Goal: Task Accomplishment & Management: Complete application form

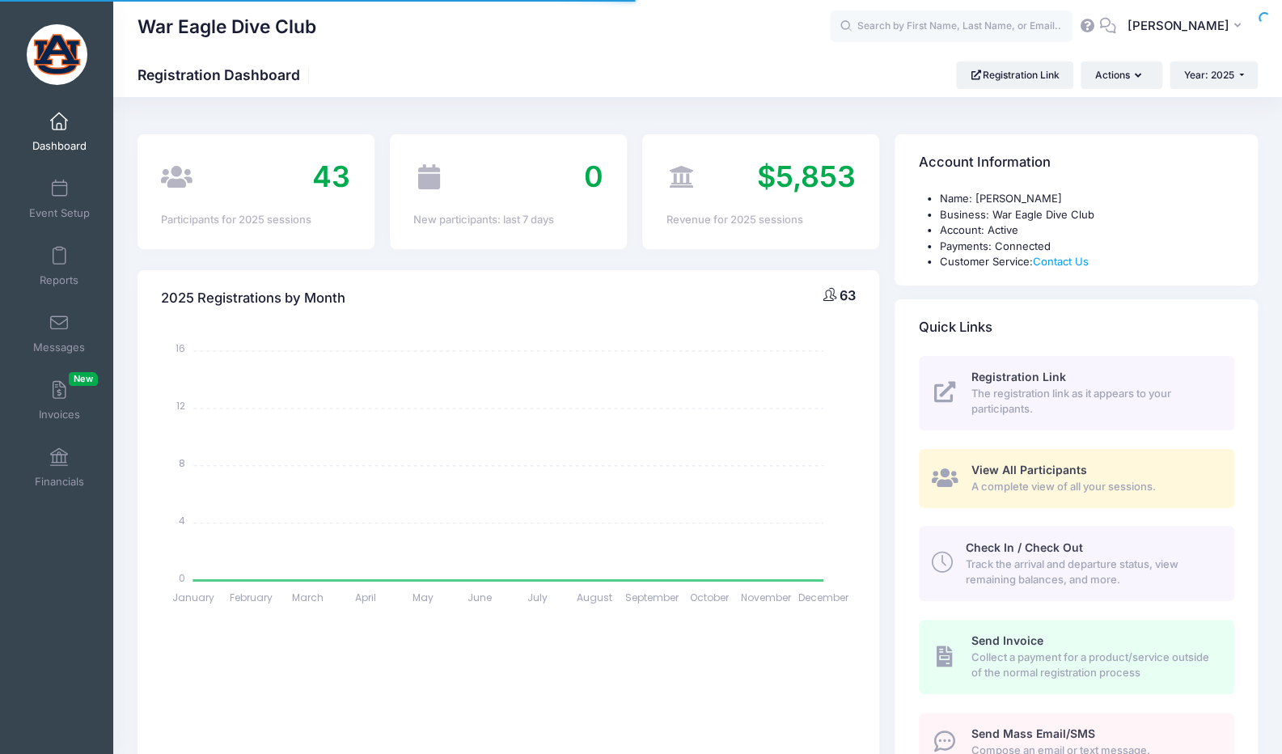
select select
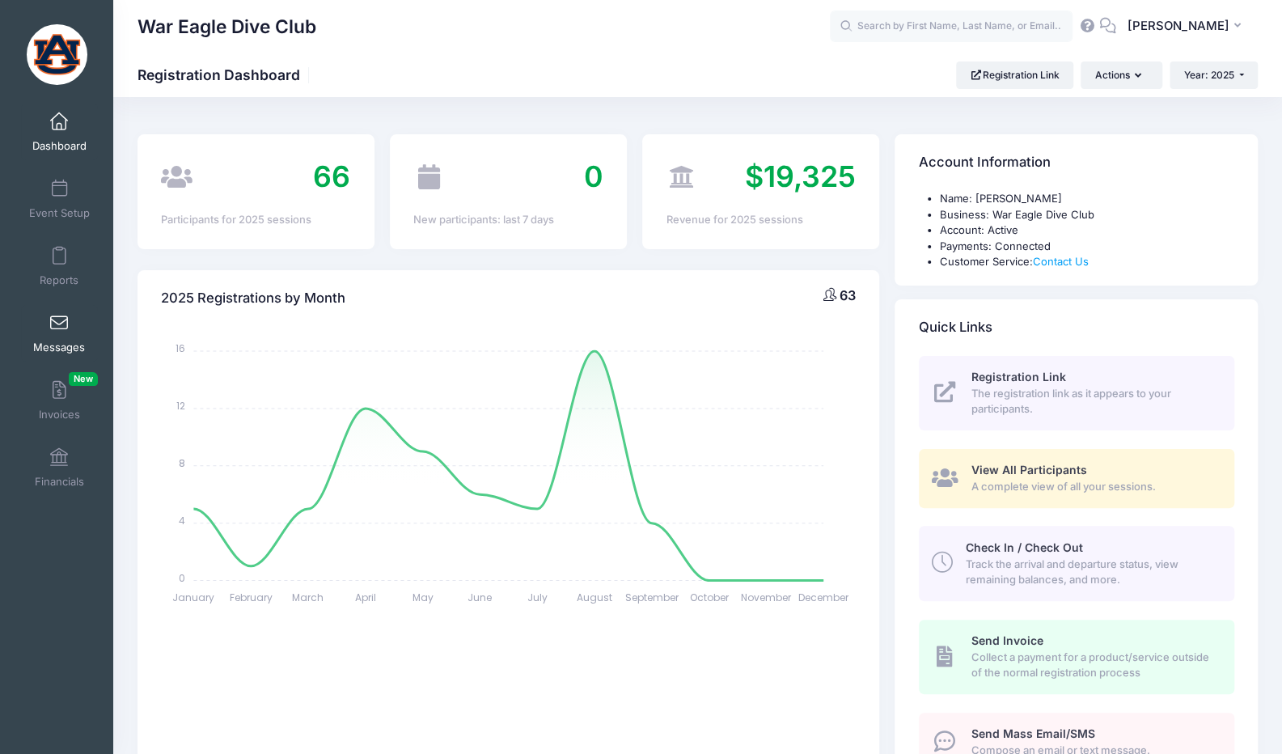
click at [59, 315] on span at bounding box center [59, 324] width 0 height 18
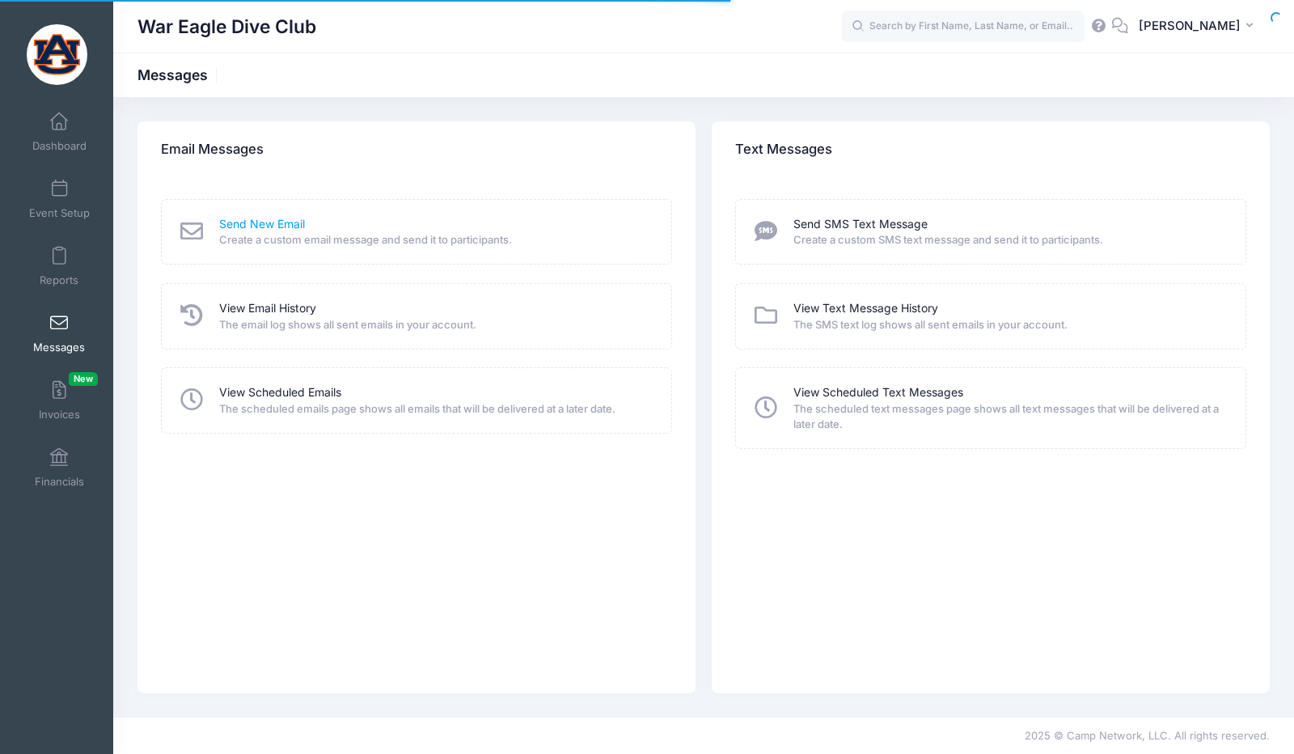
click at [288, 223] on link "Send New Email" at bounding box center [262, 224] width 86 height 17
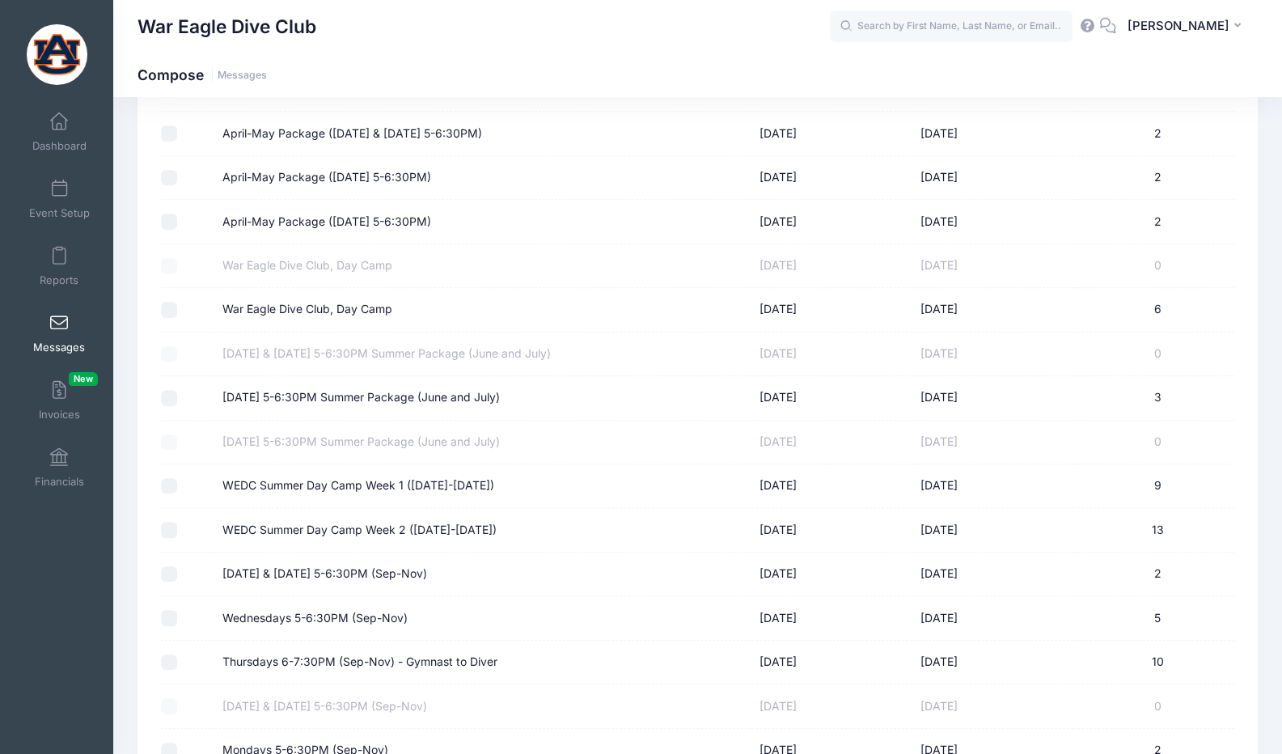
scroll to position [634, 0]
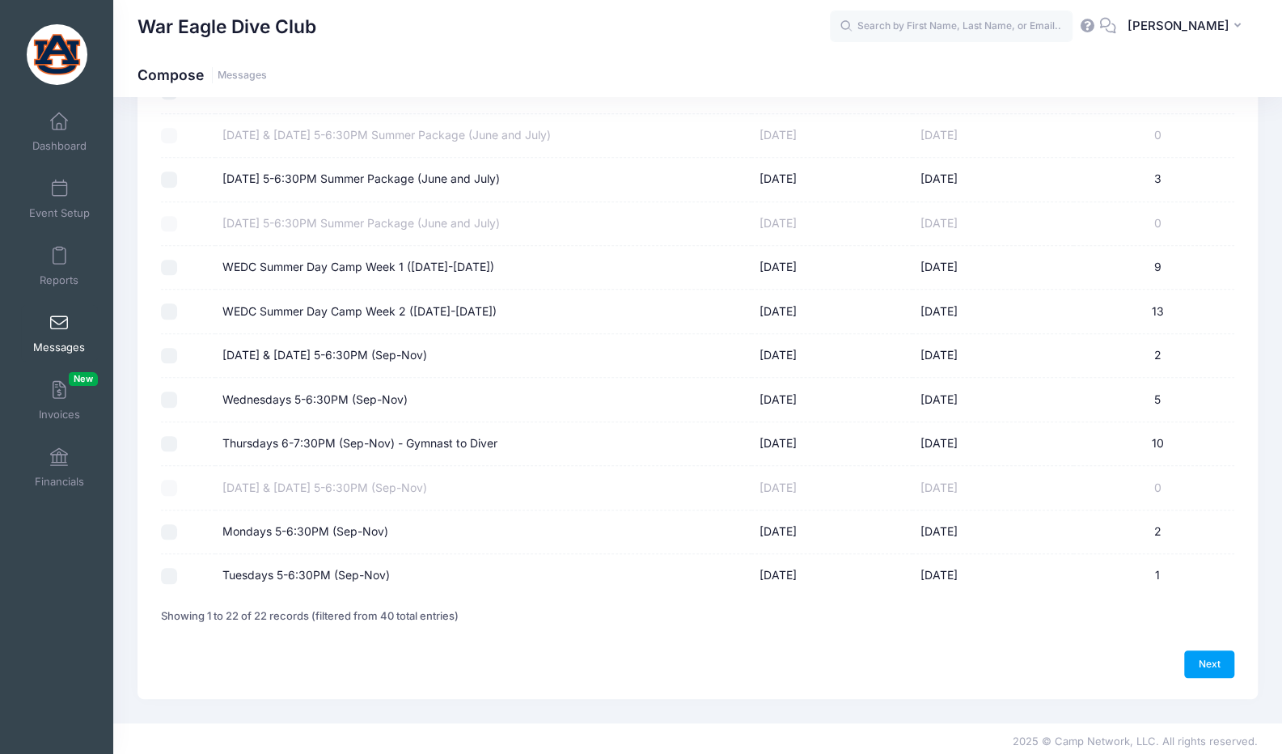
click at [322, 435] on label "Thursdays 6-7:30PM (Sep-Nov) - Gymnast to Diver" at bounding box center [359, 443] width 275 height 17
click at [177, 436] on input "Thursdays 6-7:30PM (Sep-Nov) - Gymnast to Diver" at bounding box center [169, 444] width 16 height 16
checkbox input "true"
click at [311, 394] on label "Wednesdays 5-6:30PM (Sep-Nov)" at bounding box center [314, 399] width 185 height 17
click at [177, 394] on input "Wednesdays 5-6:30PM (Sep-Nov)" at bounding box center [169, 399] width 16 height 16
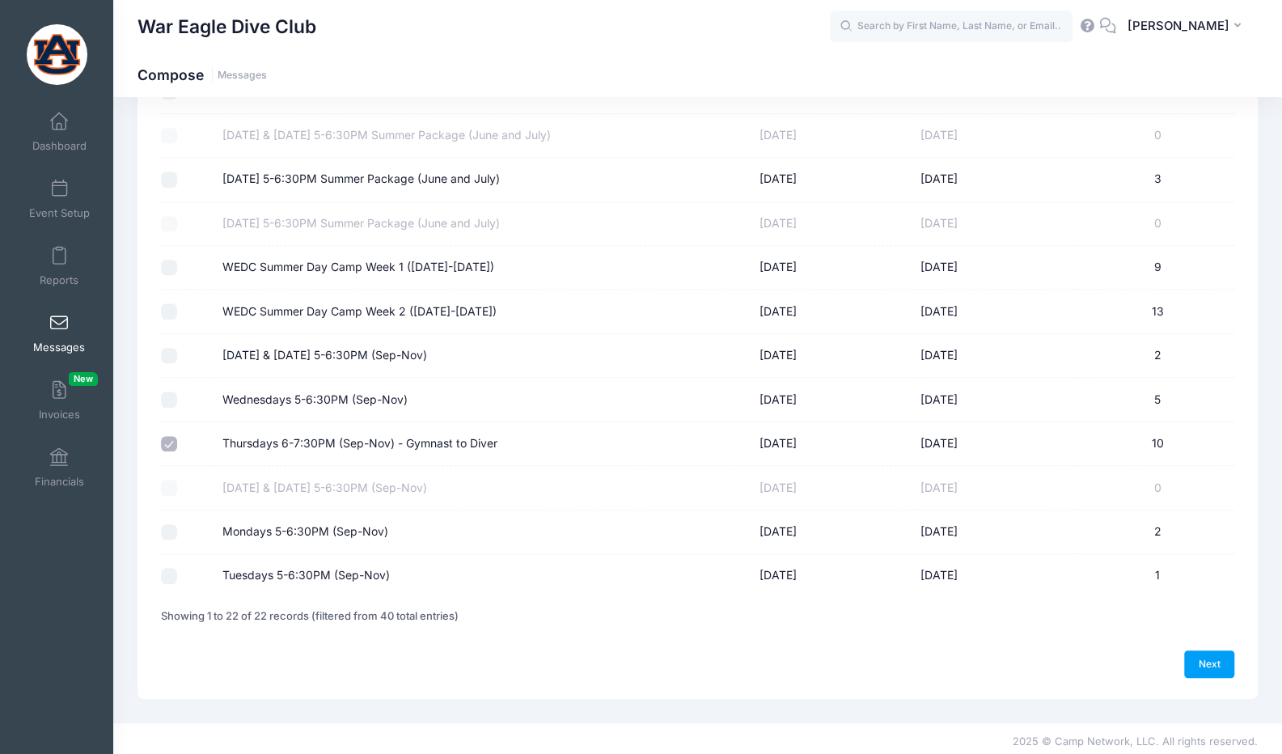
checkbox input "true"
click at [321, 349] on label "Monday & Wednesday 5-6:30PM (Sep-Nov)" at bounding box center [324, 355] width 205 height 17
click at [177, 349] on input "Monday & Wednesday 5-6:30PM (Sep-Nov)" at bounding box center [169, 356] width 16 height 16
checkbox input "true"
click at [312, 523] on label "Mondays 5-6:30PM (Sep-Nov)" at bounding box center [305, 531] width 166 height 17
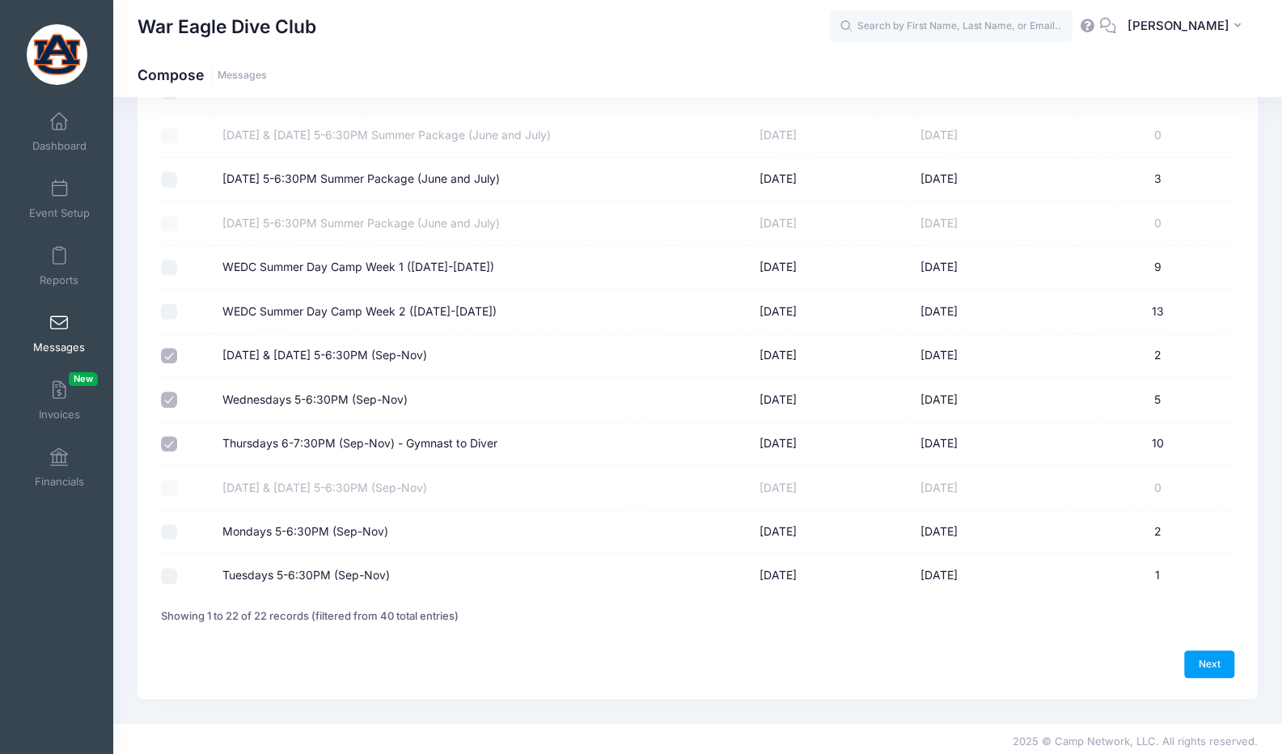
click at [177, 524] on input "Mondays 5-6:30PM (Sep-Nov)" at bounding box center [169, 532] width 16 height 16
checkbox input "true"
click at [1197, 653] on link "Next" at bounding box center [1209, 663] width 50 height 27
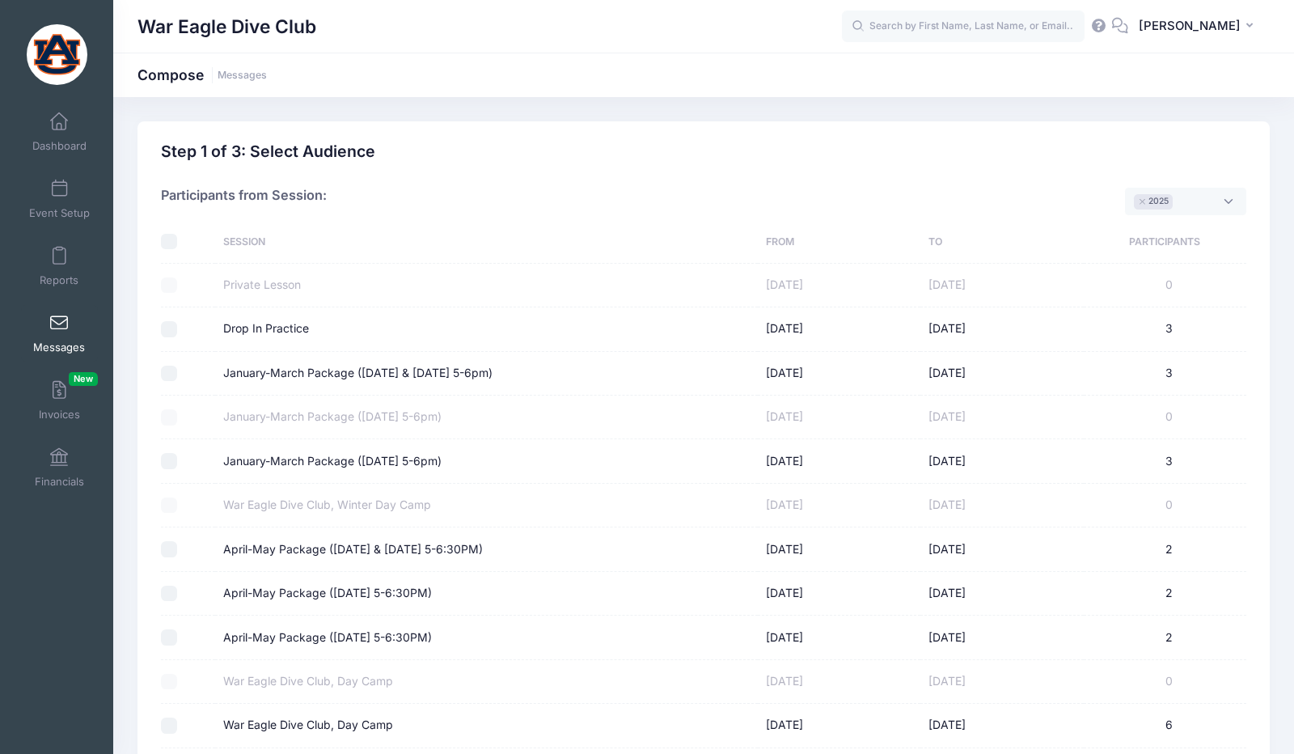
select select "50"
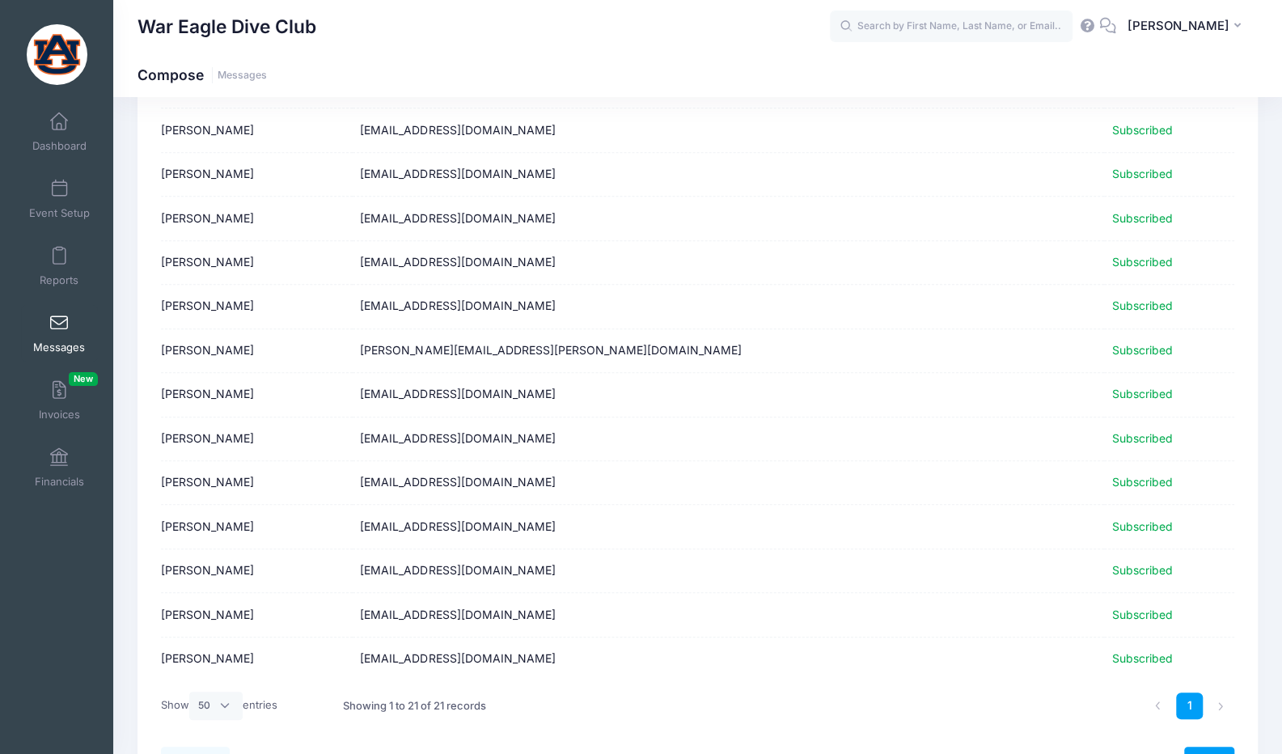
scroll to position [582, 0]
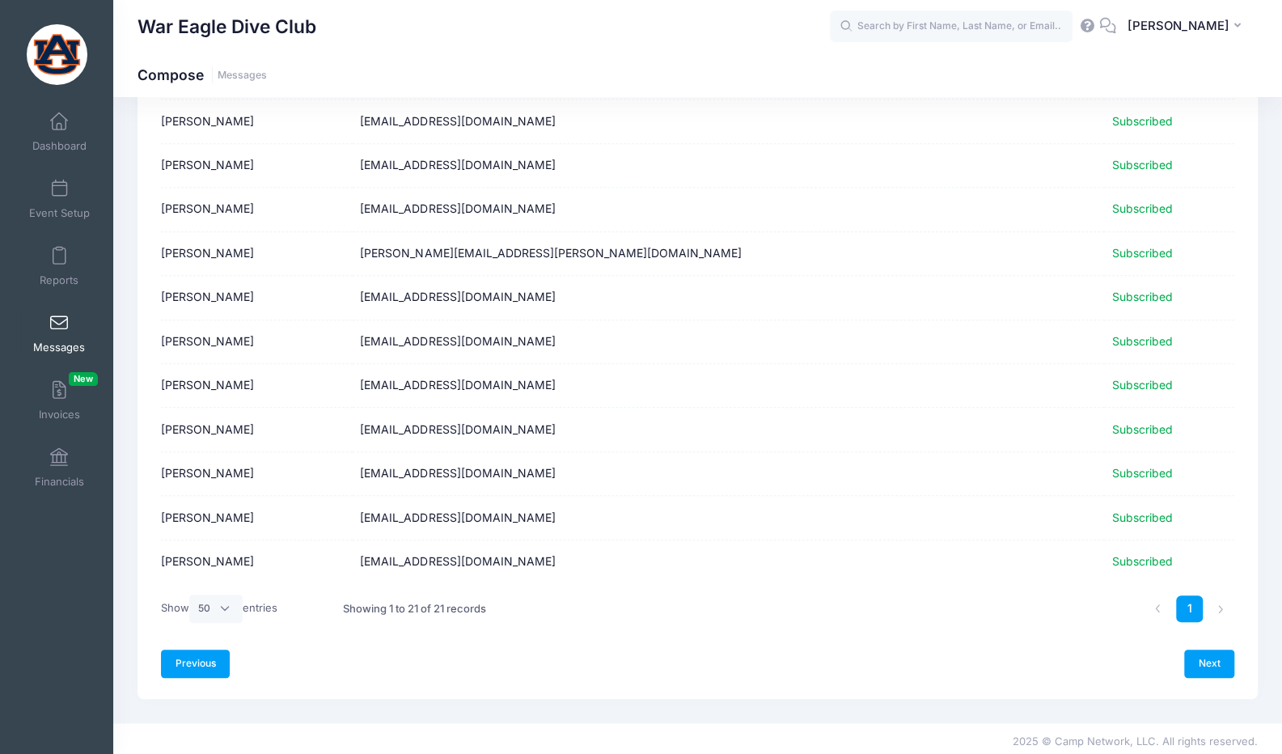
click at [189, 661] on link "Previous" at bounding box center [195, 662] width 69 height 27
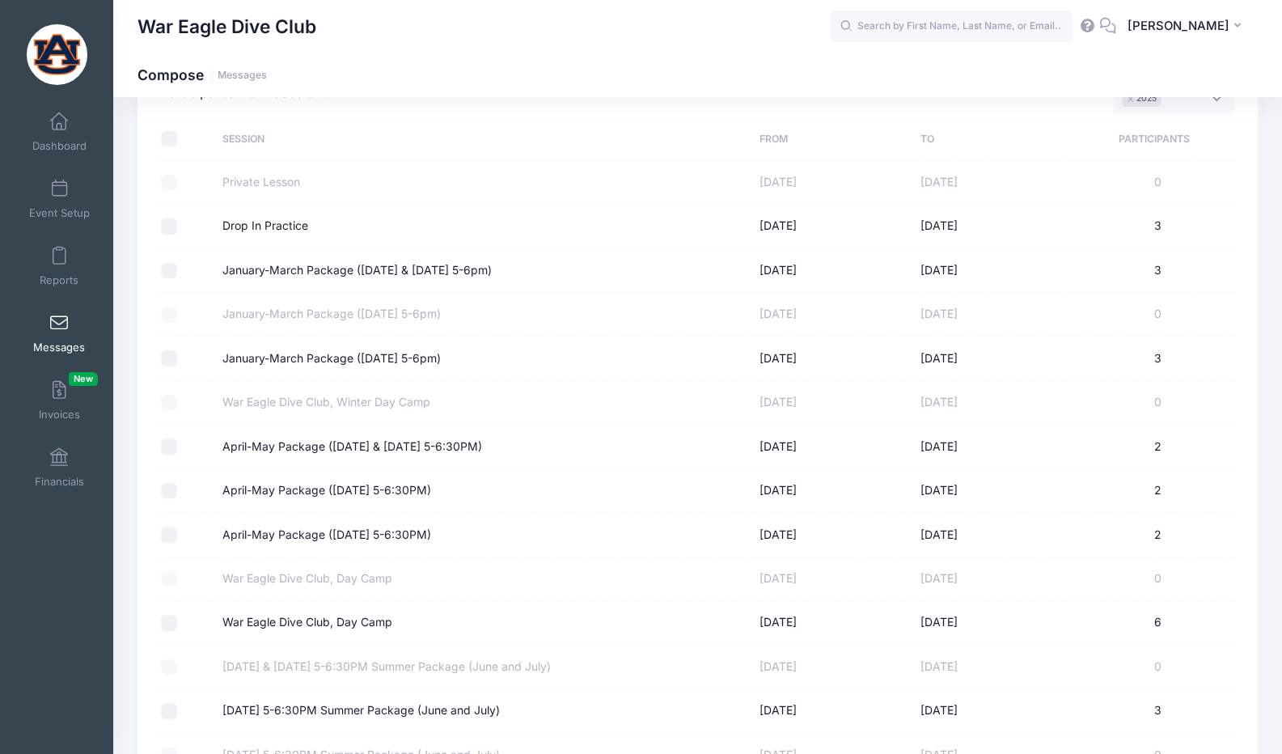
scroll to position [0, 0]
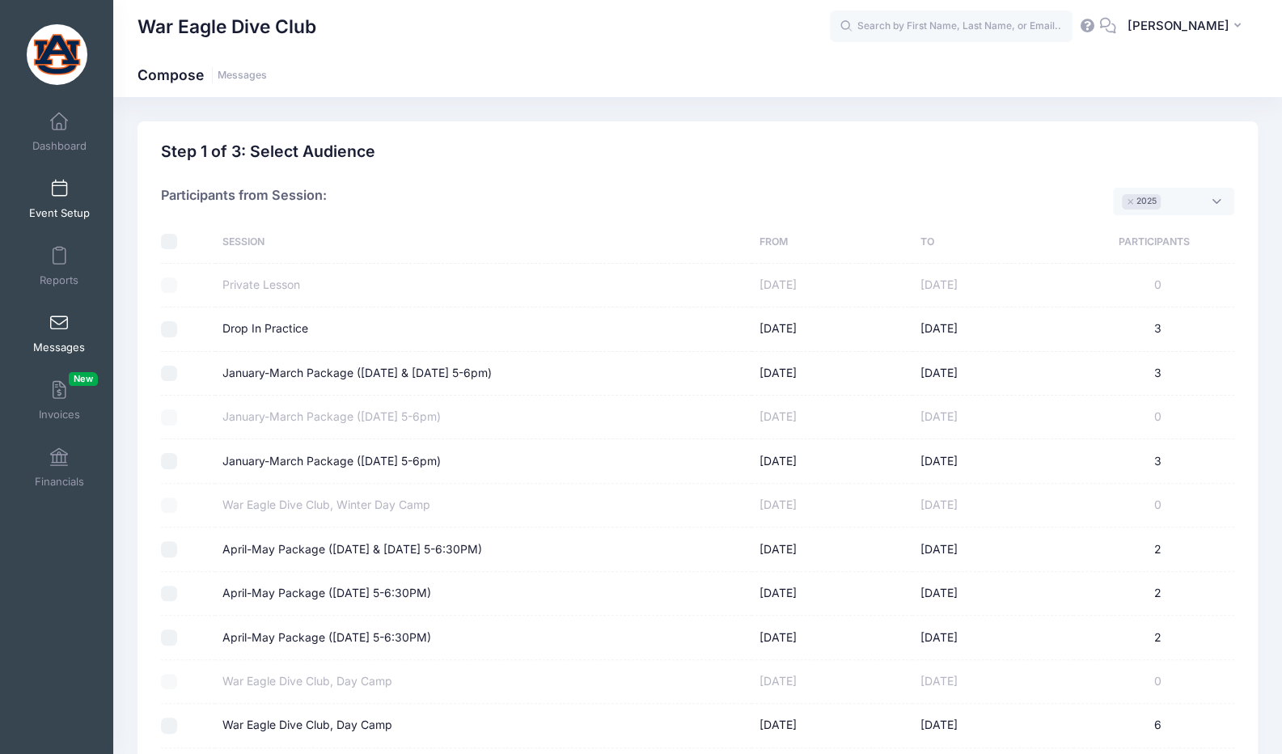
click at [66, 203] on link "Event Setup" at bounding box center [59, 199] width 77 height 57
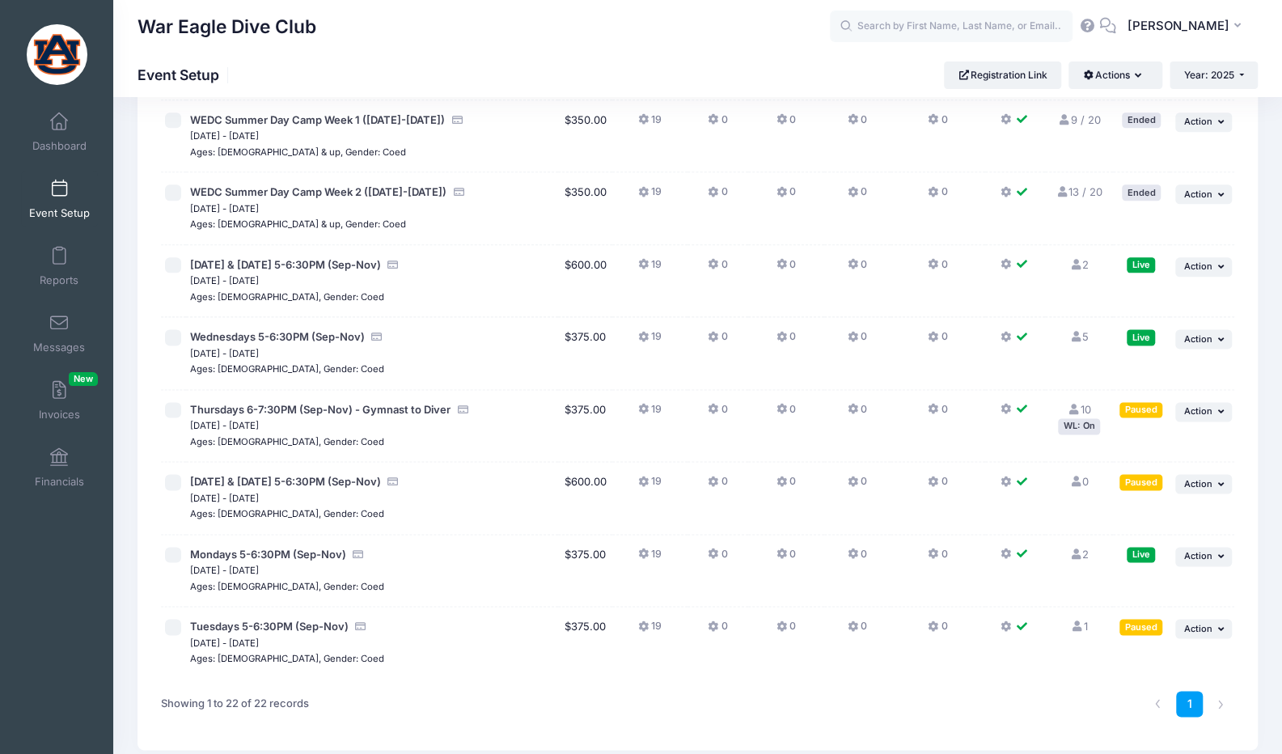
scroll to position [1191, 0]
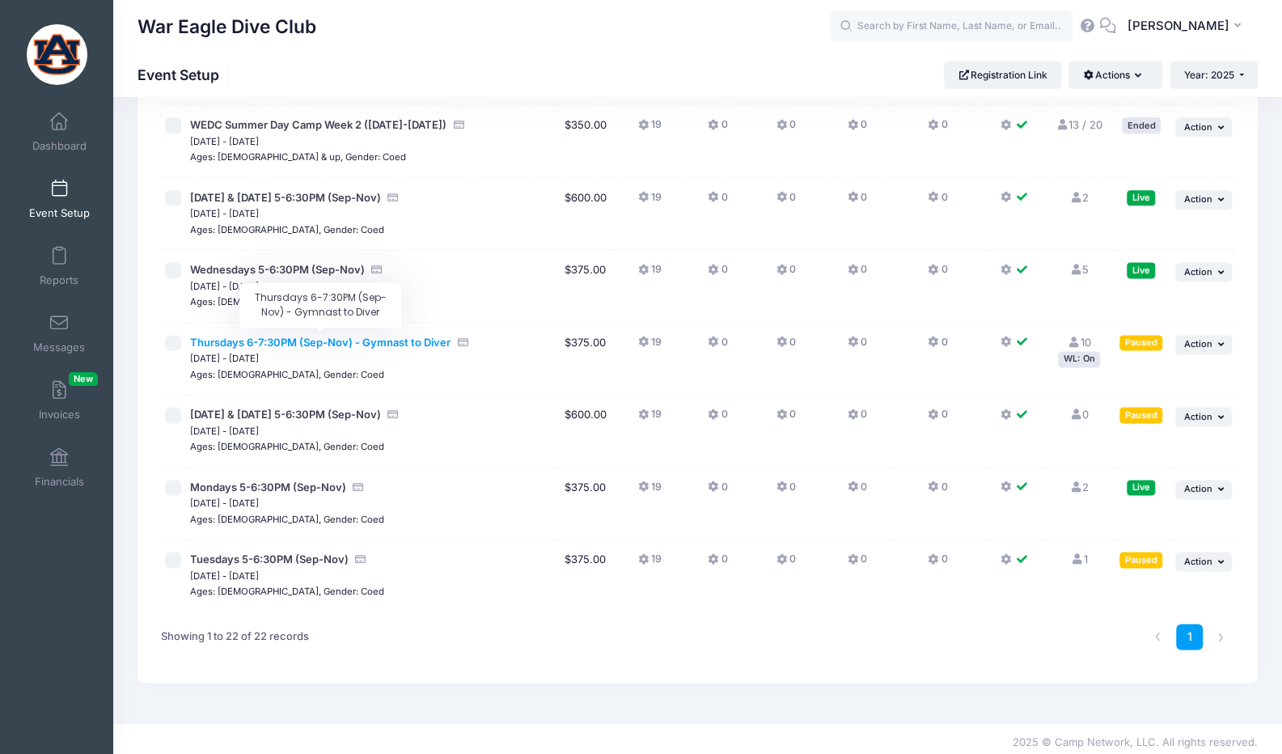
click at [329, 336] on span "Thursdays 6-7:30PM (Sep-Nov) - Gymnast to Diver" at bounding box center [320, 342] width 260 height 13
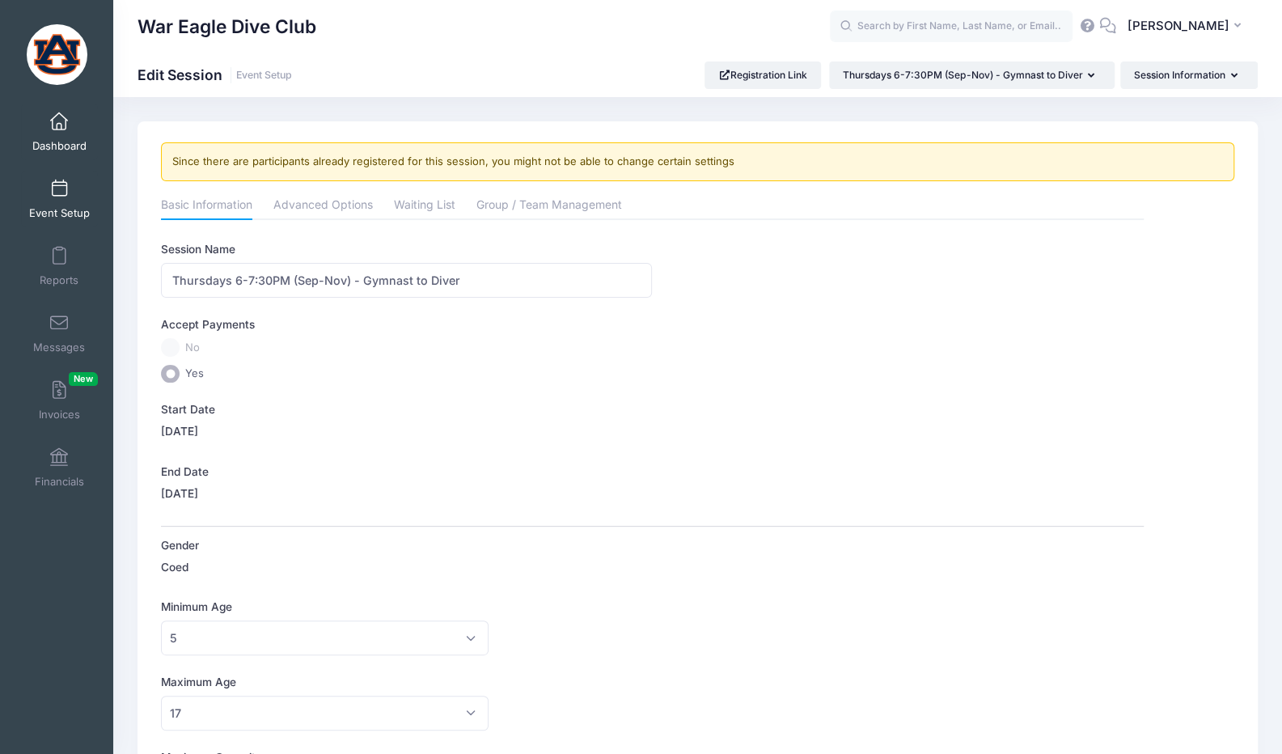
click at [57, 141] on span "Dashboard" at bounding box center [59, 146] width 54 height 14
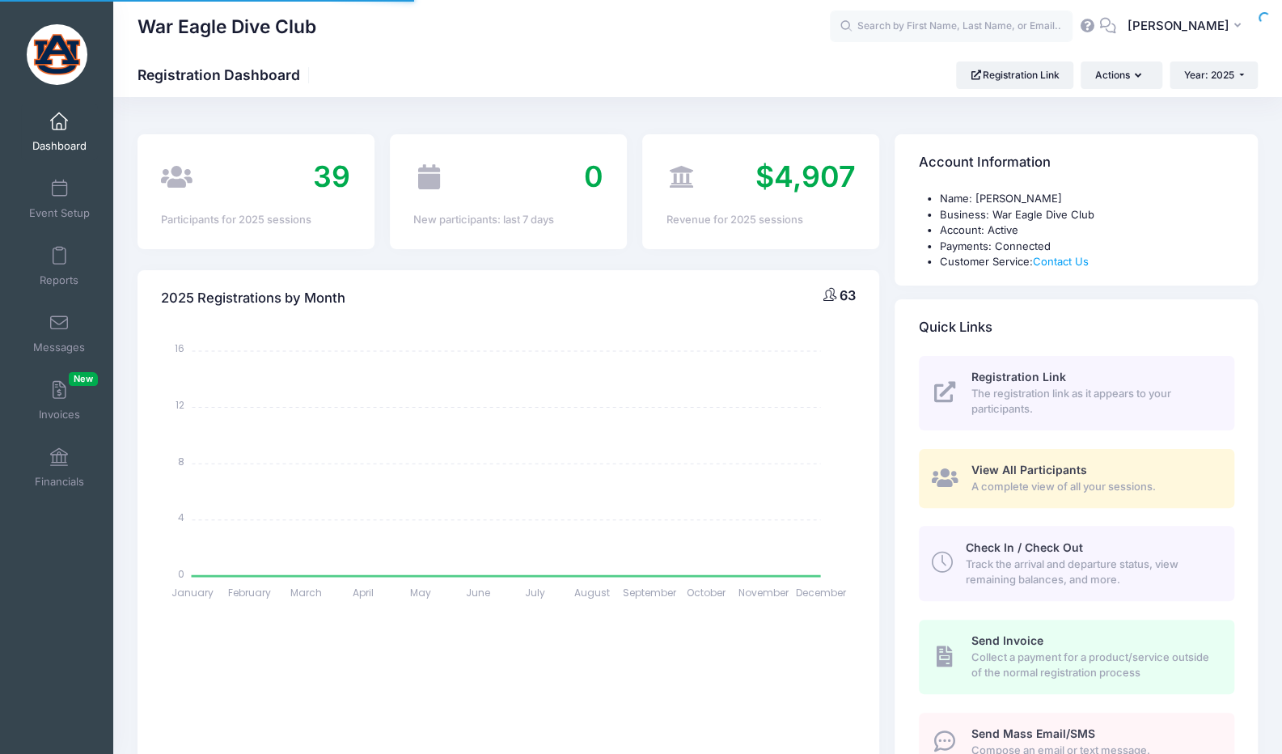
select select
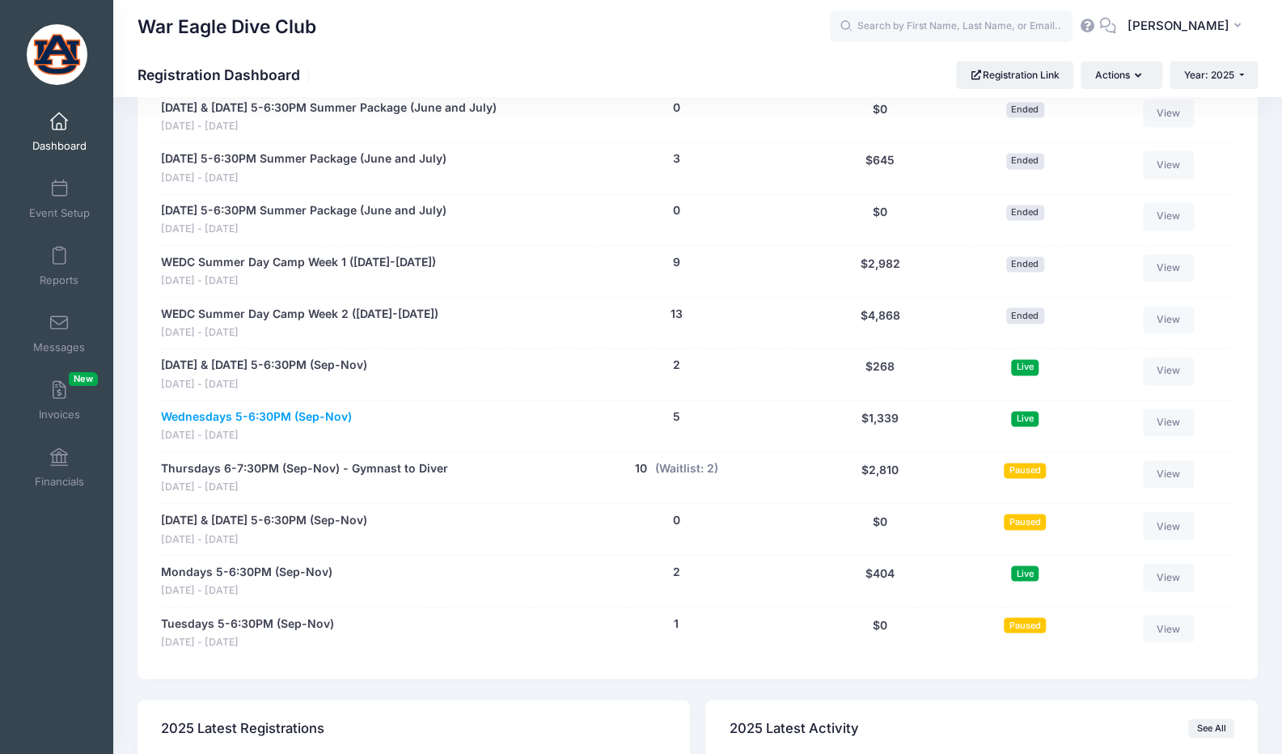
scroll to position [1404, 0]
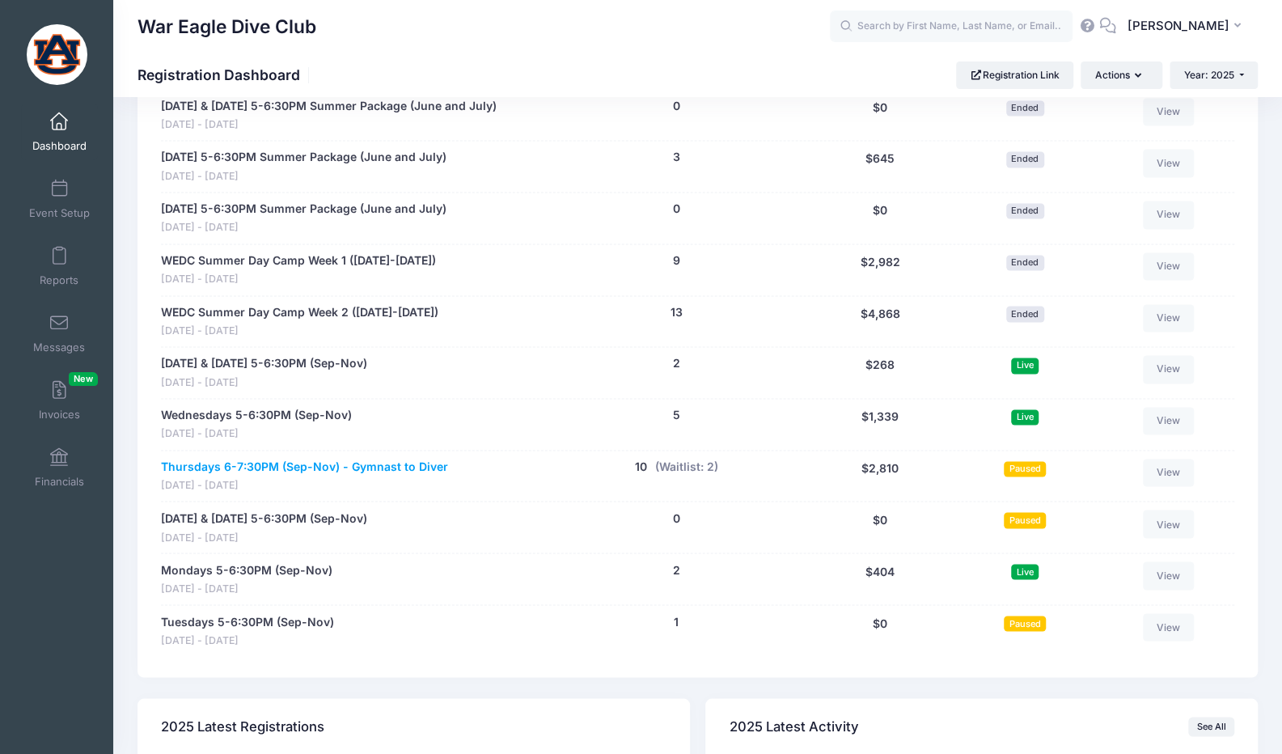
click at [285, 459] on link "Thursdays 6-7:30PM (Sep-Nov) - Gymnast to Diver" at bounding box center [304, 467] width 287 height 17
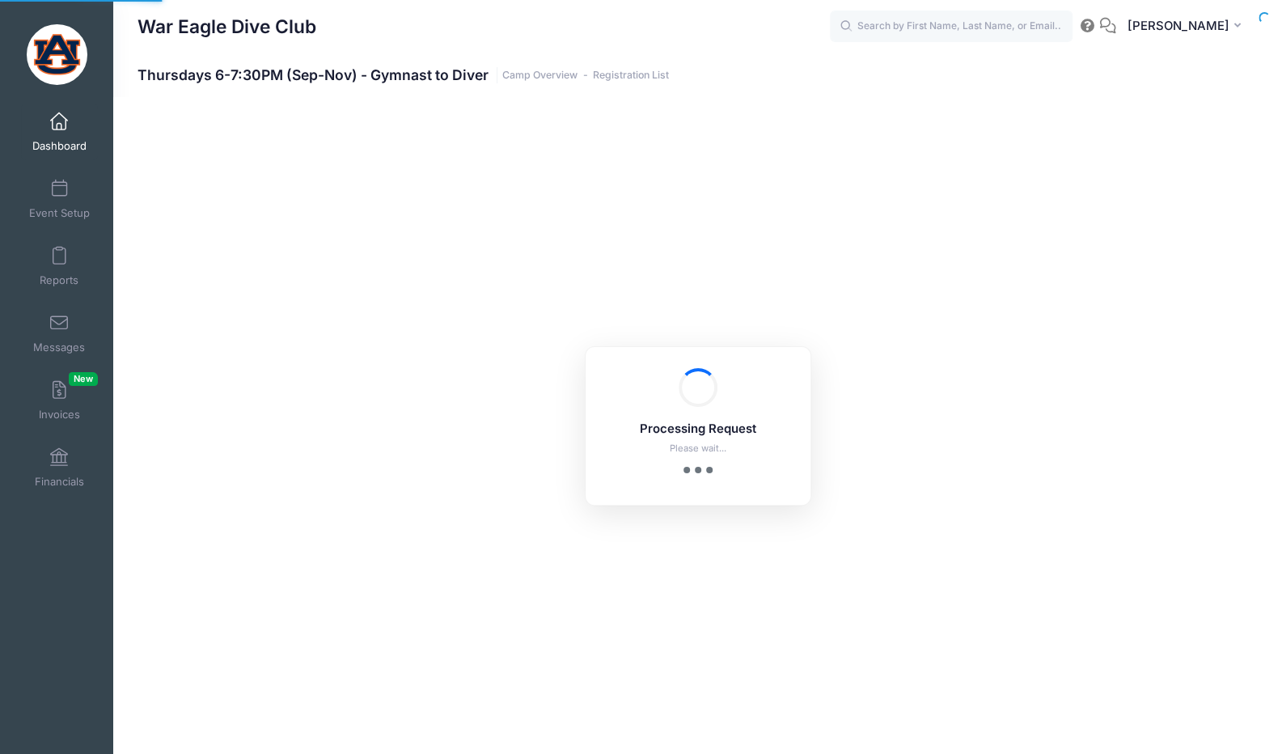
select select "10"
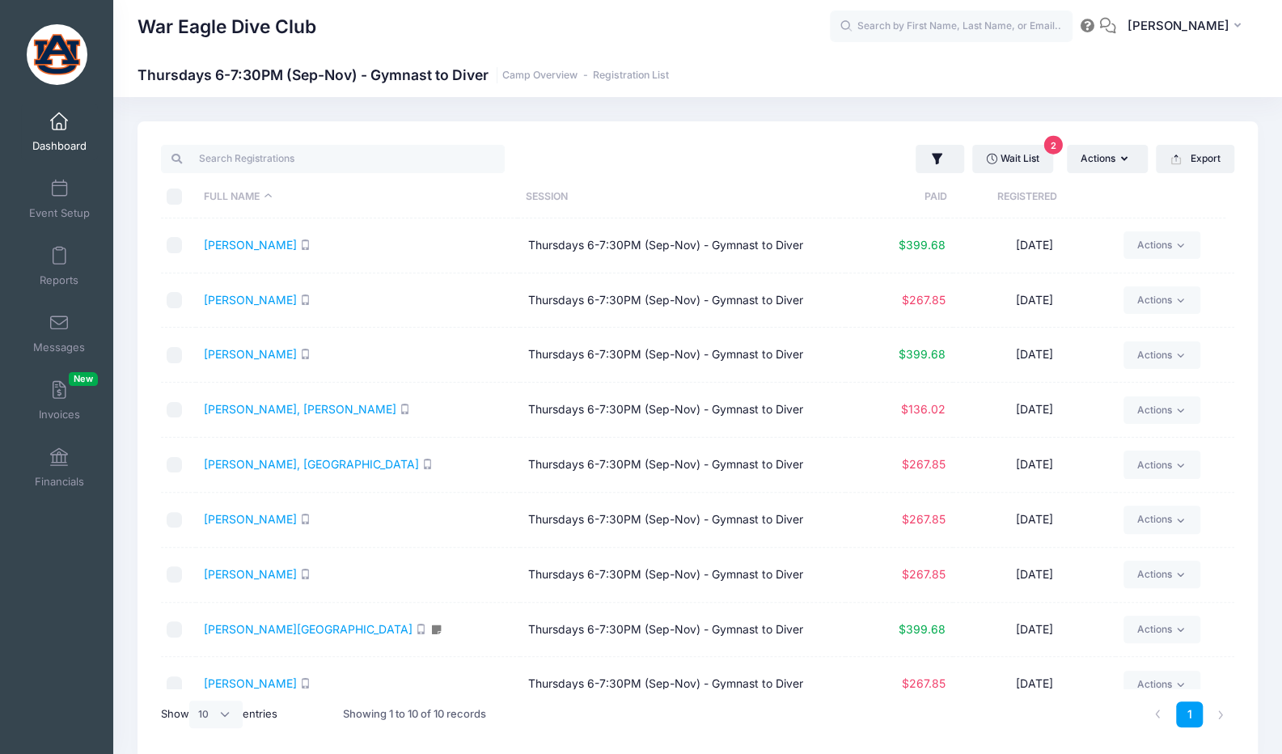
scroll to position [74, 0]
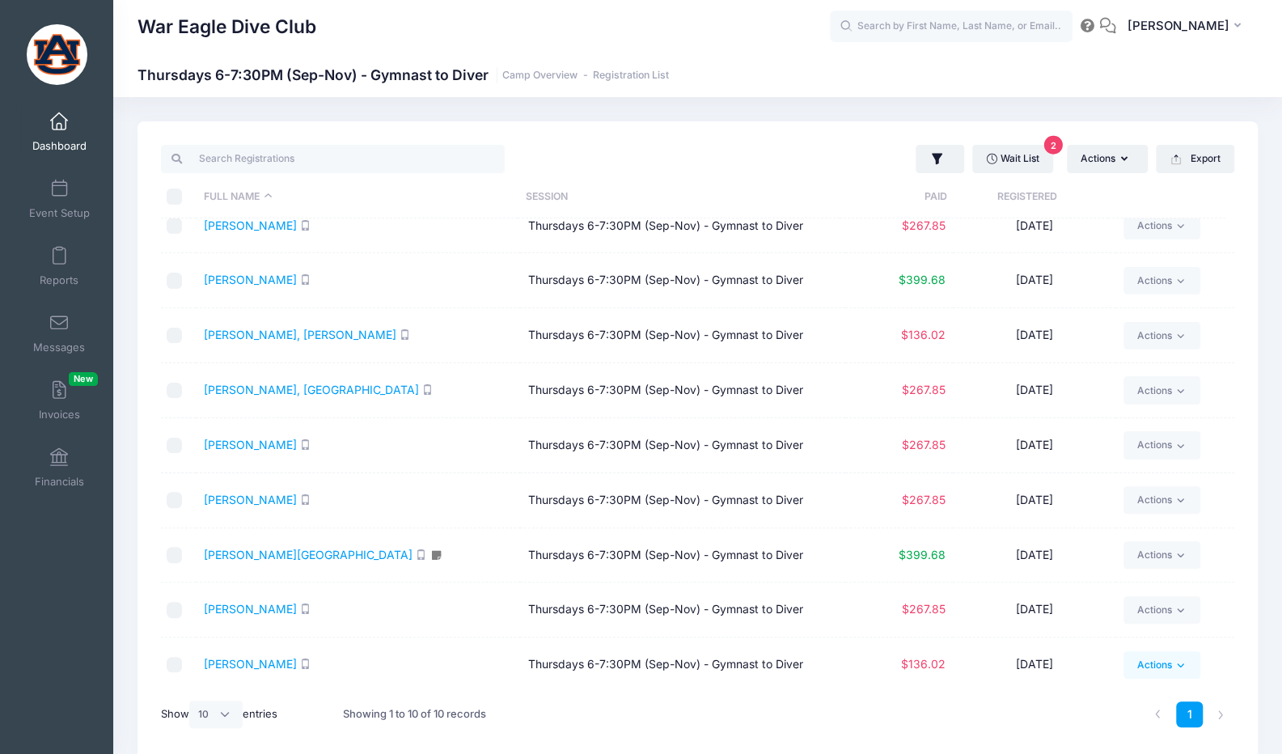
click at [1123, 667] on link "Actions" at bounding box center [1161, 664] width 77 height 27
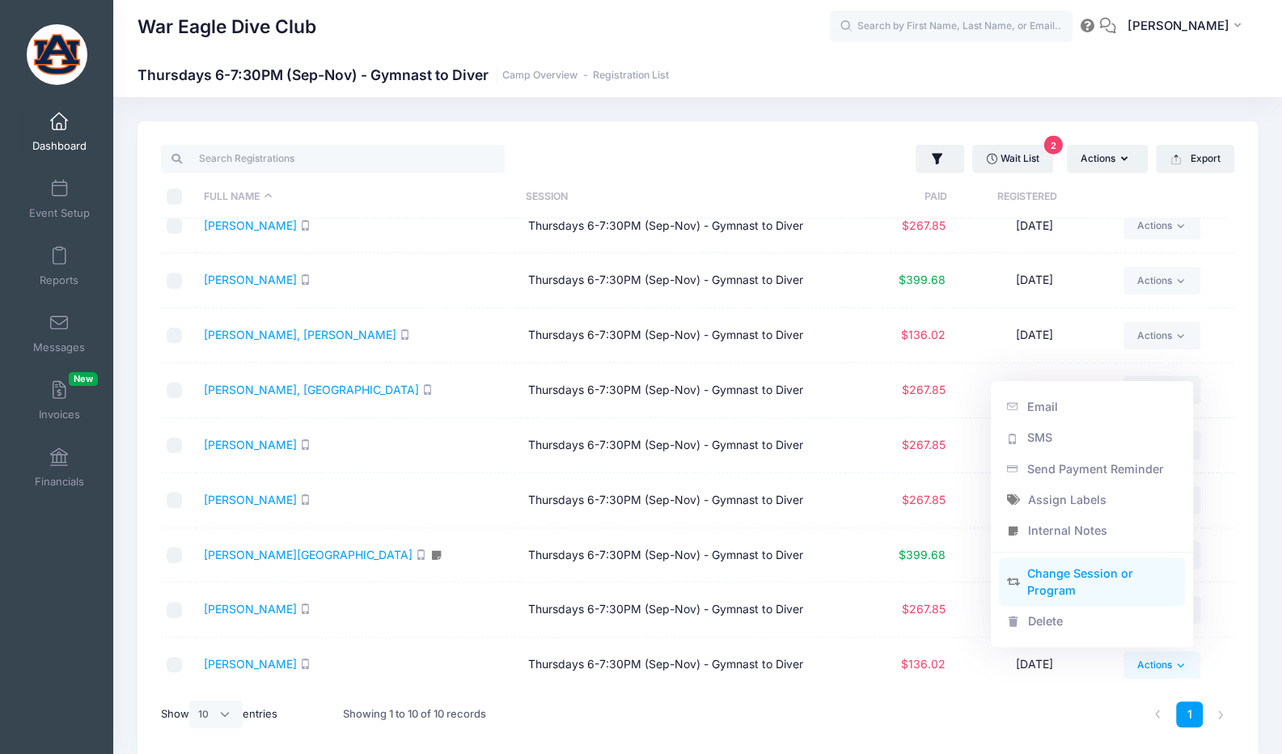
click at [1108, 596] on link "Change Session or Program" at bounding box center [1092, 582] width 187 height 49
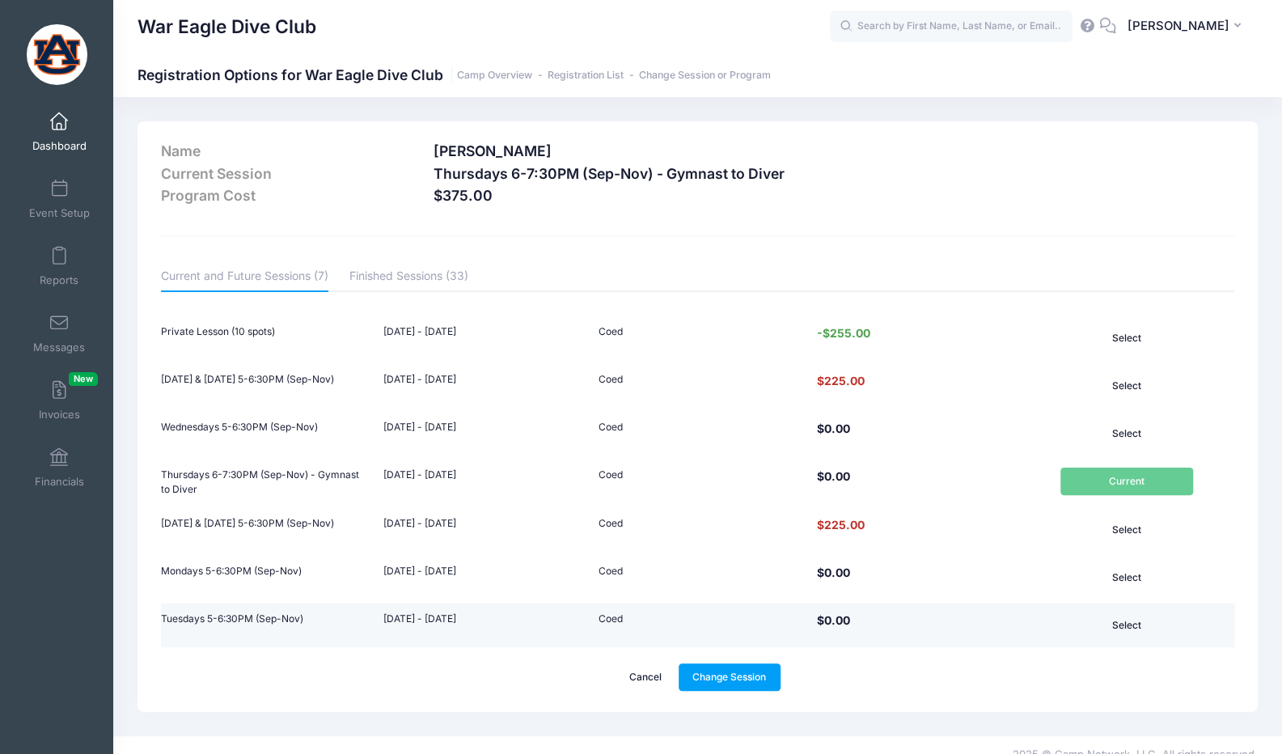
click at [1128, 628] on button "Select" at bounding box center [1126, 624] width 133 height 27
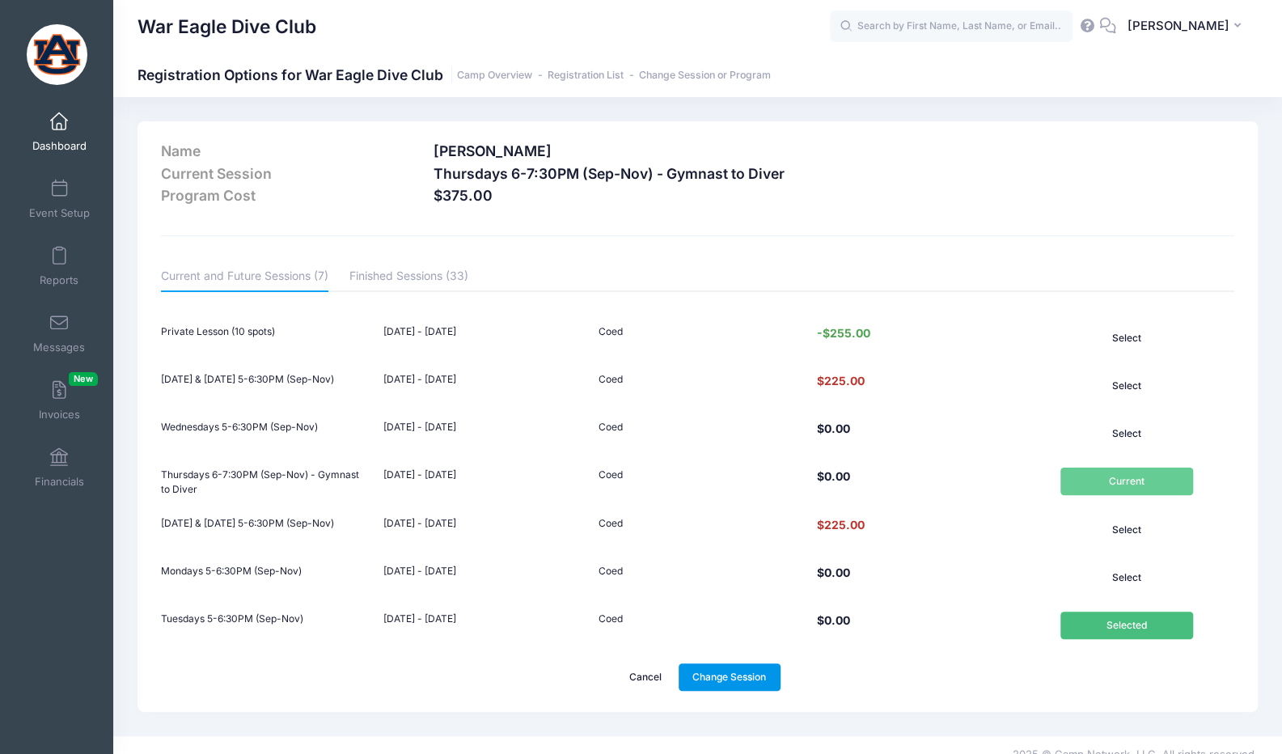
click at [754, 664] on link "Change Session" at bounding box center [730, 676] width 102 height 27
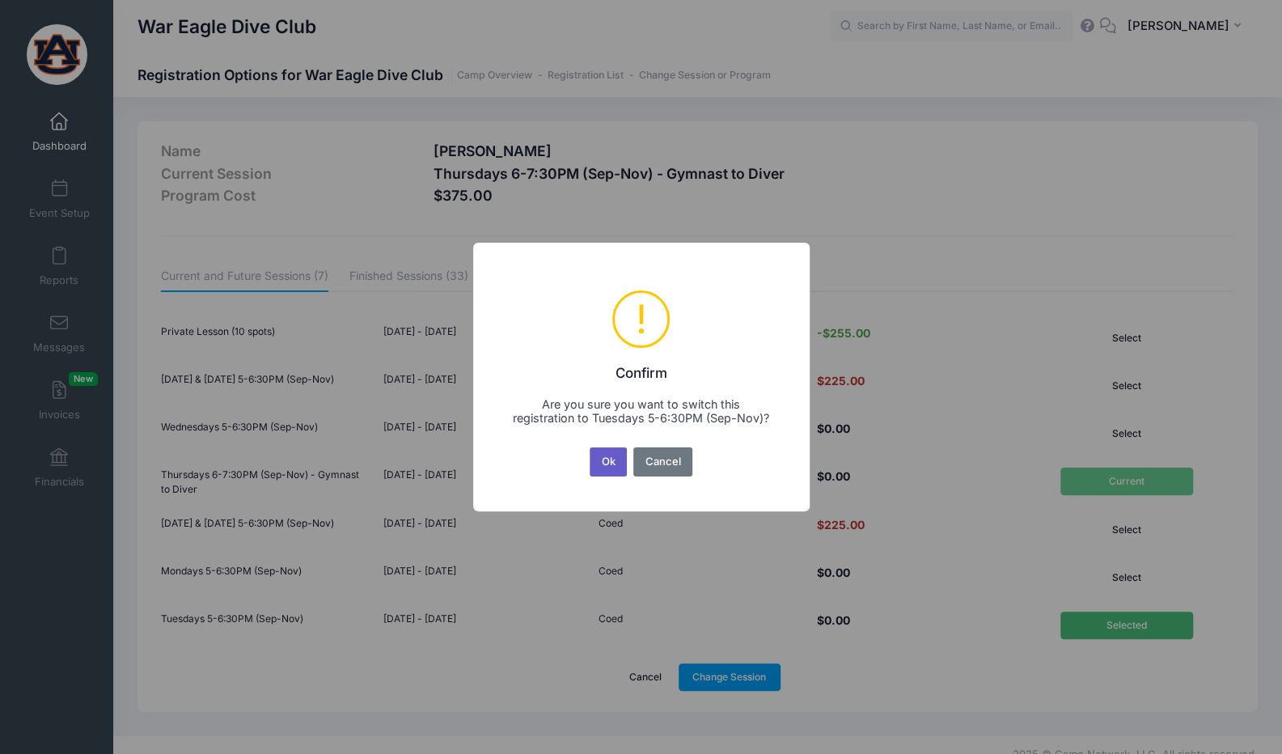
click at [605, 465] on button "Ok" at bounding box center [608, 461] width 37 height 29
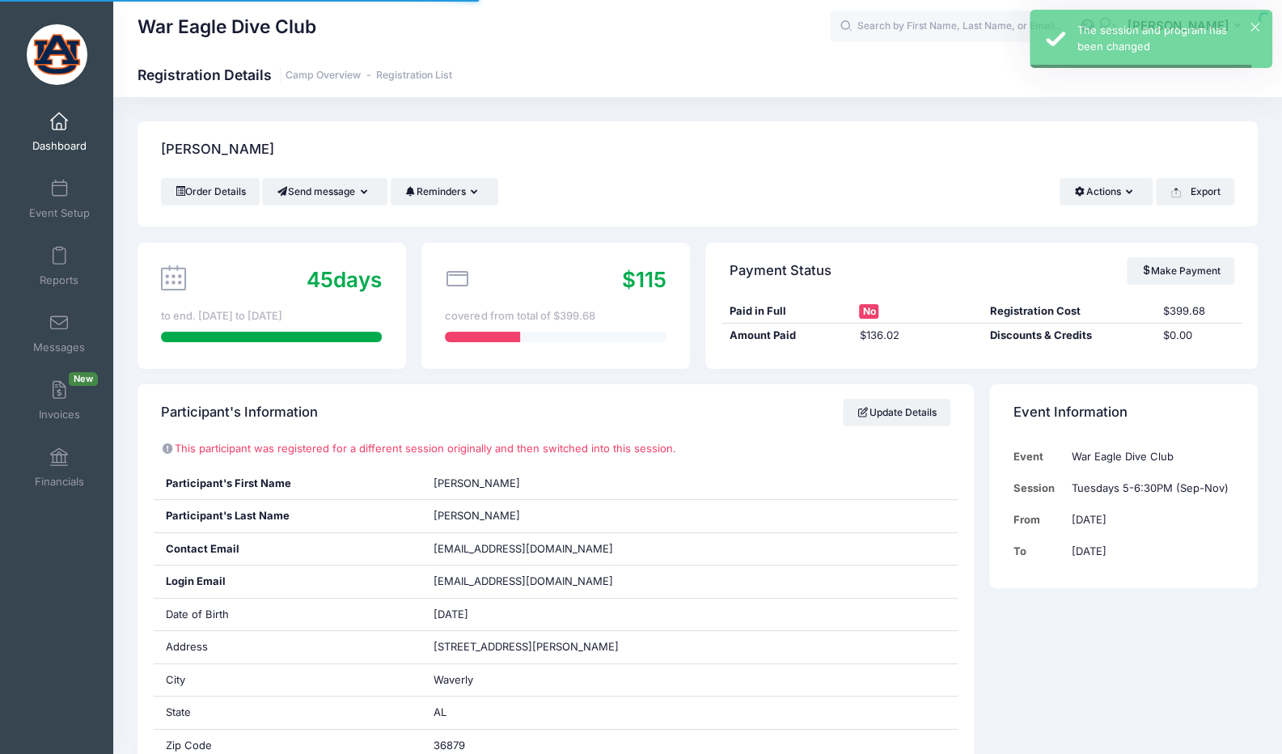
click at [59, 328] on span at bounding box center [59, 324] width 0 height 18
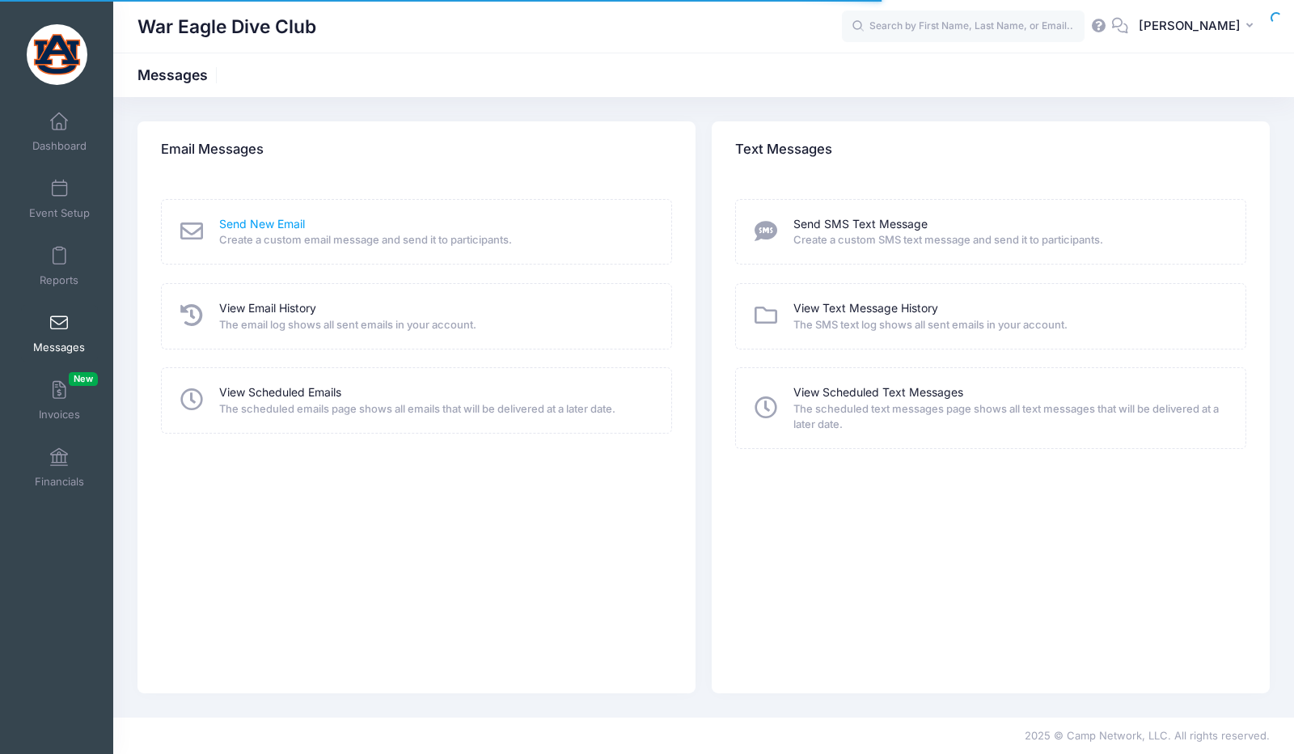
click at [251, 220] on link "Send New Email" at bounding box center [262, 224] width 86 height 17
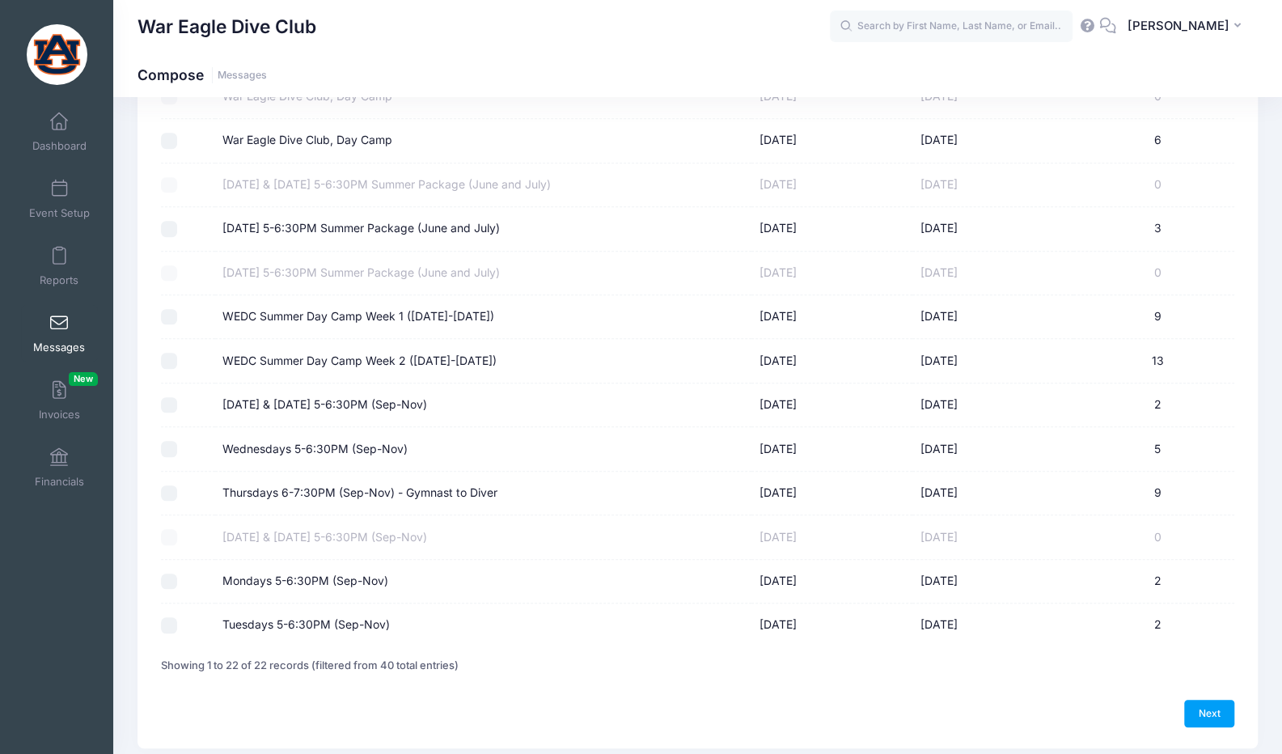
scroll to position [634, 0]
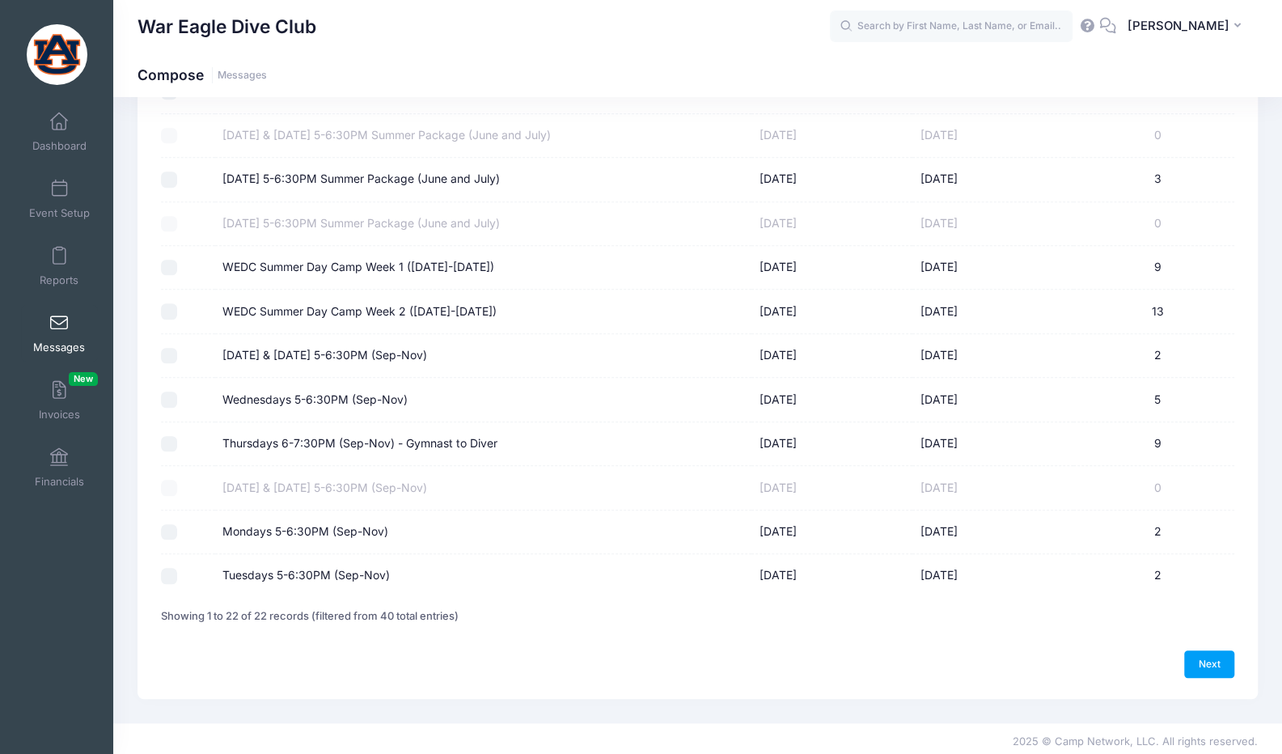
click at [271, 525] on label "Mondays 5-6:30PM (Sep-Nov)" at bounding box center [305, 531] width 166 height 17
click at [177, 525] on input "Mondays 5-6:30PM (Sep-Nov)" at bounding box center [169, 532] width 16 height 16
checkbox input "true"
click at [291, 435] on label "Thursdays 6-7:30PM (Sep-Nov) - Gymnast to Diver" at bounding box center [359, 443] width 275 height 17
click at [177, 436] on input "Thursdays 6-7:30PM (Sep-Nov) - Gymnast to Diver" at bounding box center [169, 444] width 16 height 16
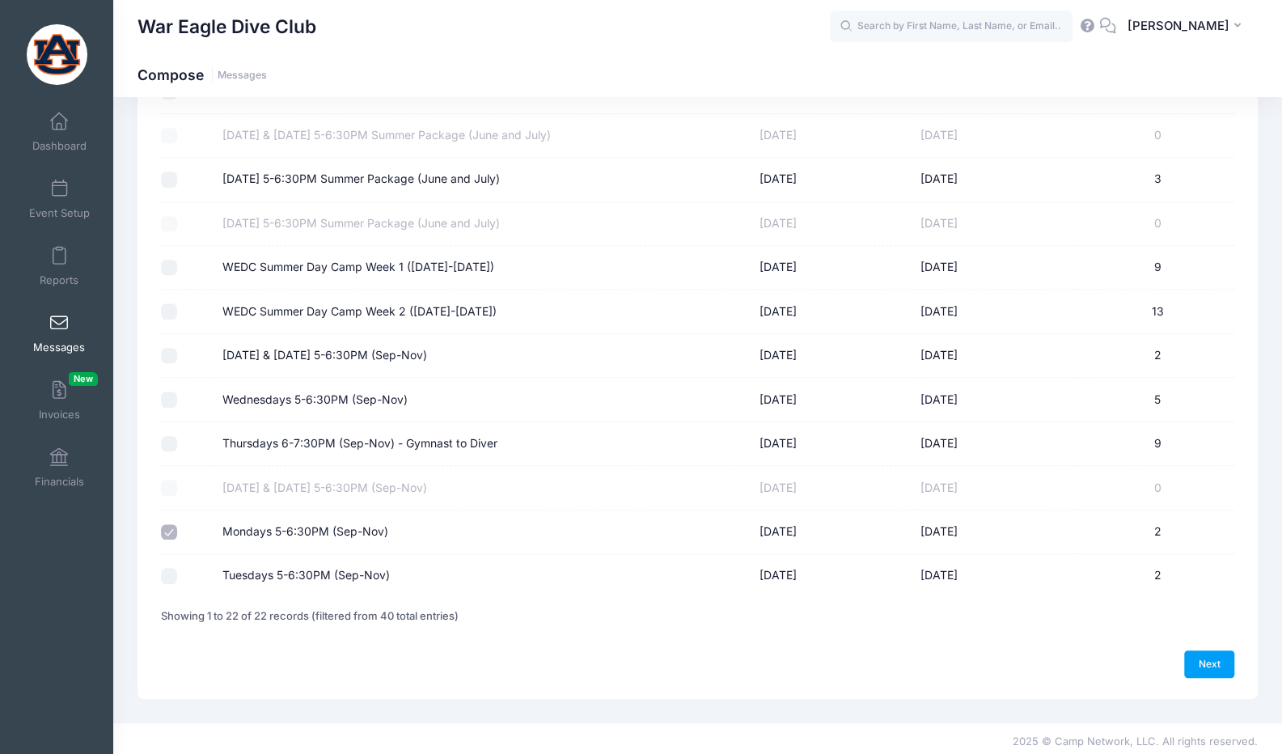
checkbox input "true"
click at [302, 406] on td "Wednesdays 5-6:30PM (Sep-Nov)" at bounding box center [483, 400] width 536 height 44
click at [311, 397] on label "Wednesdays 5-6:30PM (Sep-Nov)" at bounding box center [314, 399] width 185 height 17
click at [177, 397] on input "Wednesdays 5-6:30PM (Sep-Nov)" at bounding box center [169, 399] width 16 height 16
checkbox input "true"
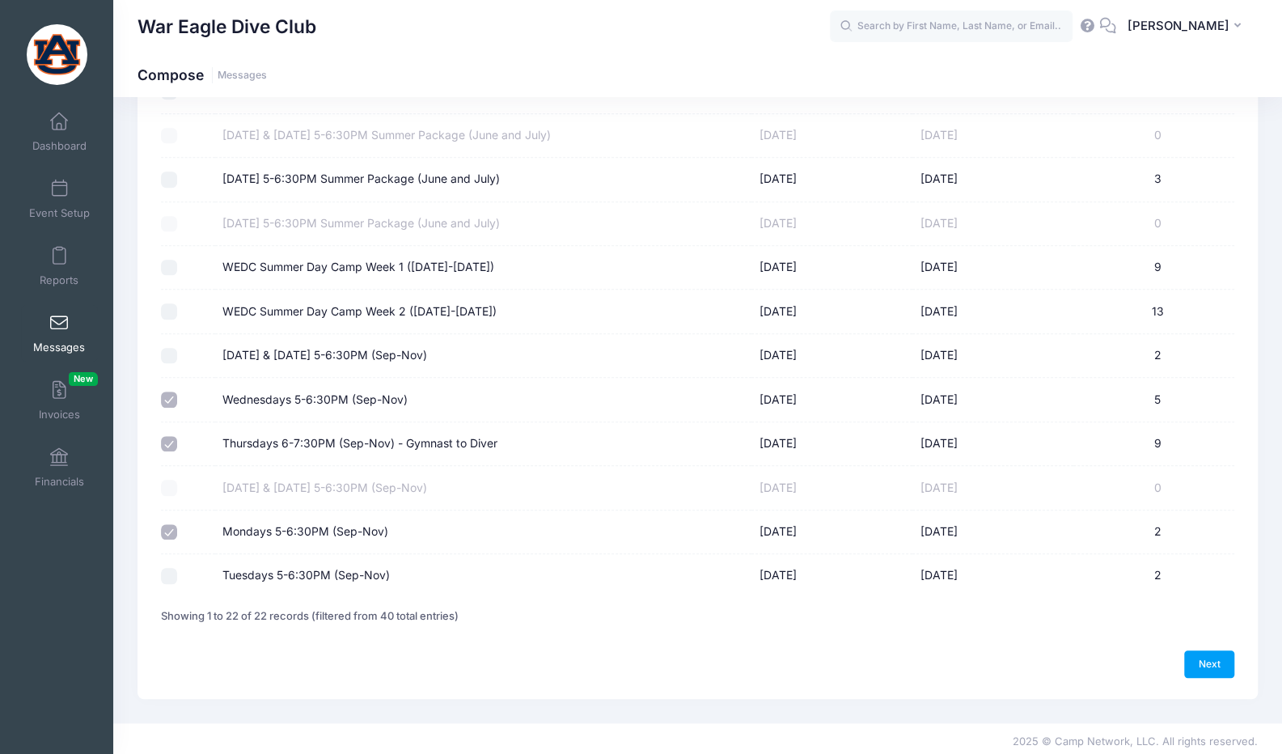
click at [341, 350] on label "[DATE] & [DATE] 5-6:30PM (Sep-Nov)" at bounding box center [324, 355] width 205 height 17
click at [177, 350] on input "[DATE] & [DATE] 5-6:30PM (Sep-Nov)" at bounding box center [169, 356] width 16 height 16
checkbox input "true"
click at [1192, 654] on link "Next" at bounding box center [1209, 663] width 50 height 27
select select "50"
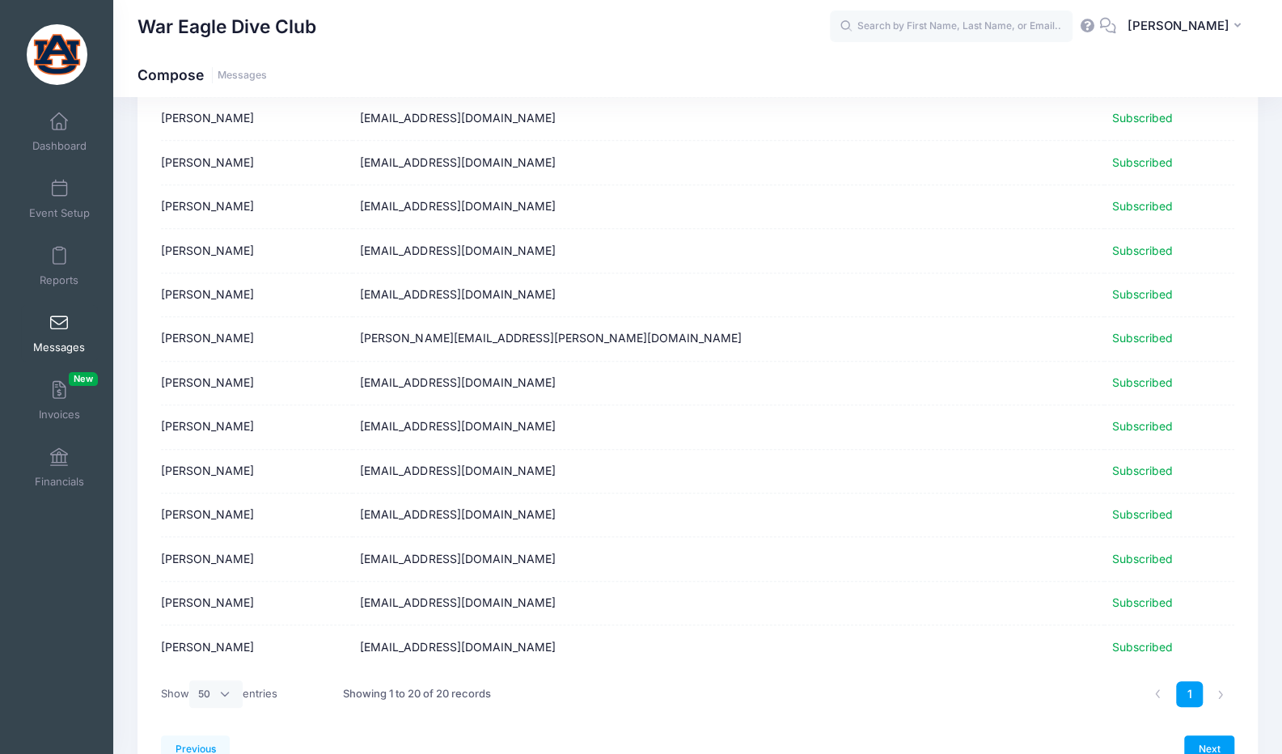
scroll to position [454, 0]
click at [1210, 735] on link "Next" at bounding box center [1209, 747] width 50 height 27
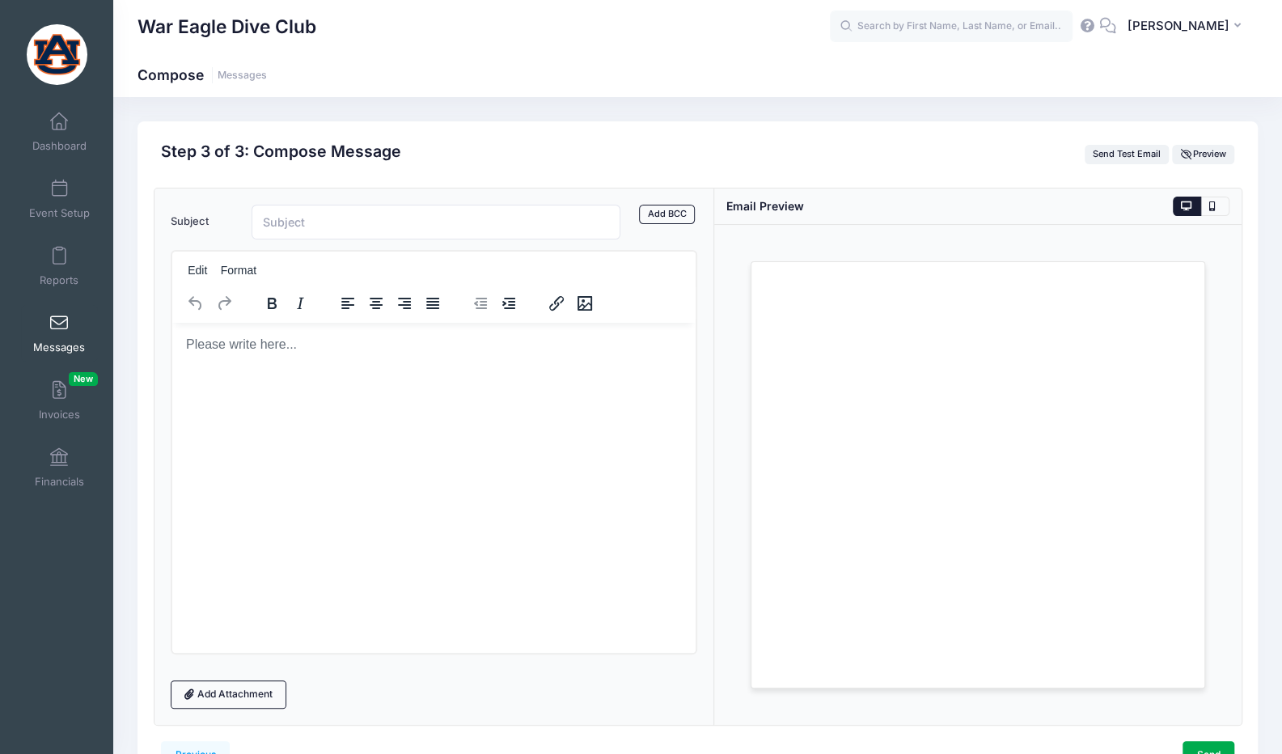
scroll to position [0, 0]
click at [519, 221] on input "Subject" at bounding box center [437, 222] width 370 height 35
type input "College Meet Schedule"
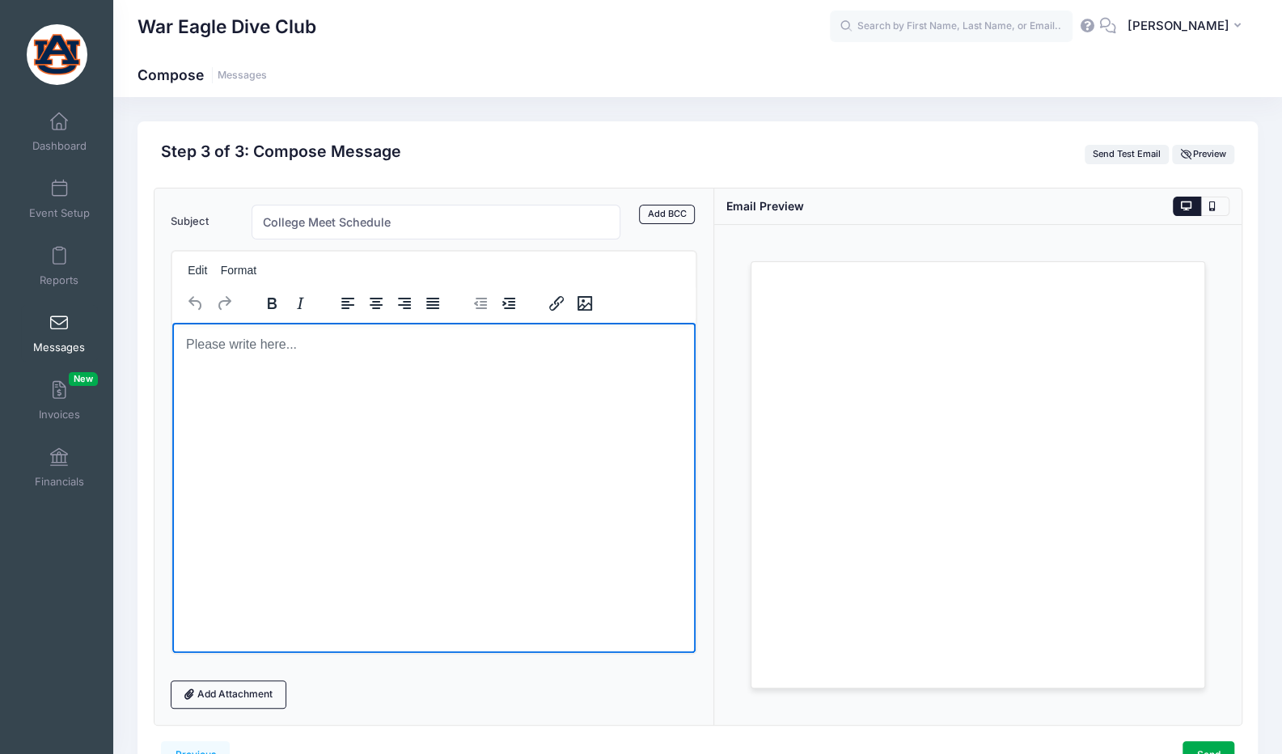
click at [359, 345] on p "Rich Text Area. Press ALT-0 for help." at bounding box center [433, 344] width 498 height 18
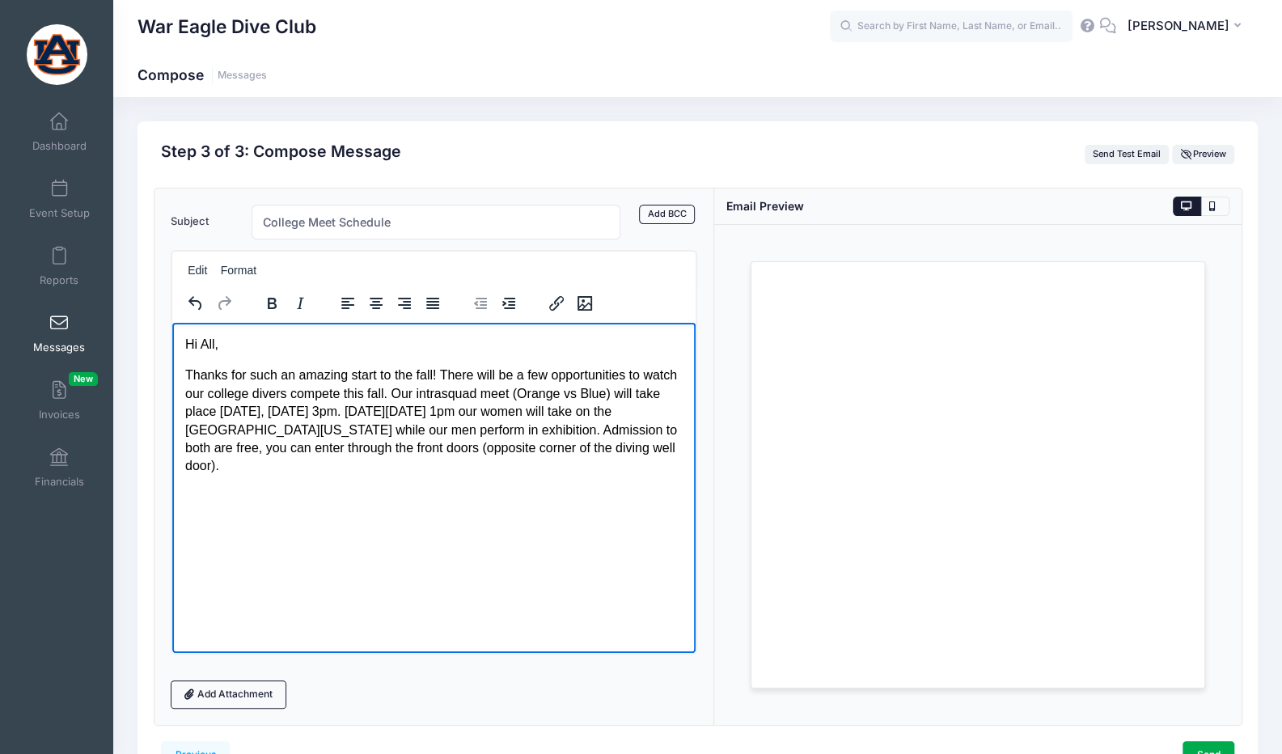
click at [283, 445] on p "Thanks for such an amazing start to the fall! There will be a few opportunities…" at bounding box center [433, 420] width 498 height 108
click at [298, 467] on p "Thanks for such an amazing start to the fall! There will be a few opportunities…" at bounding box center [433, 420] width 498 height 108
drag, startPoint x: 439, startPoint y: 377, endPoint x: 154, endPoint y: 378, distance: 284.7
click at [171, 378] on html "Hi All, Thanks for such an amazing start to the fall! There will be a few oppor…" at bounding box center [433, 405] width 524 height 166
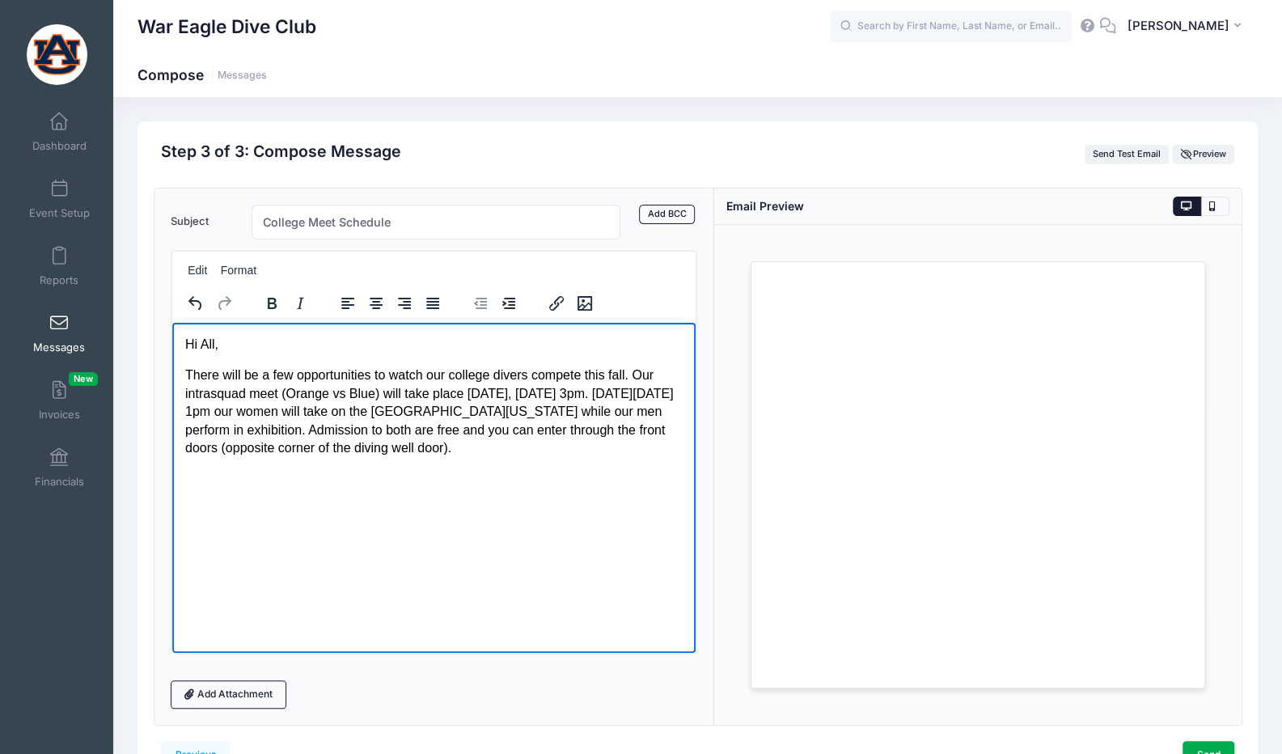
click at [587, 453] on p "There will be a few opportunities to watch our college divers compete this fall…" at bounding box center [433, 411] width 498 height 91
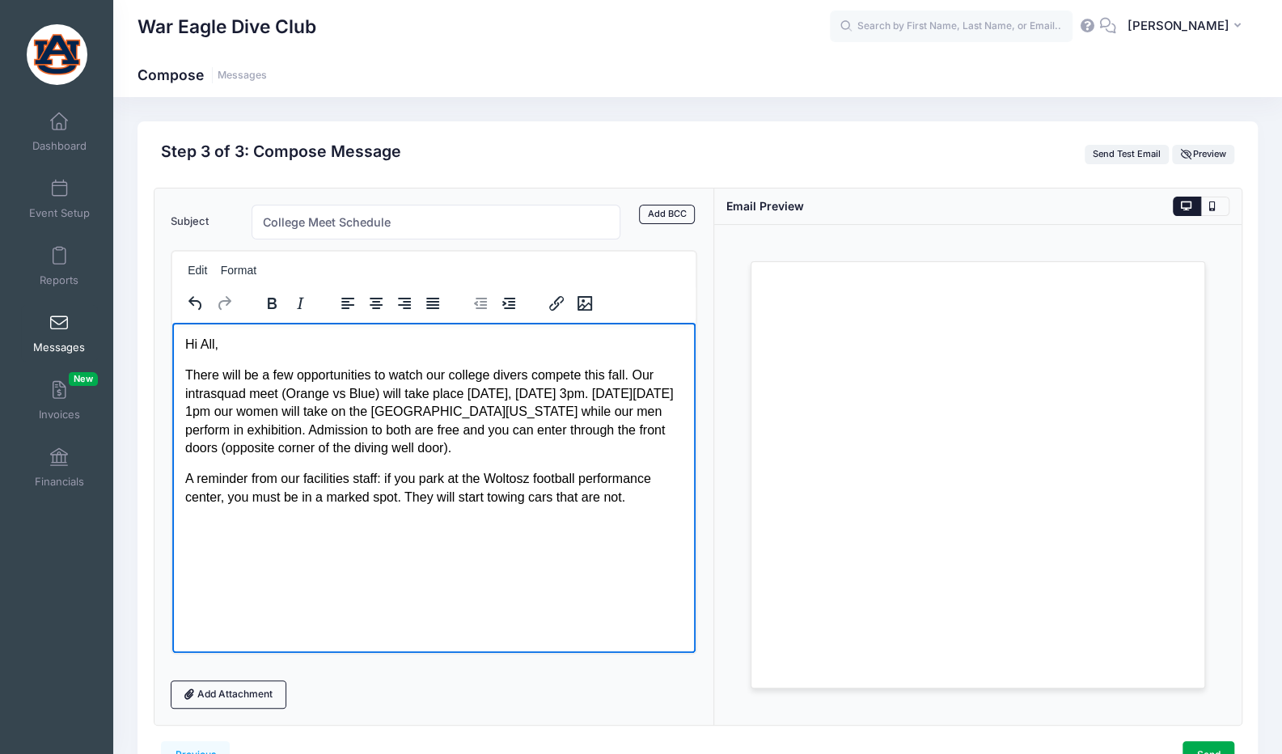
click at [324, 429] on p "There will be a few opportunities to watch our college divers compete this fall…" at bounding box center [433, 411] width 498 height 91
click at [580, 448] on p "There will be a few opportunities to watch our college divers compete this fall…" at bounding box center [433, 411] width 498 height 91
click at [539, 482] on p "A reminder from our facilities staff: if you park at the Woltosz football perfo…" at bounding box center [433, 487] width 498 height 36
click at [590, 483] on p "A reminder from our facilities staff: if you park at the Woltosz Football perfo…" at bounding box center [433, 487] width 498 height 36
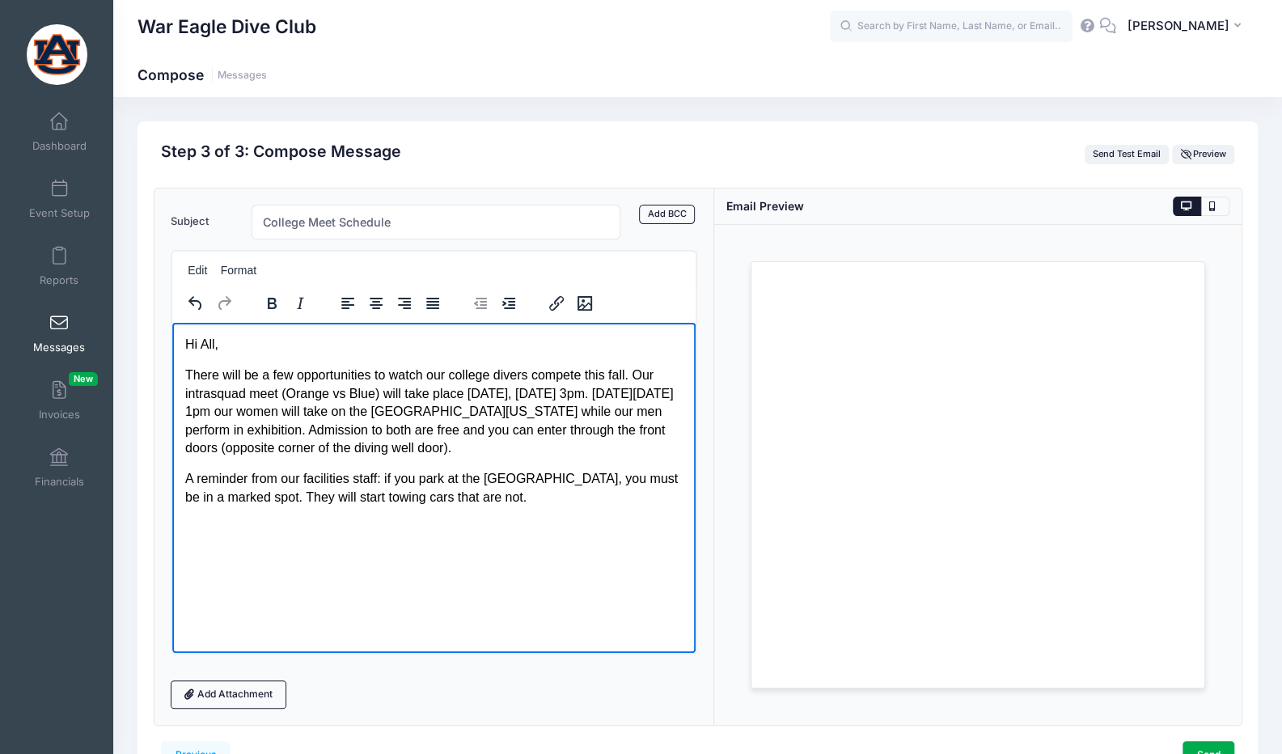
click at [190, 497] on p "A reminder from our facilities staff: if you park at the Woltosz Football Perfo…" at bounding box center [433, 487] width 498 height 36
click at [651, 493] on p "A reminder from our facilities staff: if you park at the Woltosz Football Perfo…" at bounding box center [433, 487] width 498 height 36
click at [287, 370] on p "There will be a few opportunities to watch our college divers compete this fall…" at bounding box center [433, 411] width 498 height 91
click at [277, 373] on p "There will be a few opportunities to watch our college divers compete this fall…" at bounding box center [433, 411] width 498 height 91
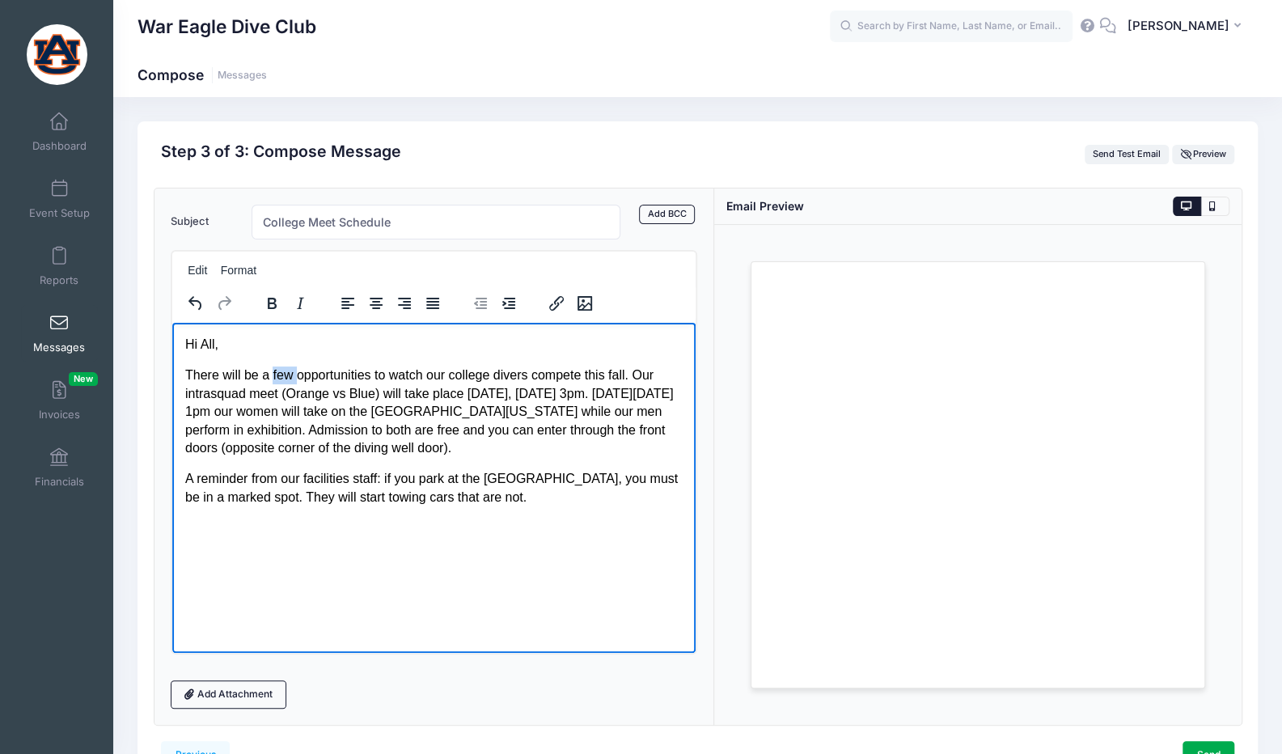
click at [277, 373] on p "There will be a few opportunities to watch our college divers compete this fall…" at bounding box center [433, 411] width 498 height 91
click at [575, 375] on p "There will be two opportunities to watch our college divers compete this fall. …" at bounding box center [433, 411] width 498 height 91
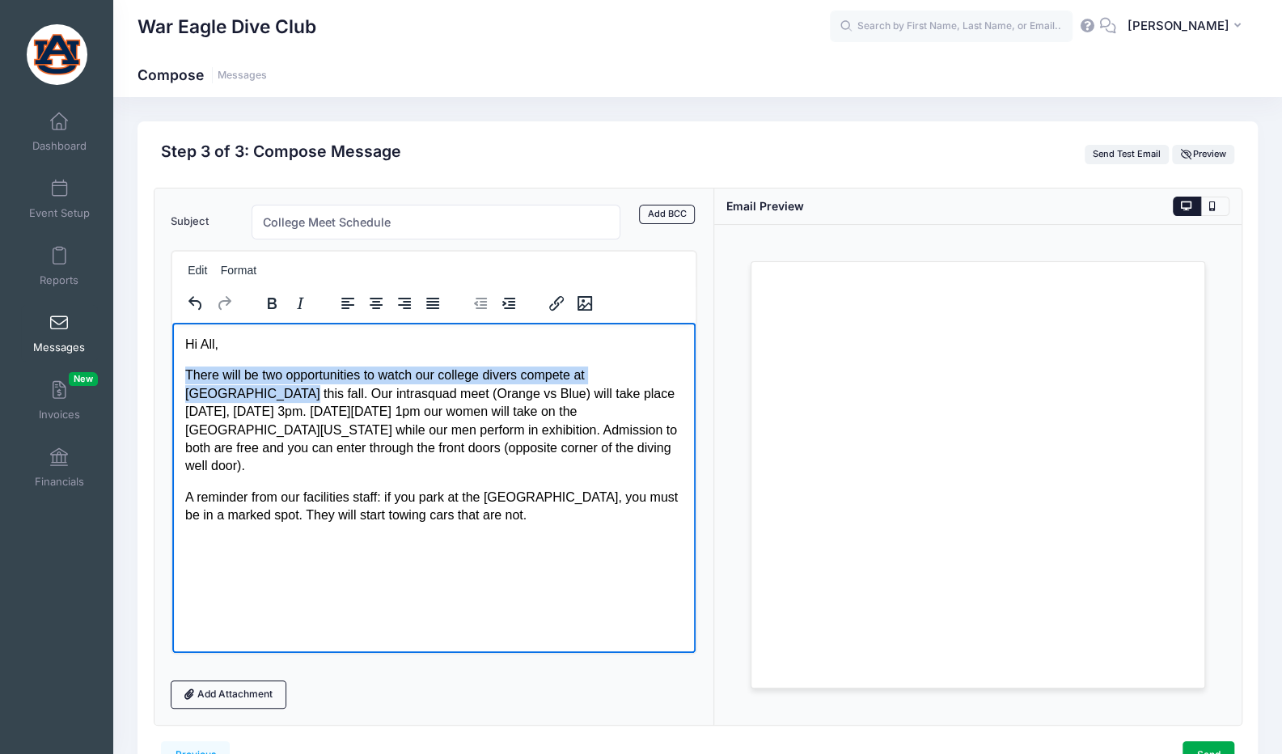
drag, startPoint x: 187, startPoint y: 373, endPoint x: 877, endPoint y: 687, distance: 758.2
click at [696, 366] on html "Hi All, There will be two opportunities to watch our college divers compete at …" at bounding box center [433, 429] width 524 height 215
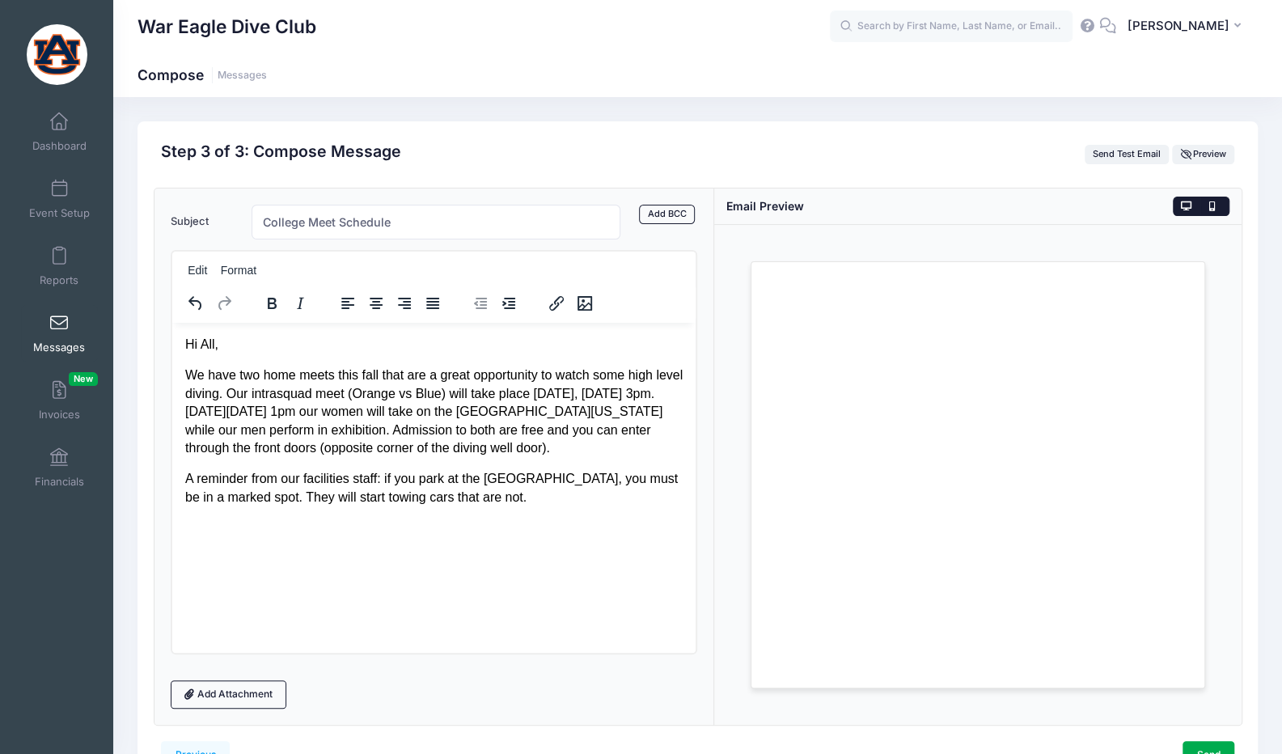
click at [1216, 203] on button at bounding box center [1214, 206] width 28 height 19
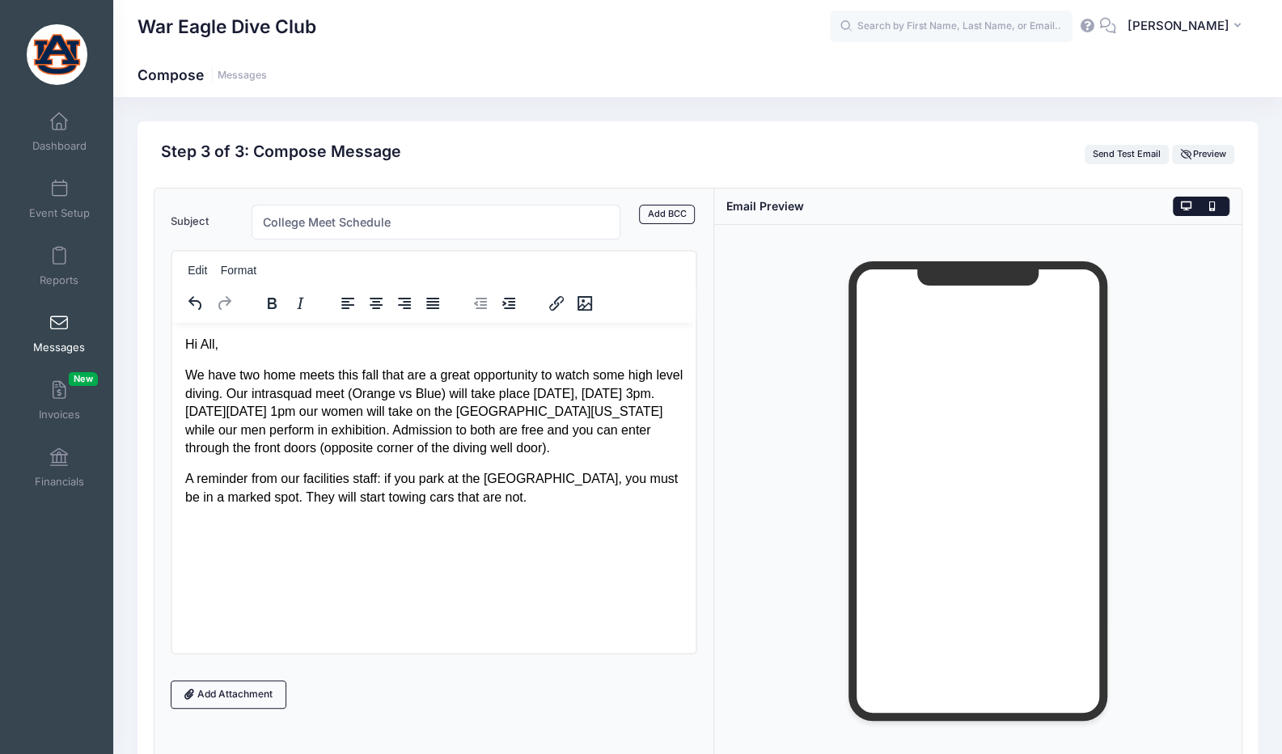
click at [1182, 206] on icon at bounding box center [1187, 206] width 12 height 0
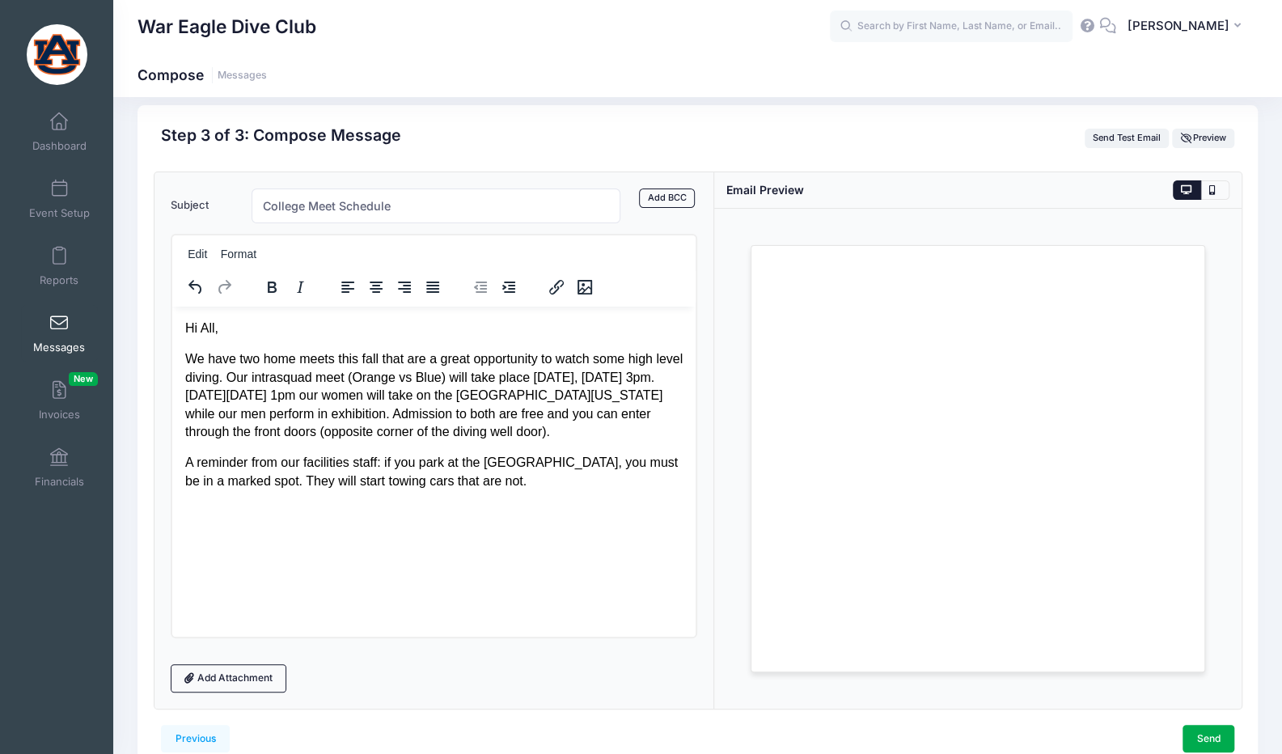
scroll to position [15, 0]
click at [1202, 729] on link "Send" at bounding box center [1208, 738] width 52 height 27
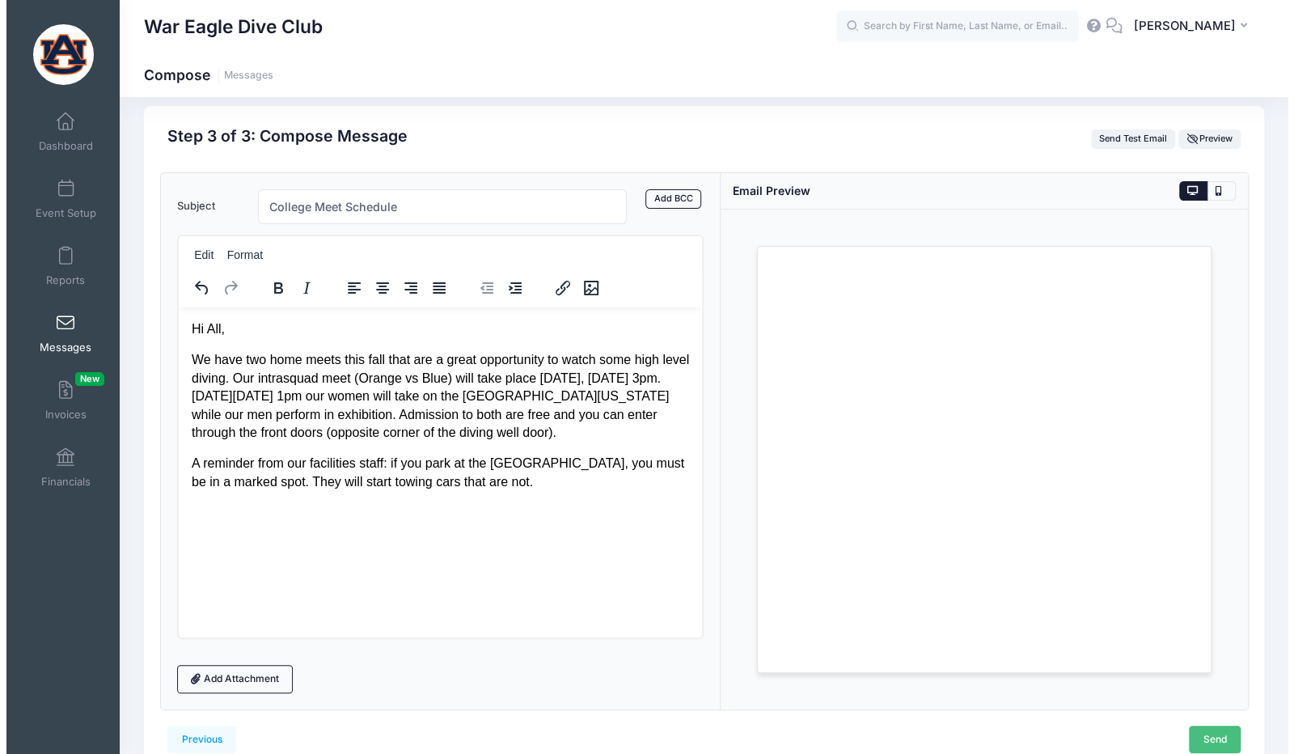
scroll to position [0, 0]
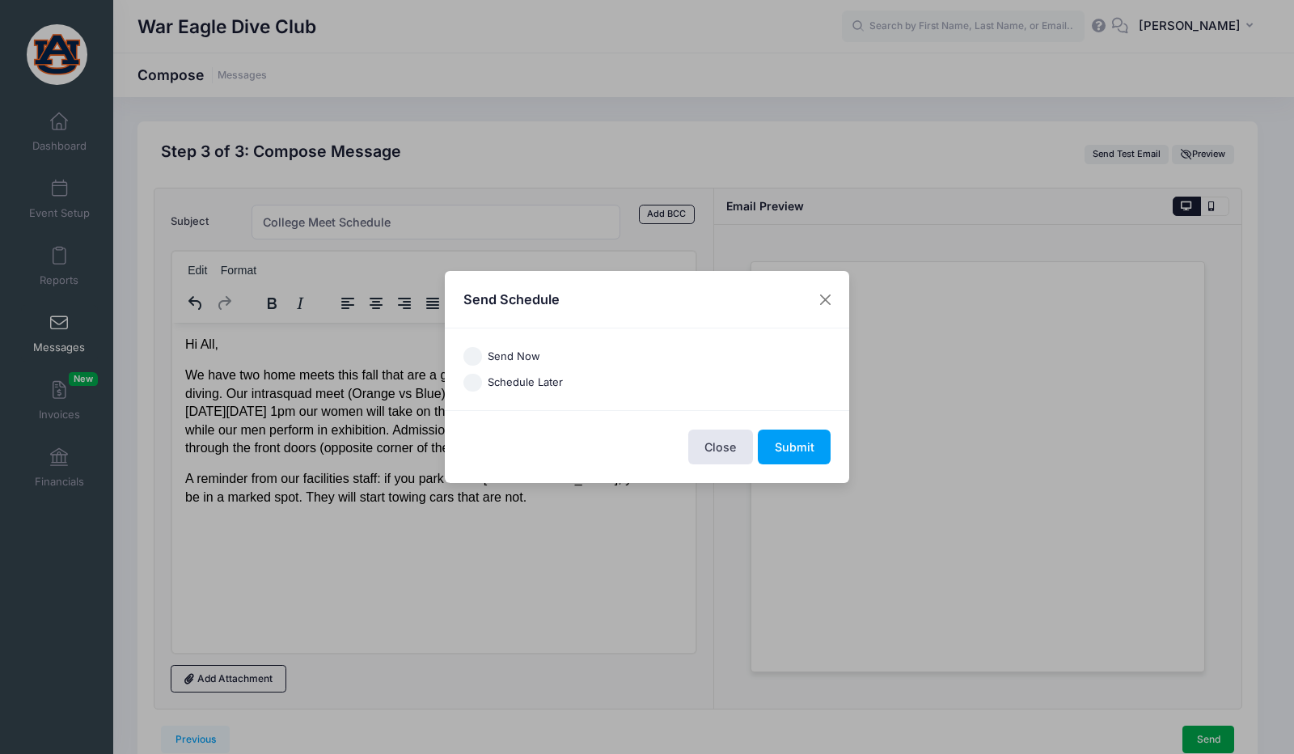
click at [498, 353] on label "Send Now" at bounding box center [514, 357] width 53 height 16
click at [482, 353] on input "Send Now" at bounding box center [472, 356] width 19 height 19
radio input "true"
click at [814, 452] on button "Submit" at bounding box center [794, 446] width 73 height 35
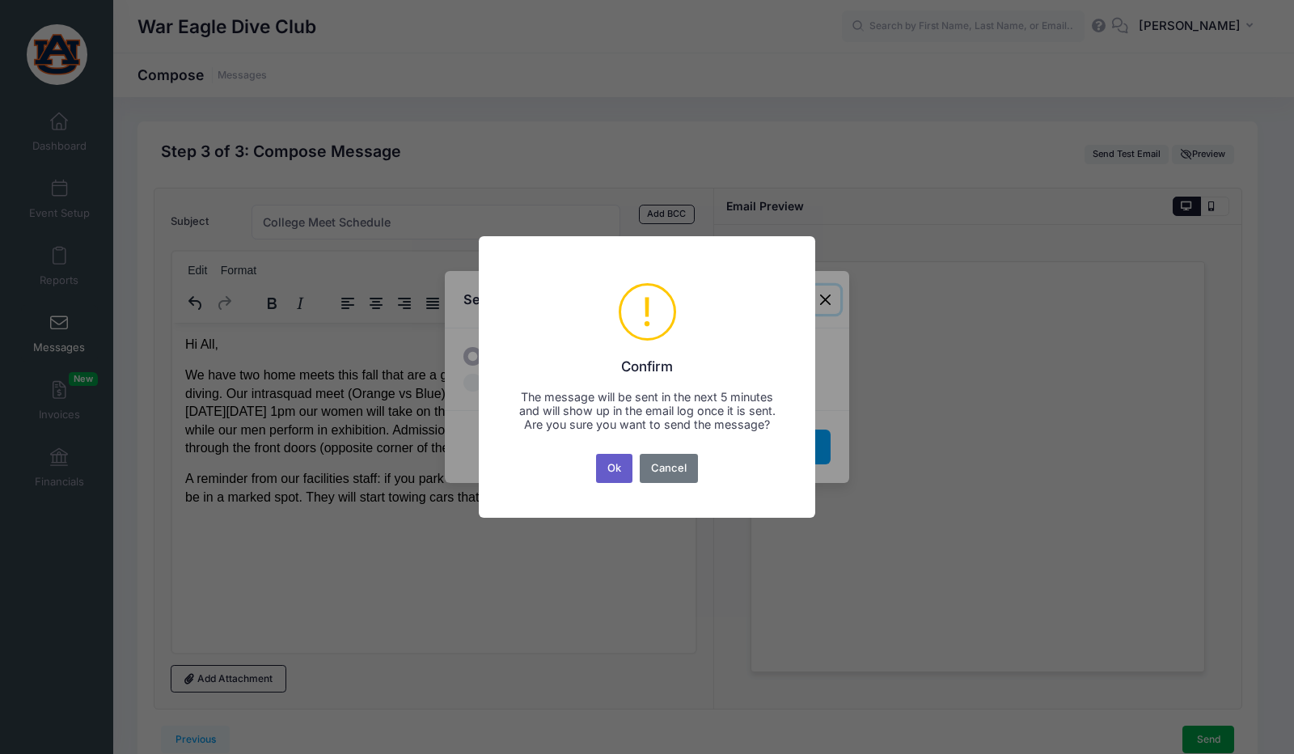
click at [620, 466] on button "Ok" at bounding box center [614, 468] width 37 height 29
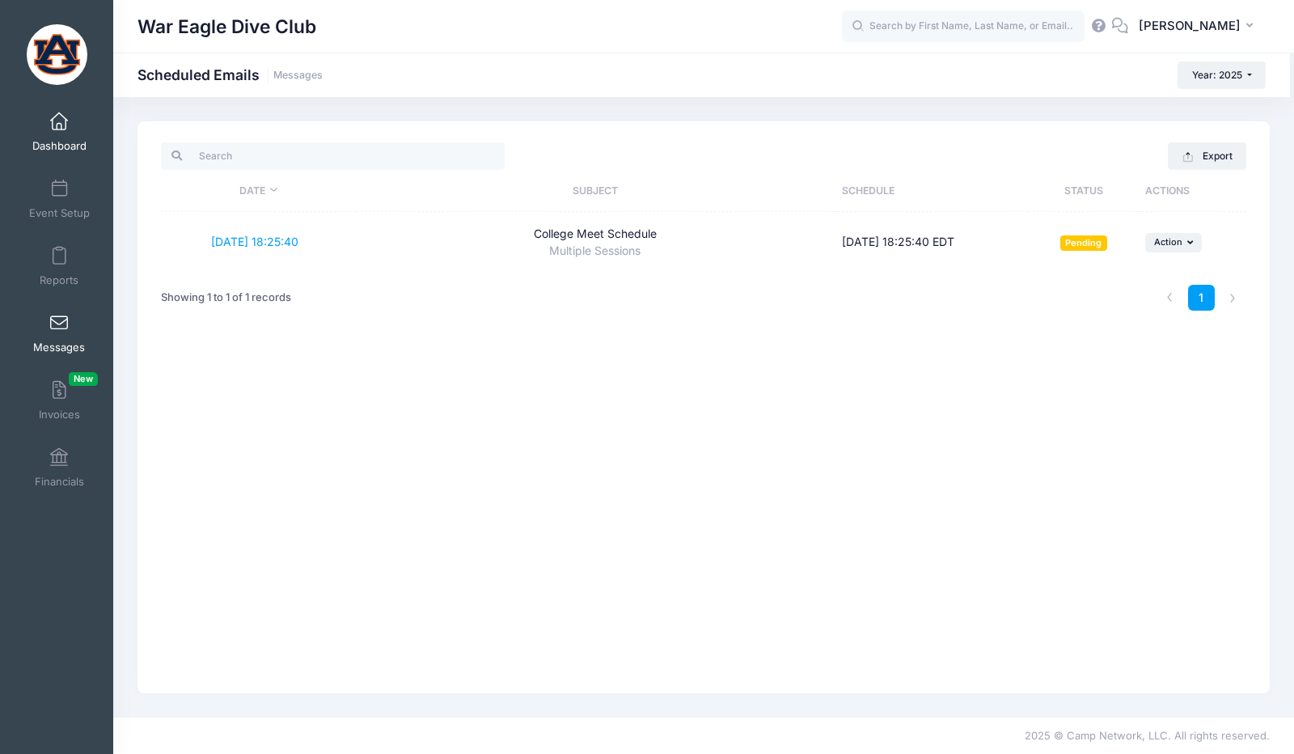
click at [82, 127] on link "Dashboard" at bounding box center [59, 132] width 77 height 57
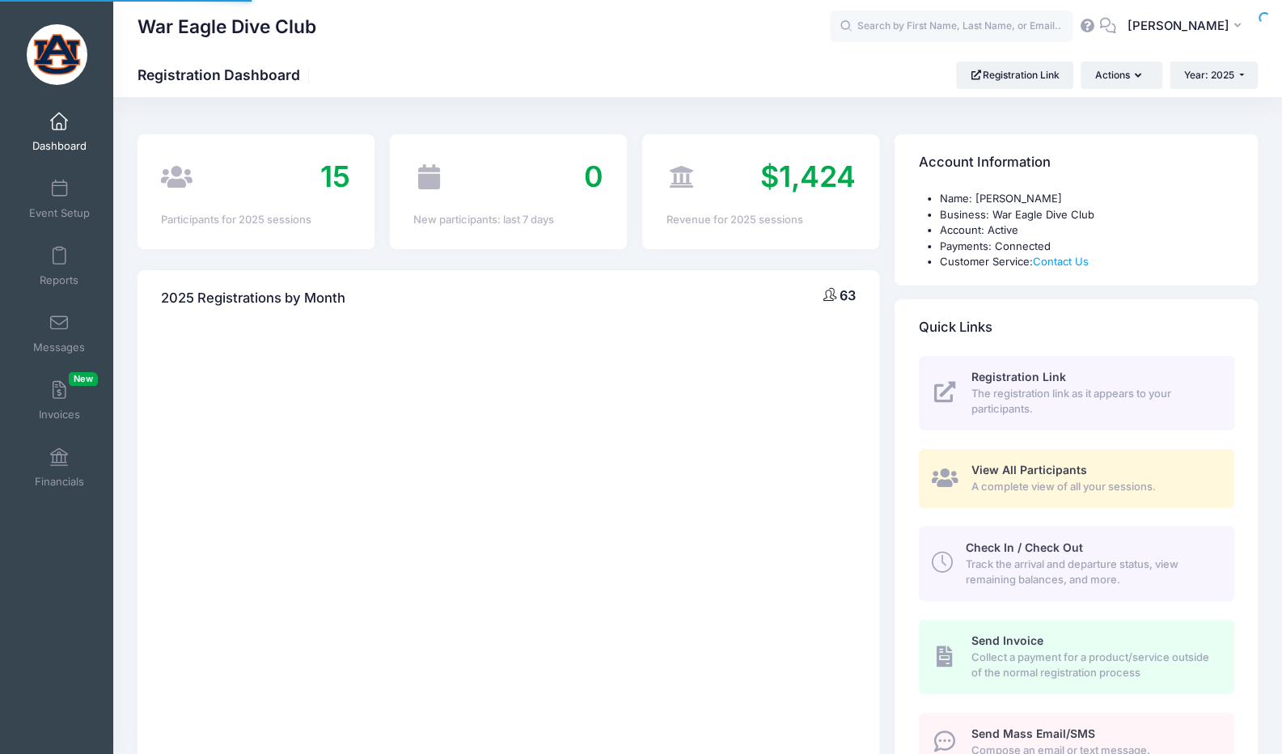
select select
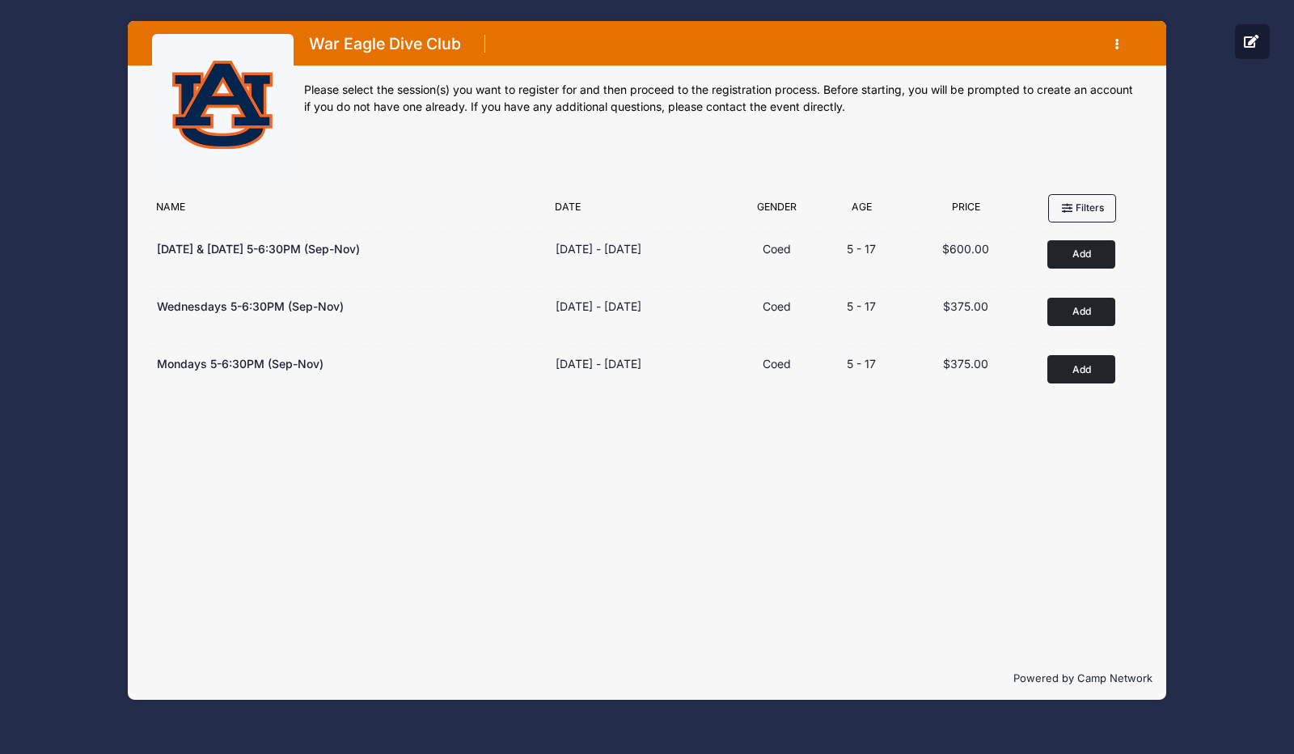
click at [505, 194] on div "Name Date Gender Filter by Gender Any Coed Boys Girls Age Filter by Age Price" at bounding box center [647, 208] width 1006 height 44
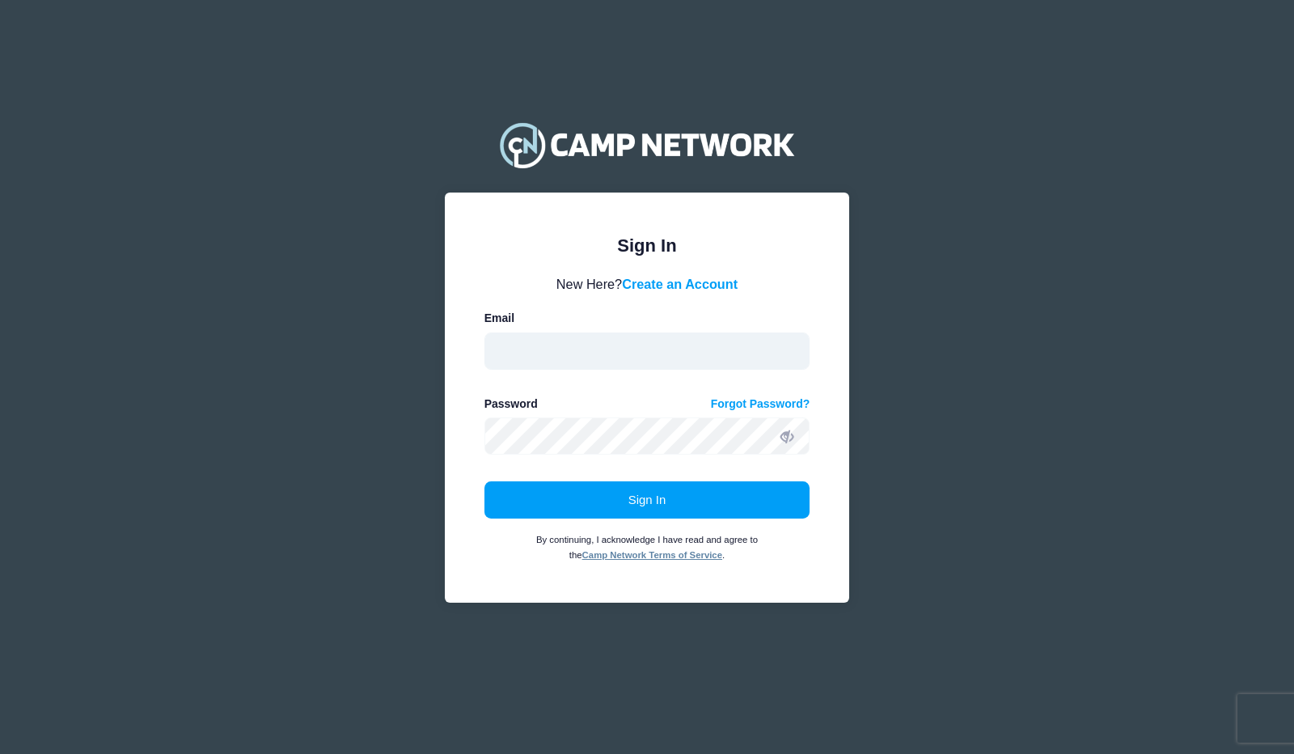
click at [616, 345] on input "email" at bounding box center [647, 350] width 326 height 37
type input "[EMAIL_ADDRESS][DOMAIN_NAME]"
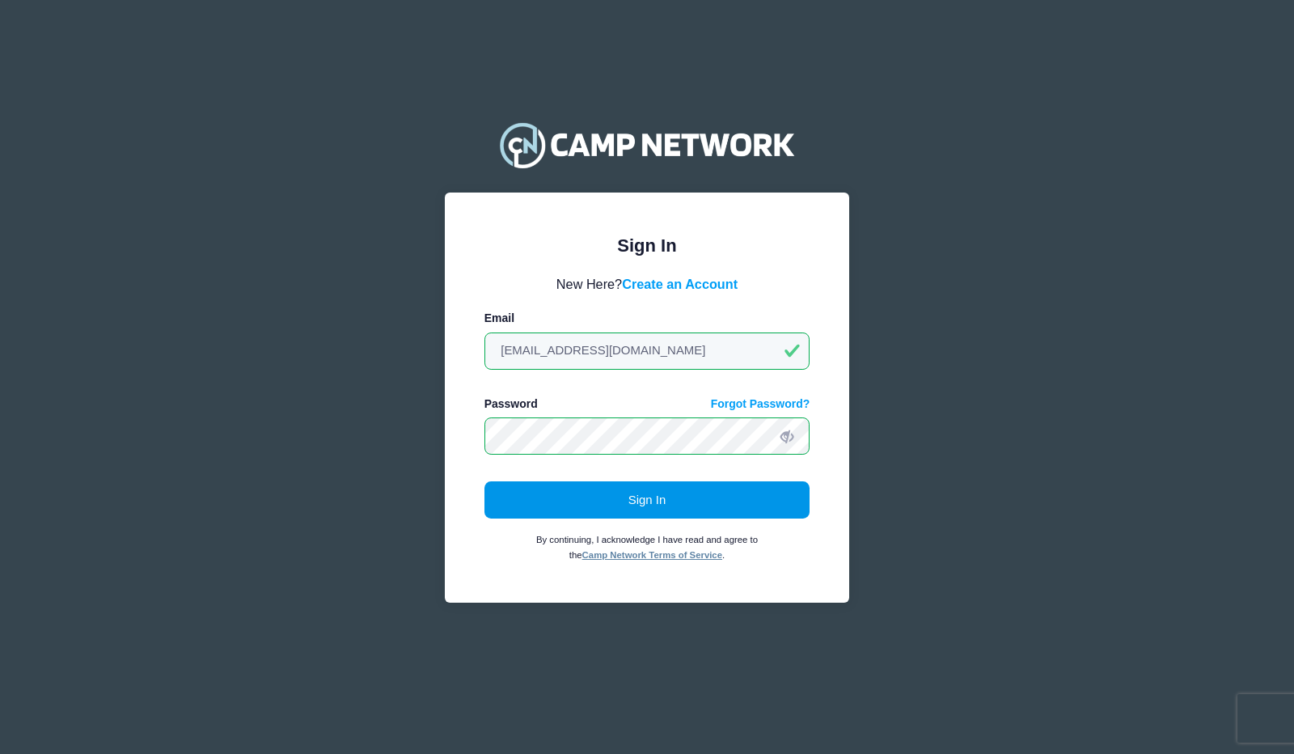
click at [641, 493] on button "Sign In" at bounding box center [647, 499] width 326 height 37
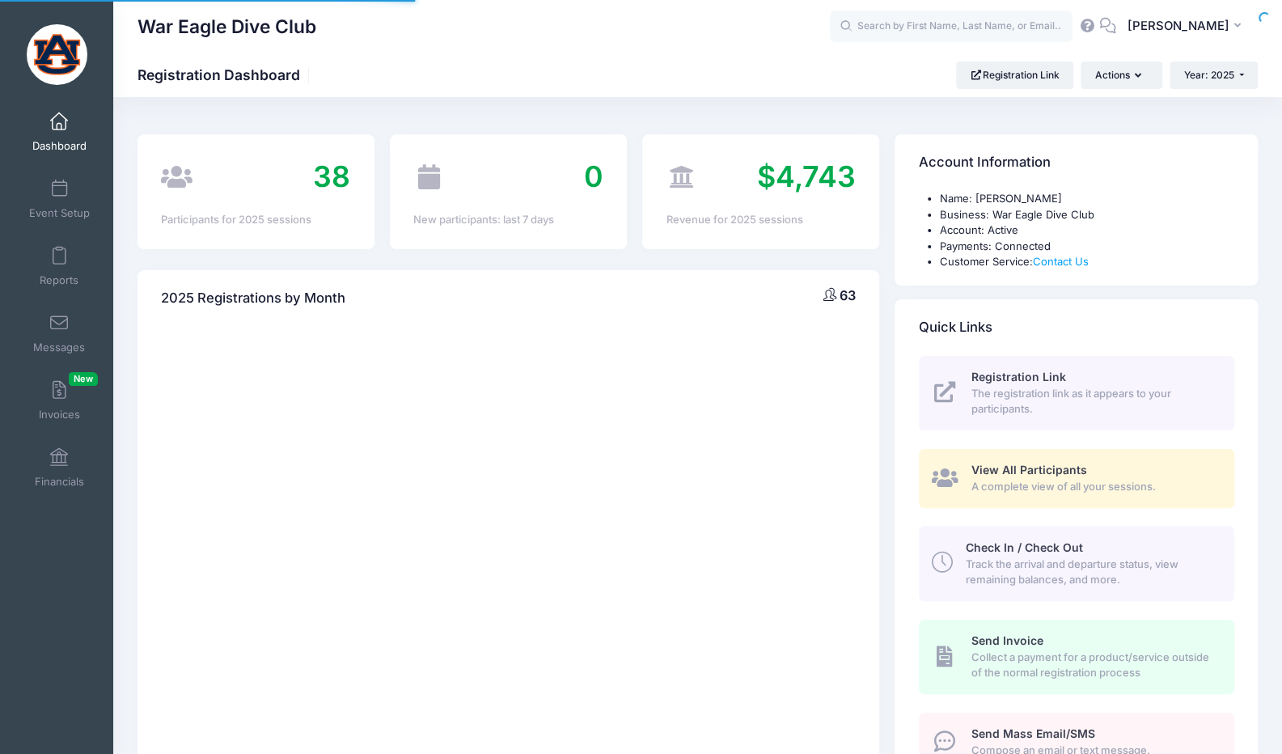
select select
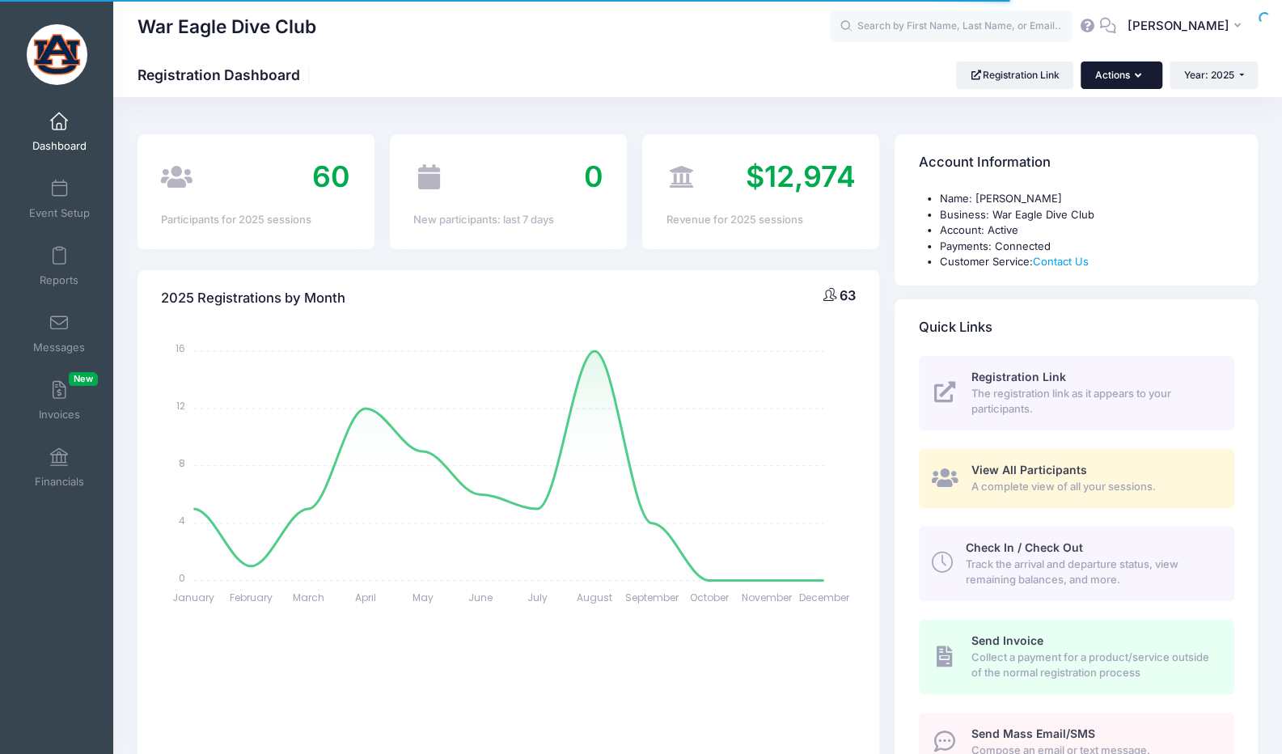
click at [1120, 67] on button "Actions" at bounding box center [1121, 74] width 81 height 27
click at [1082, 143] on link "Participant" at bounding box center [1079, 145] width 146 height 31
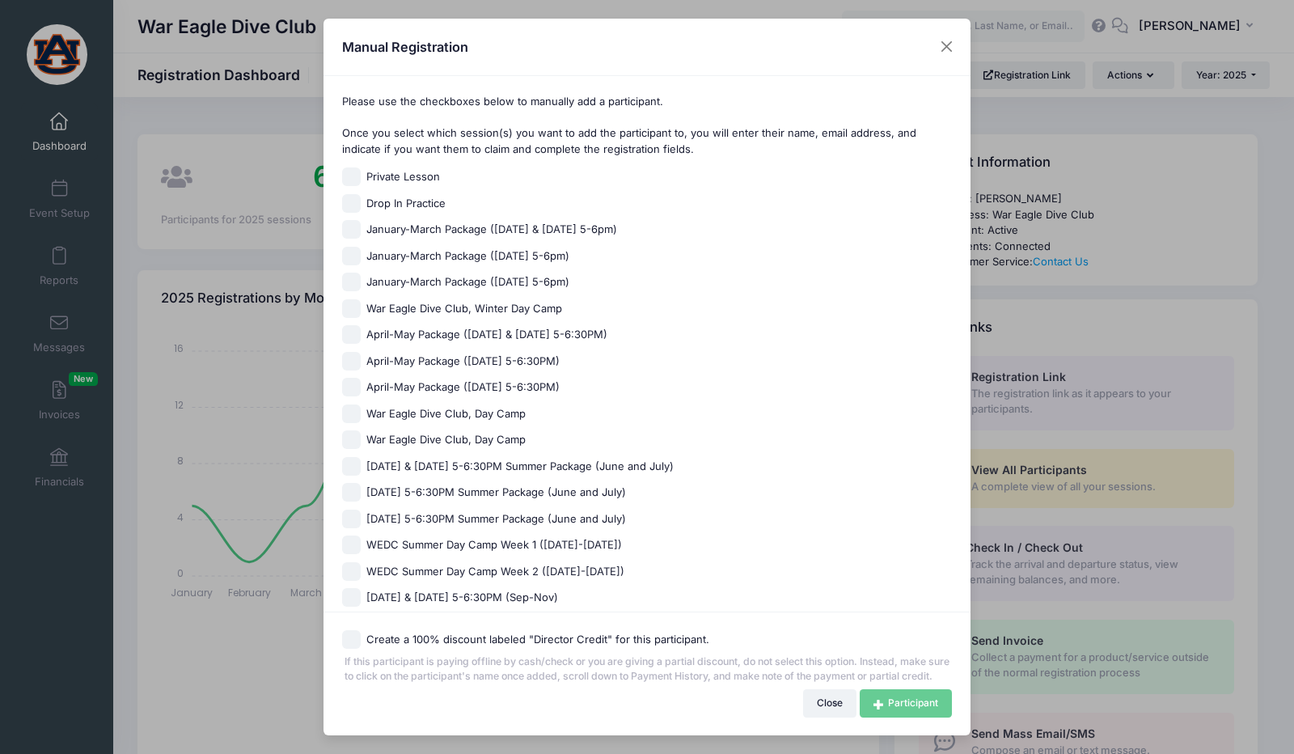
scroll to position [167, 0]
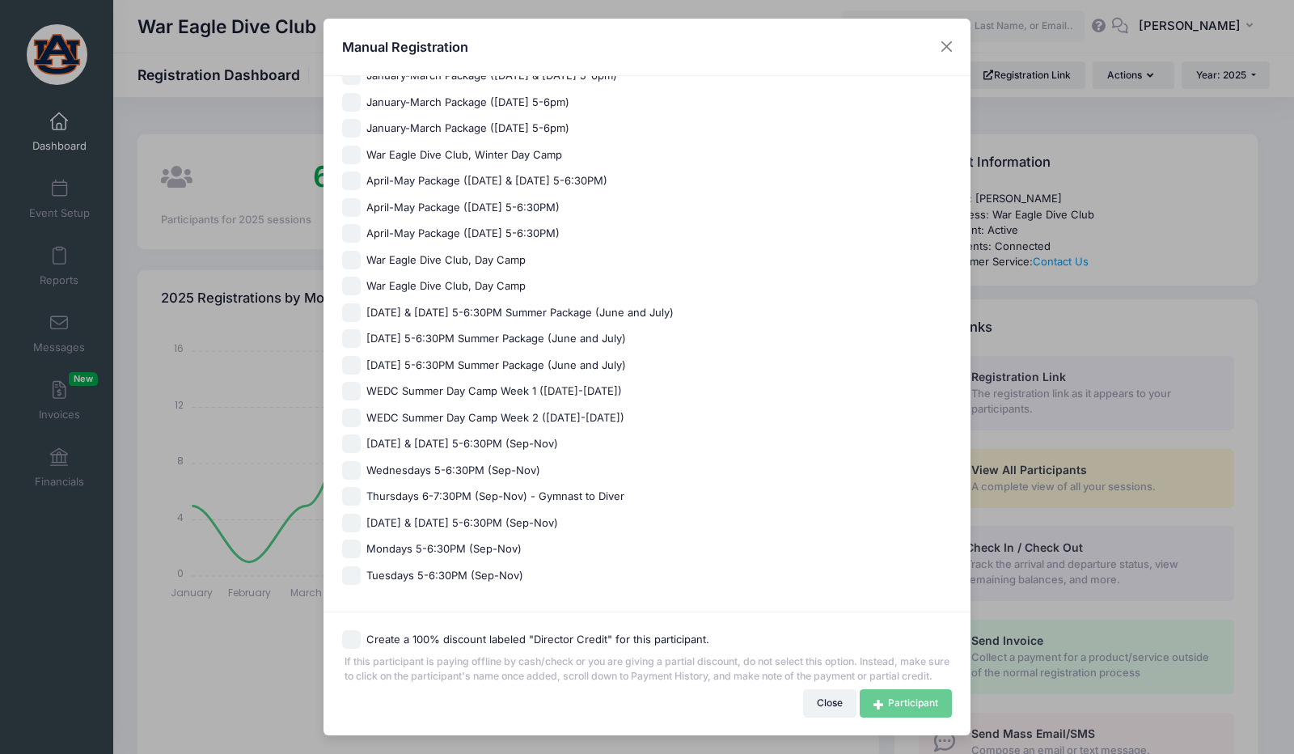
click at [464, 305] on span "Monday & Wednesday 5-6:30PM Summer Package (June and July)" at bounding box center [519, 313] width 307 height 16
click at [361, 303] on input "Monday & Wednesday 5-6:30PM Summer Package (June and July)" at bounding box center [351, 312] width 19 height 19
click at [464, 305] on span "Monday & Wednesday 5-6:30PM Summer Package (June and July)" at bounding box center [519, 313] width 307 height 16
click at [361, 303] on input "[DATE] & [DATE] 5-6:30PM Summer Package (June and July)" at bounding box center [351, 312] width 19 height 19
checkbox input "false"
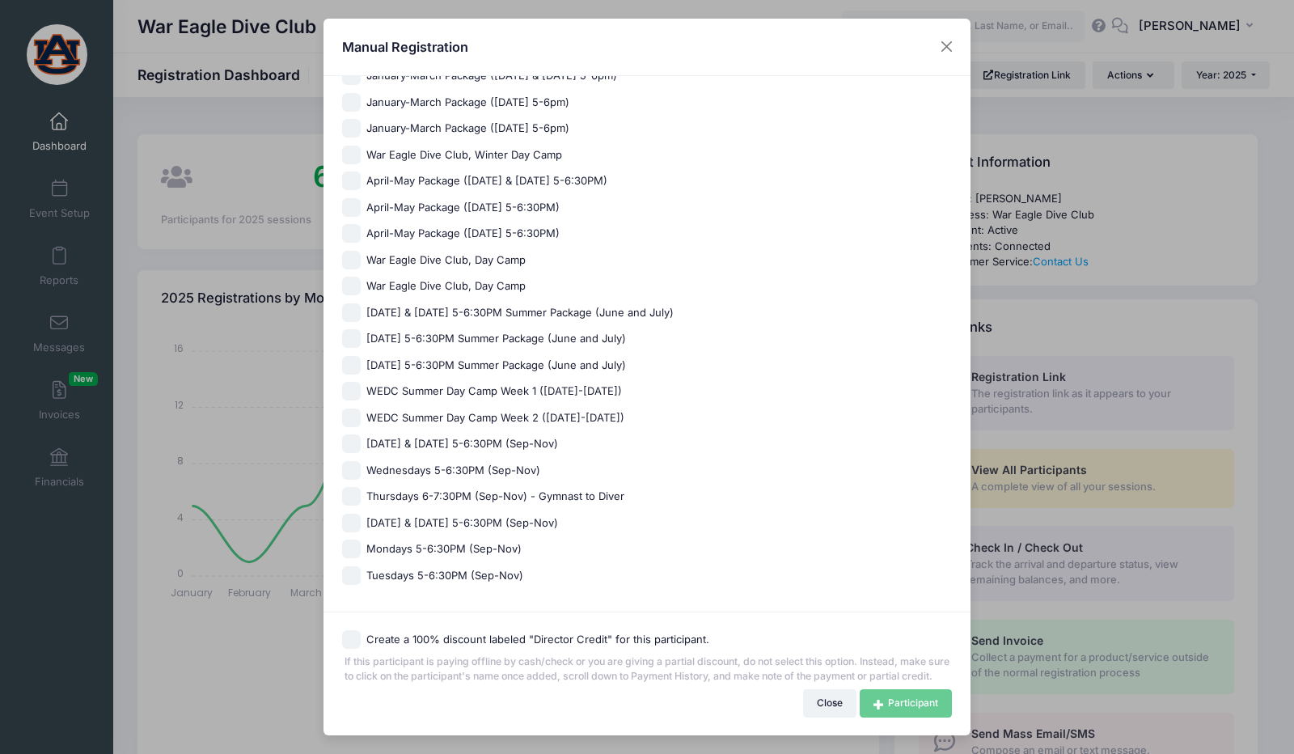
click at [456, 436] on span "[DATE] & [DATE] 5-6:30PM (Sep-Nov)" at bounding box center [462, 444] width 192 height 16
click at [361, 434] on input "[DATE] & [DATE] 5-6:30PM (Sep-Nov)" at bounding box center [351, 443] width 19 height 19
checkbox input "true"
click at [893, 705] on link "Participant" at bounding box center [906, 702] width 92 height 27
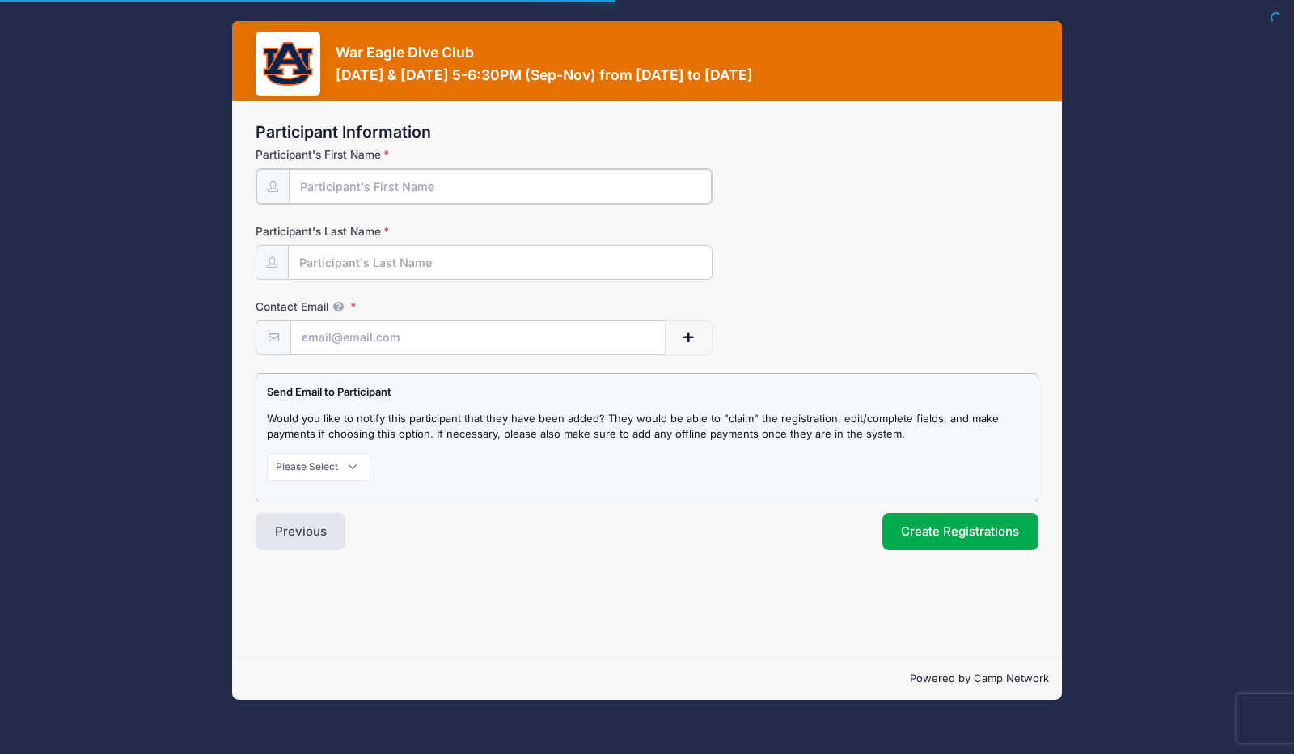
click at [469, 187] on input "Participant's First Name" at bounding box center [500, 186] width 423 height 35
type input "Aiden"
type input "[PERSON_NAME]"
click at [404, 328] on input "Contact Email" at bounding box center [478, 336] width 374 height 35
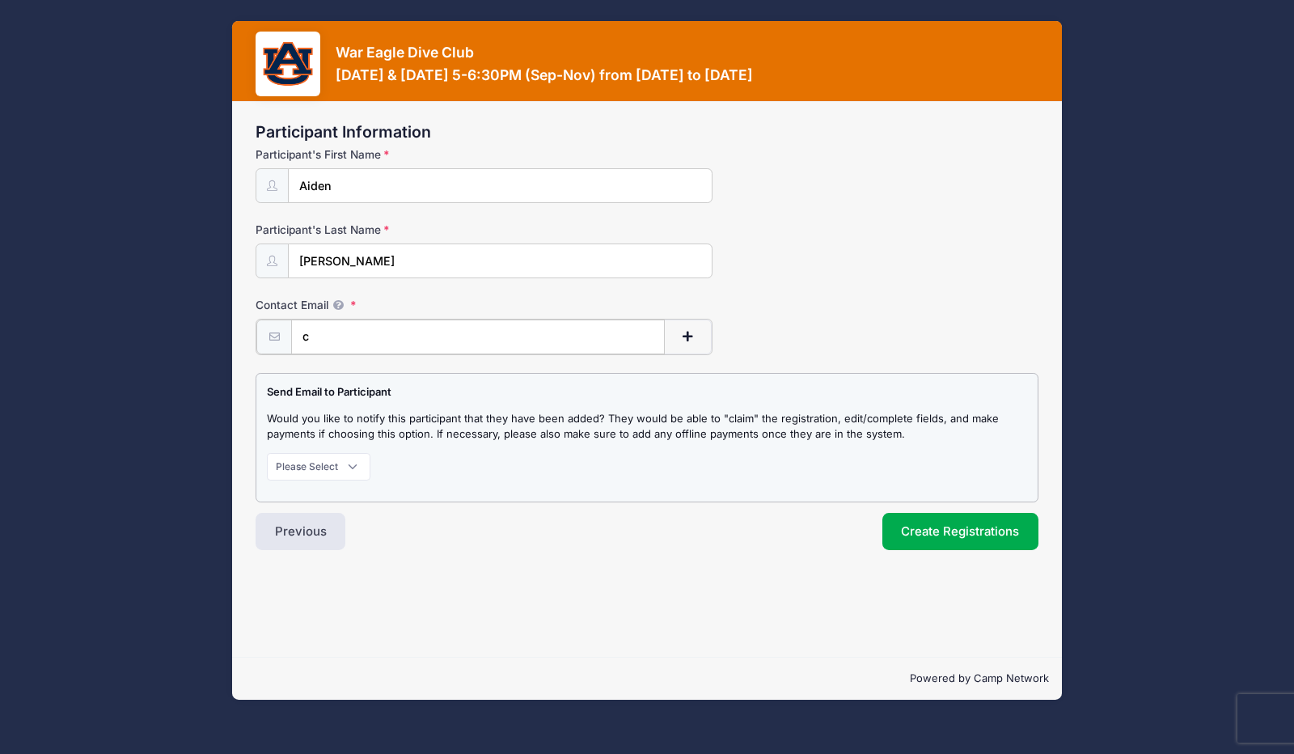
type input "[EMAIL_ADDRESS][DOMAIN_NAME]"
click at [351, 465] on select "Please Select Don't Notify Notify" at bounding box center [319, 464] width 104 height 27
select select "1"
click at [267, 451] on select "Please Select Don't Notify Notify" at bounding box center [319, 464] width 104 height 27
click at [945, 527] on button "Create Registrations" at bounding box center [960, 529] width 157 height 37
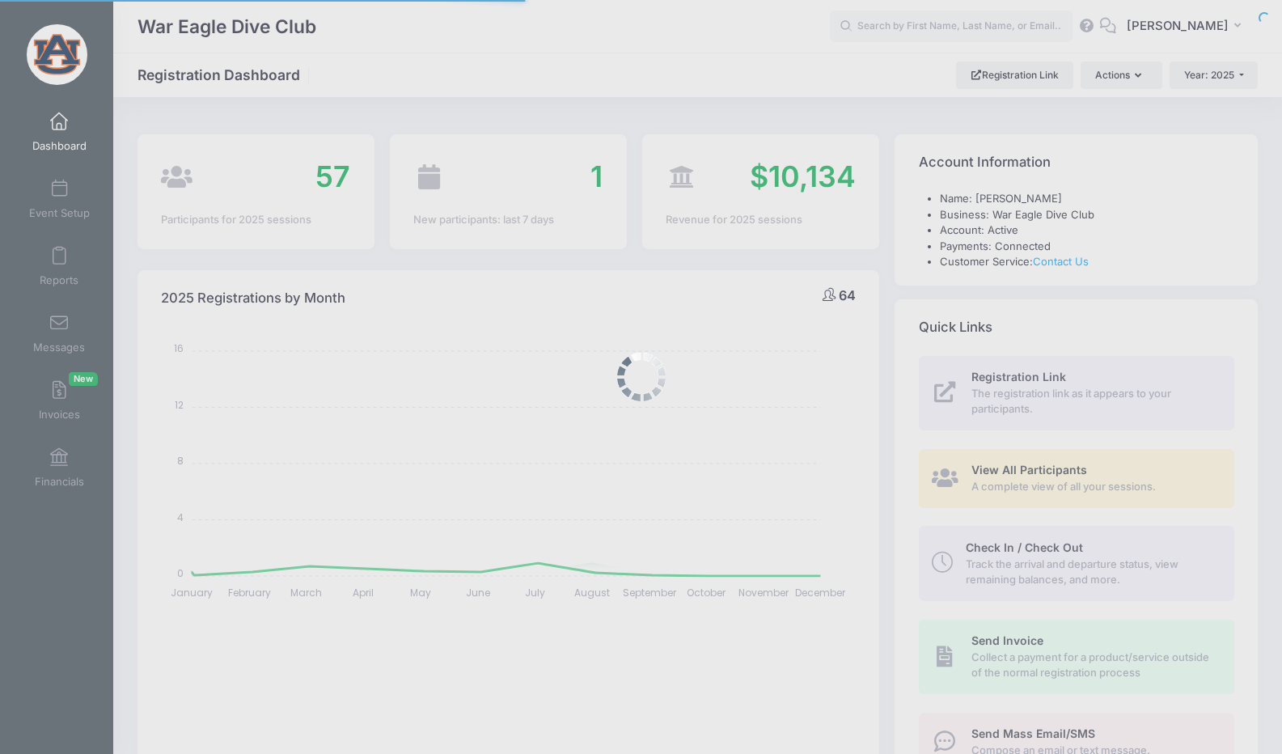
select select
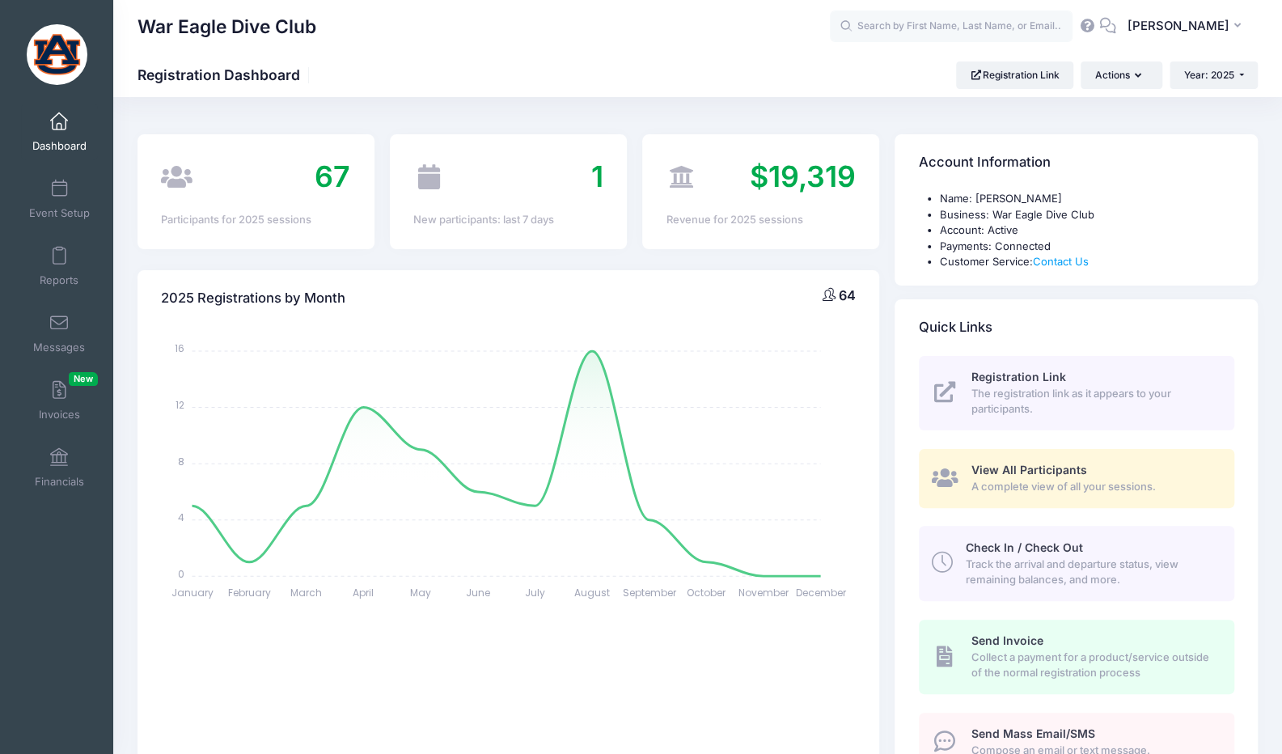
click at [993, 464] on span "View All Participants" at bounding box center [1029, 470] width 116 height 14
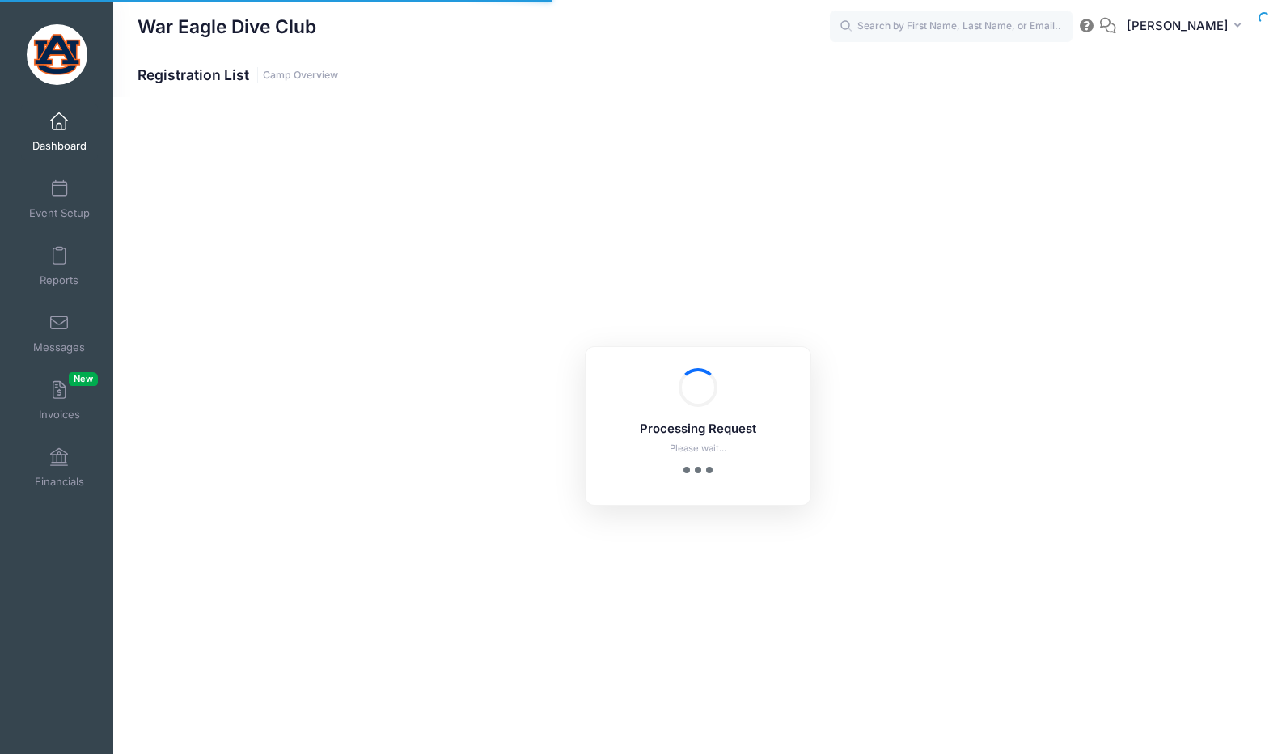
select select "10"
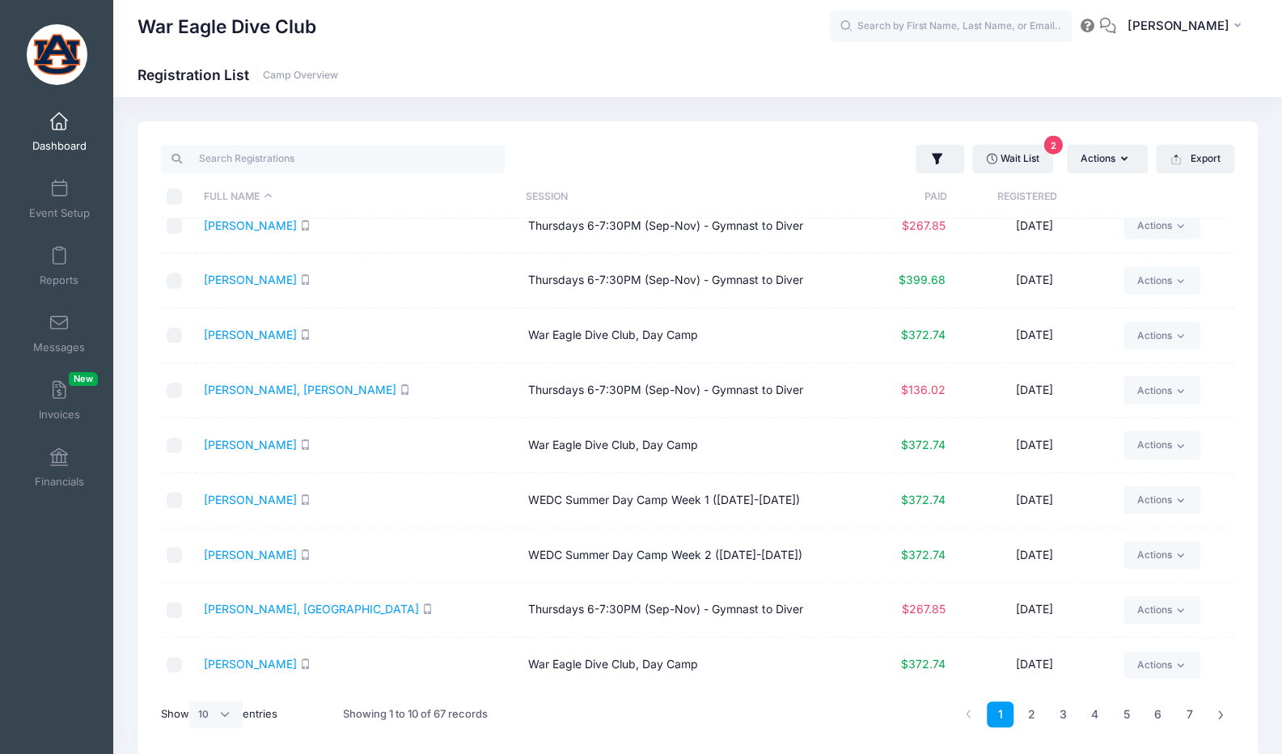
scroll to position [67, 0]
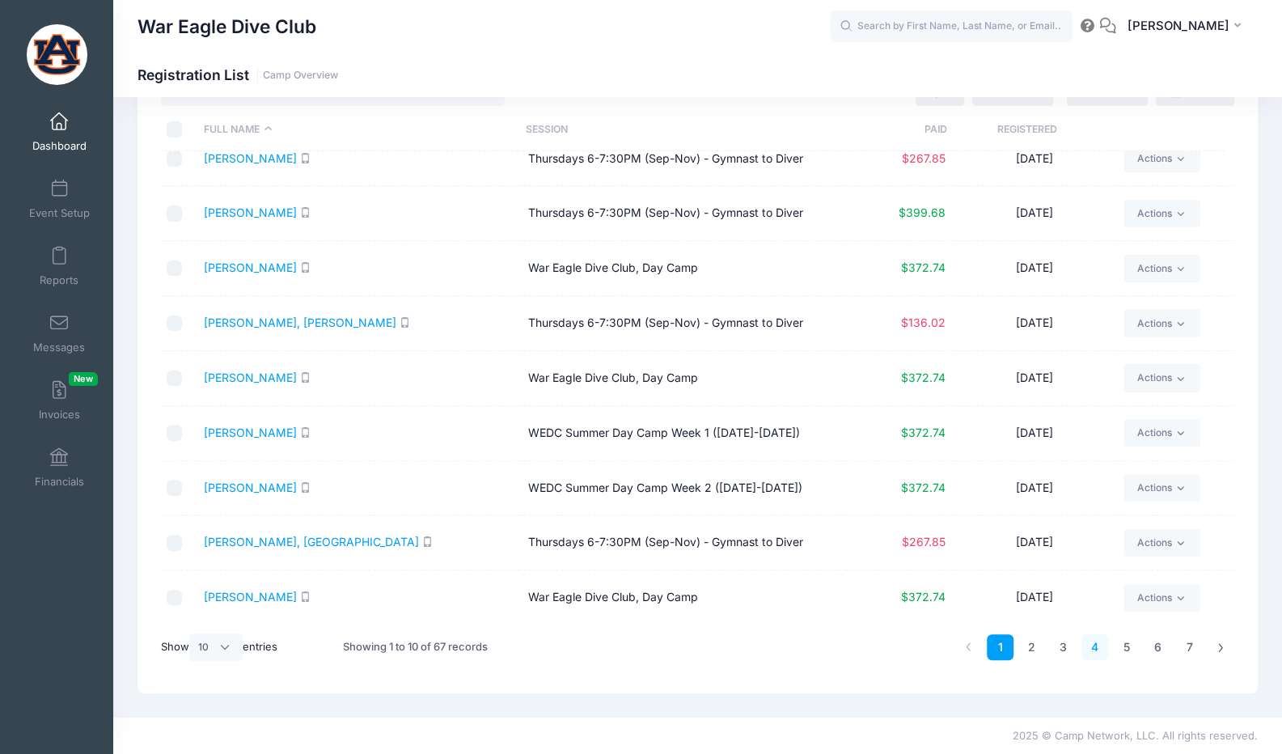
click at [1083, 652] on link "4" at bounding box center [1094, 647] width 27 height 27
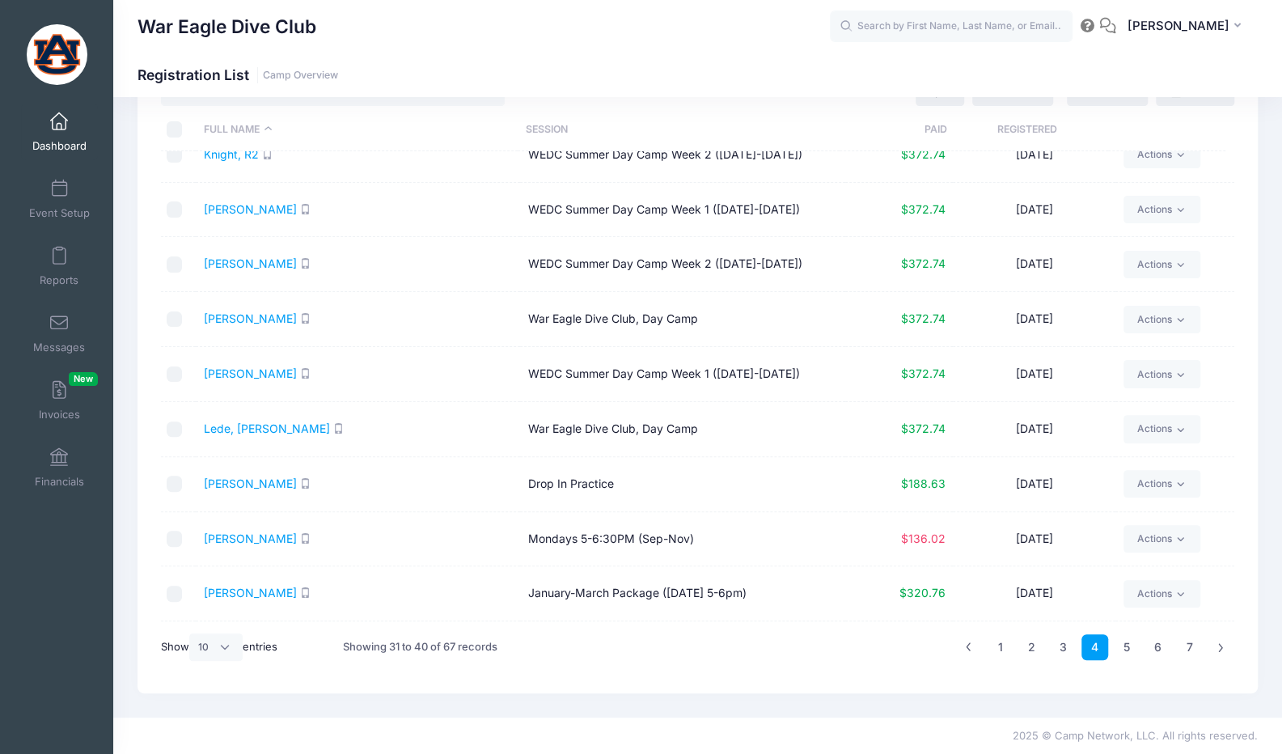
scroll to position [0, 0]
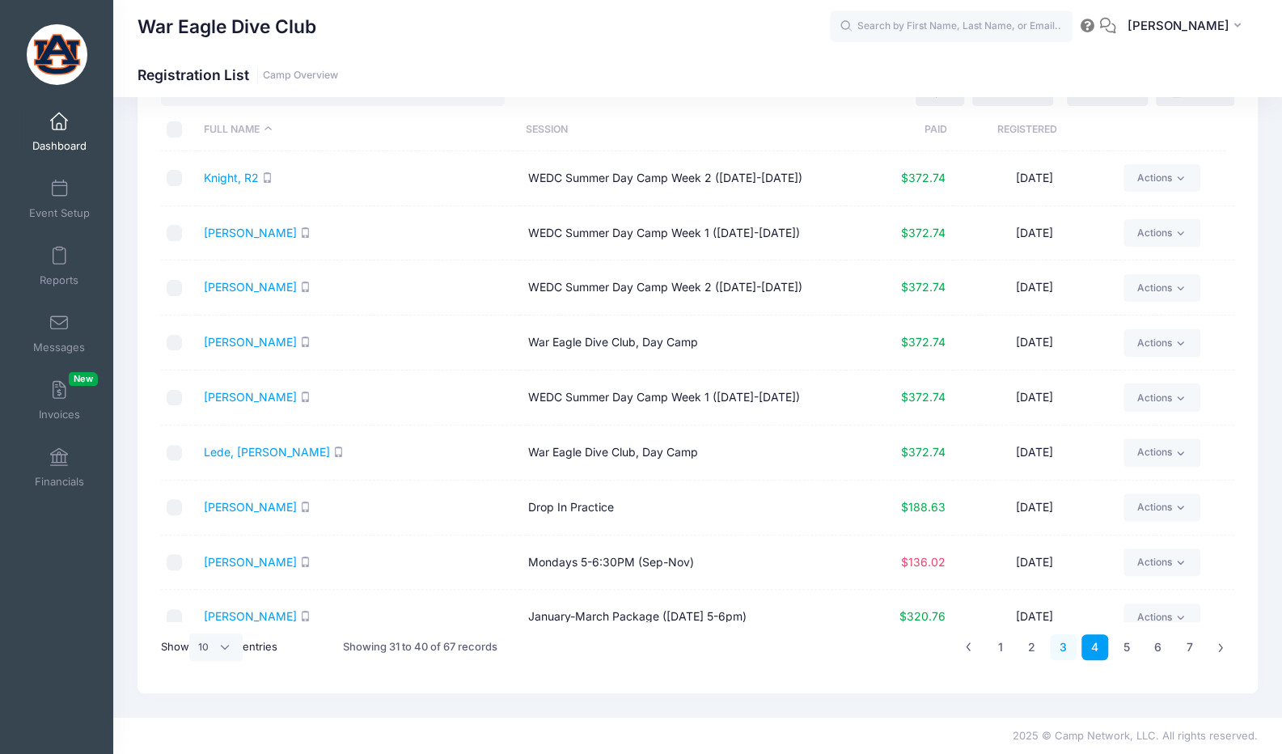
click at [1053, 642] on link "3" at bounding box center [1063, 647] width 27 height 27
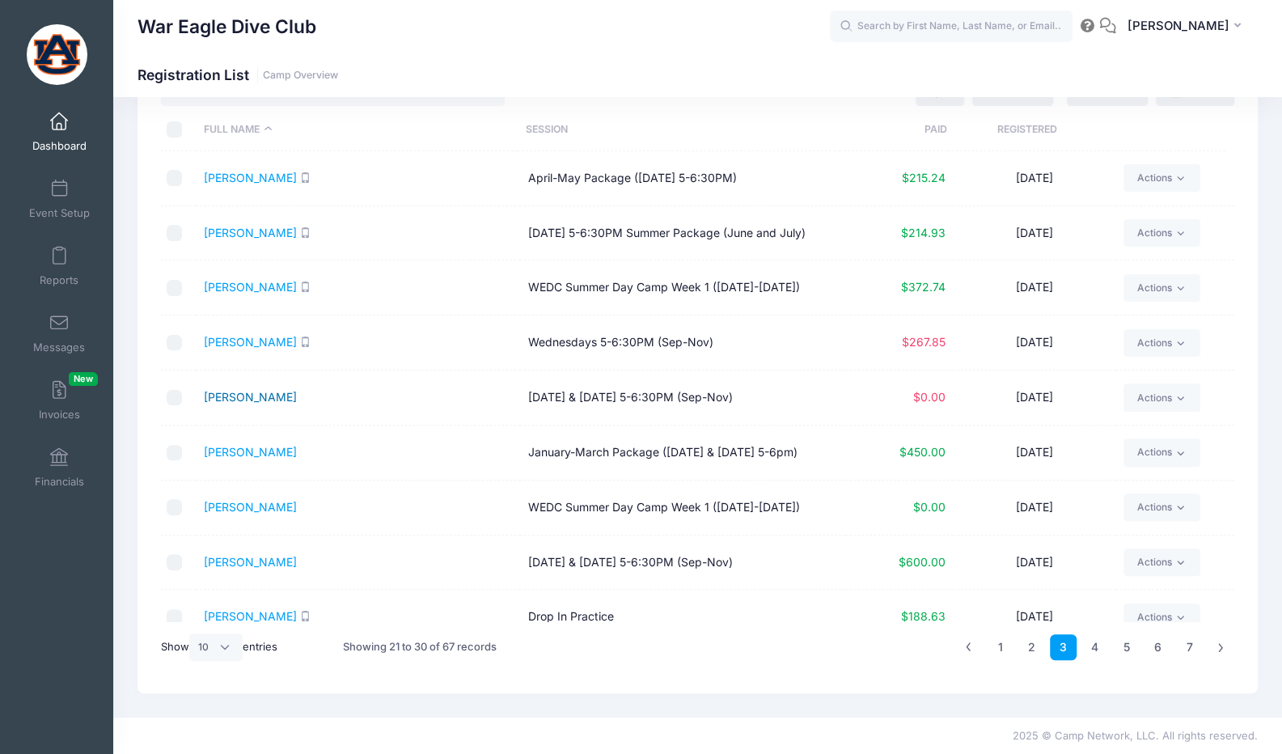
click at [249, 391] on link "[PERSON_NAME]" at bounding box center [250, 397] width 93 height 14
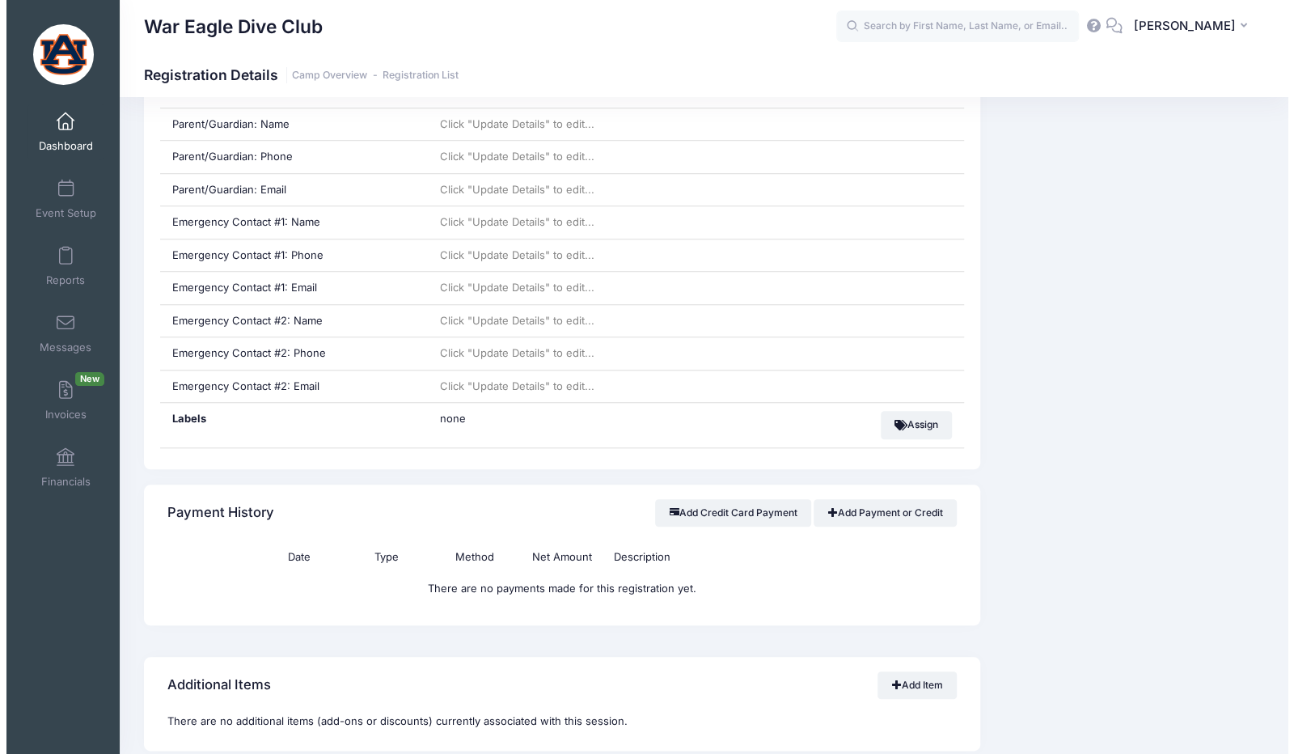
scroll to position [694, 0]
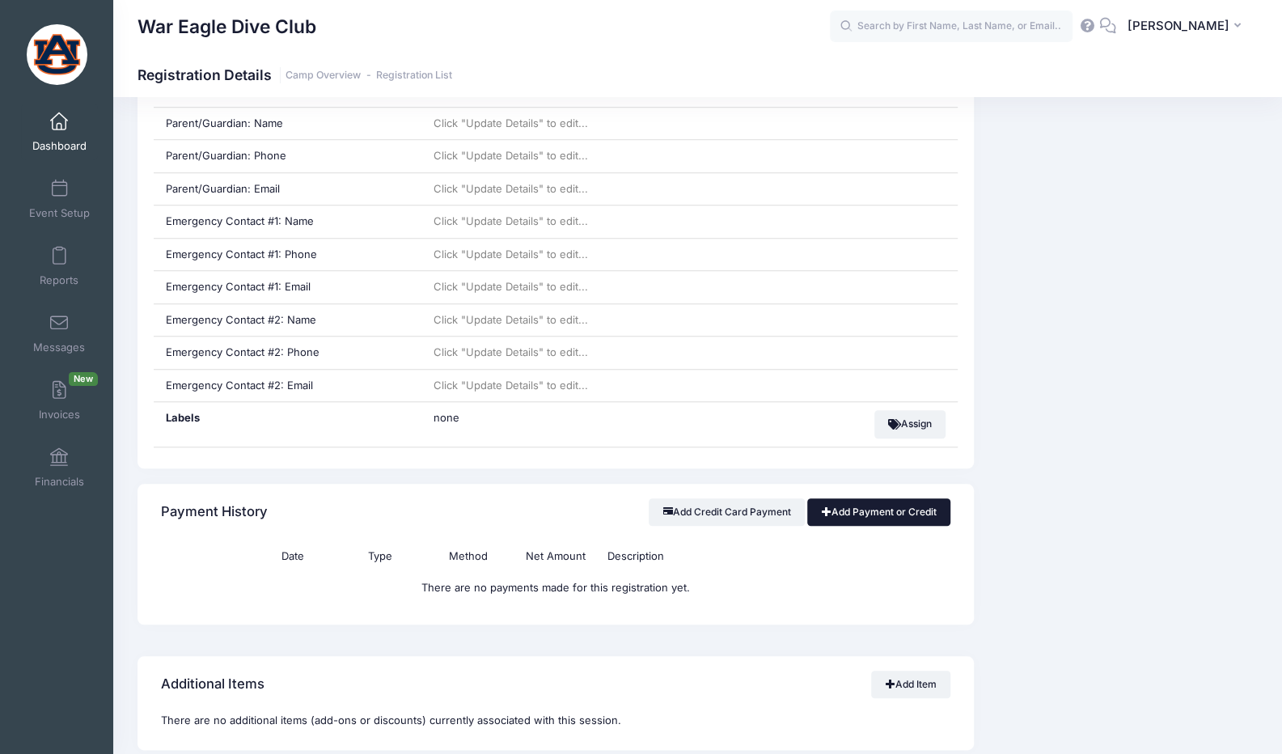
click at [872, 502] on link "Add Payment or Credit" at bounding box center [878, 511] width 143 height 27
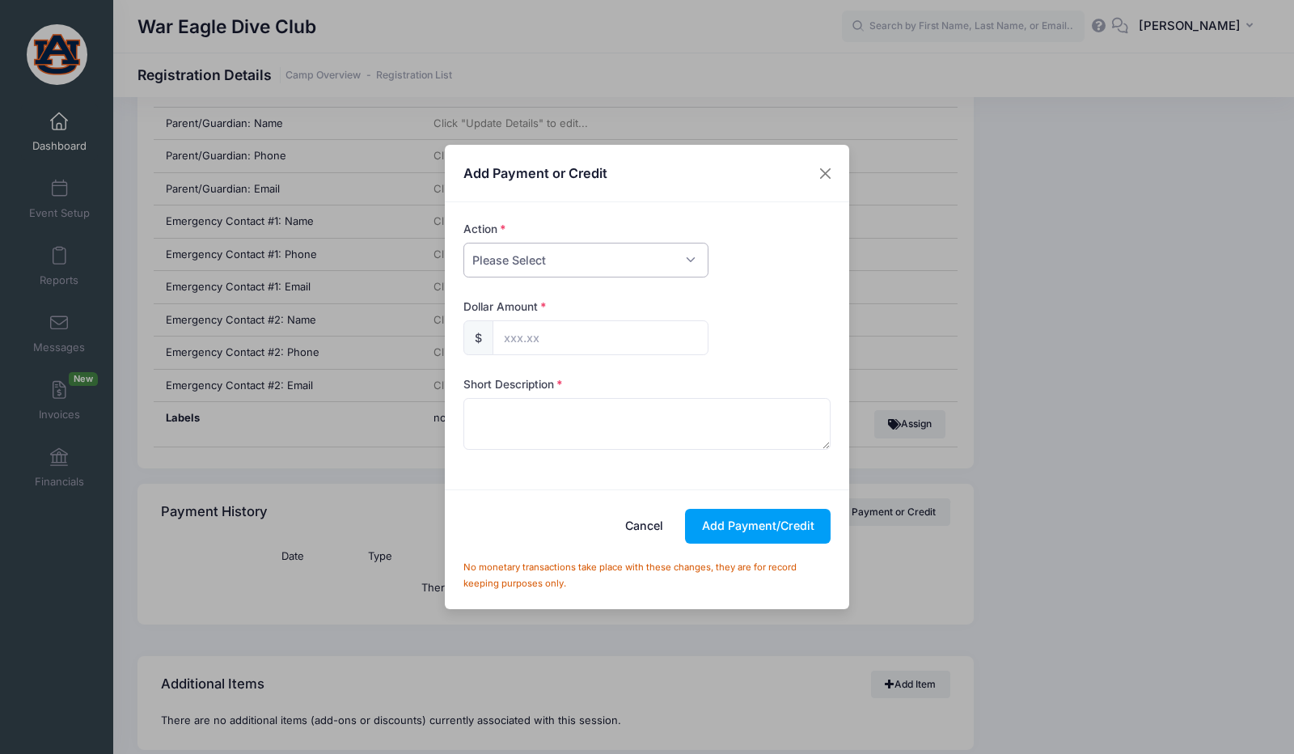
click at [659, 256] on select "Please Select Payment Credit Refund (Offline)" at bounding box center [585, 260] width 245 height 35
select select "credit"
click at [463, 243] on select "Please Select Payment Credit Refund (Offline)" at bounding box center [585, 260] width 245 height 35
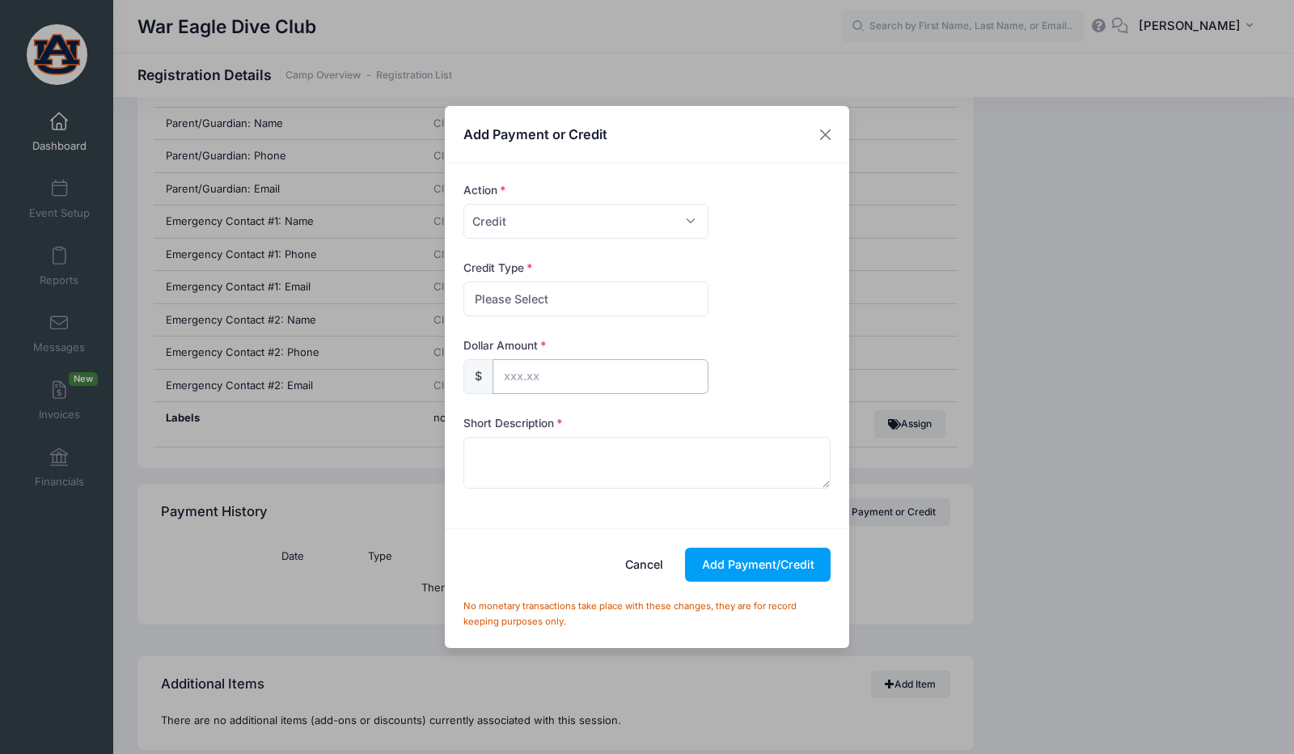
click at [581, 366] on input "text" at bounding box center [601, 376] width 216 height 35
type input "600.00"
click at [565, 472] on textarea at bounding box center [647, 463] width 368 height 52
type textarea "Paying with check"
click at [753, 574] on button "Add Payment/Credit" at bounding box center [758, 565] width 146 height 35
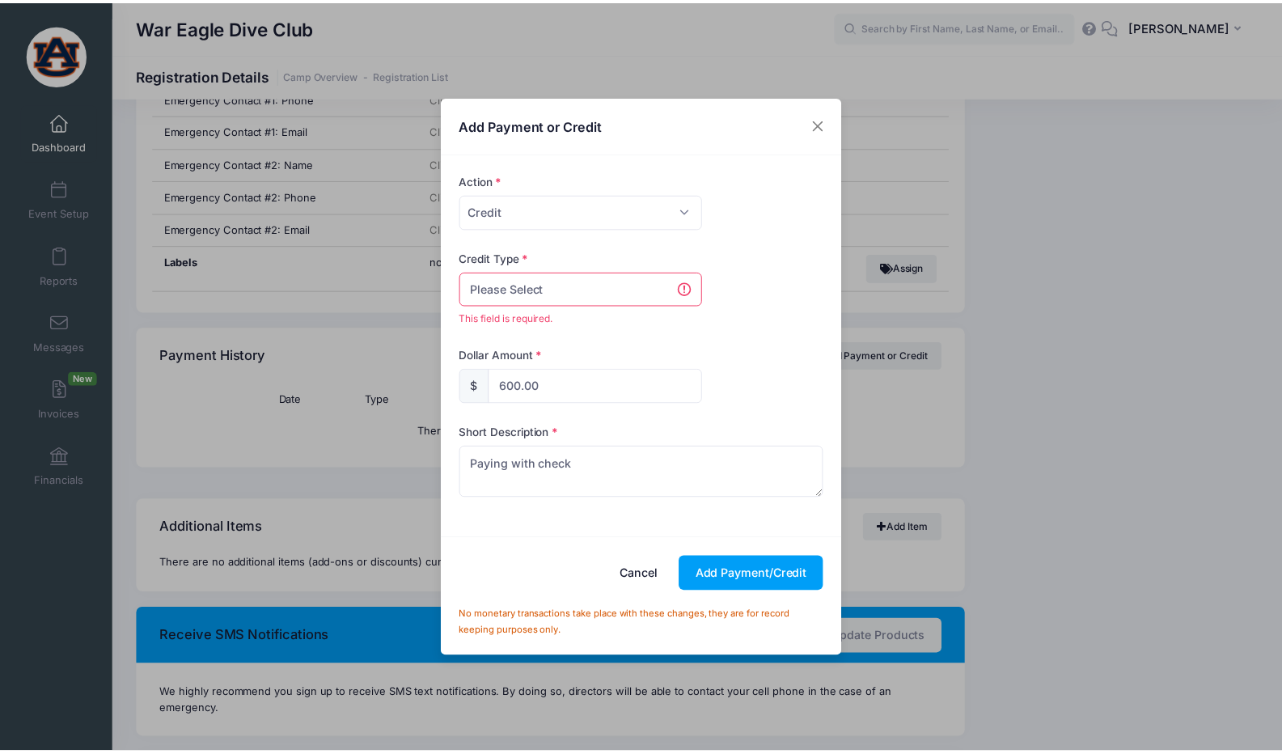
scroll to position [861, 0]
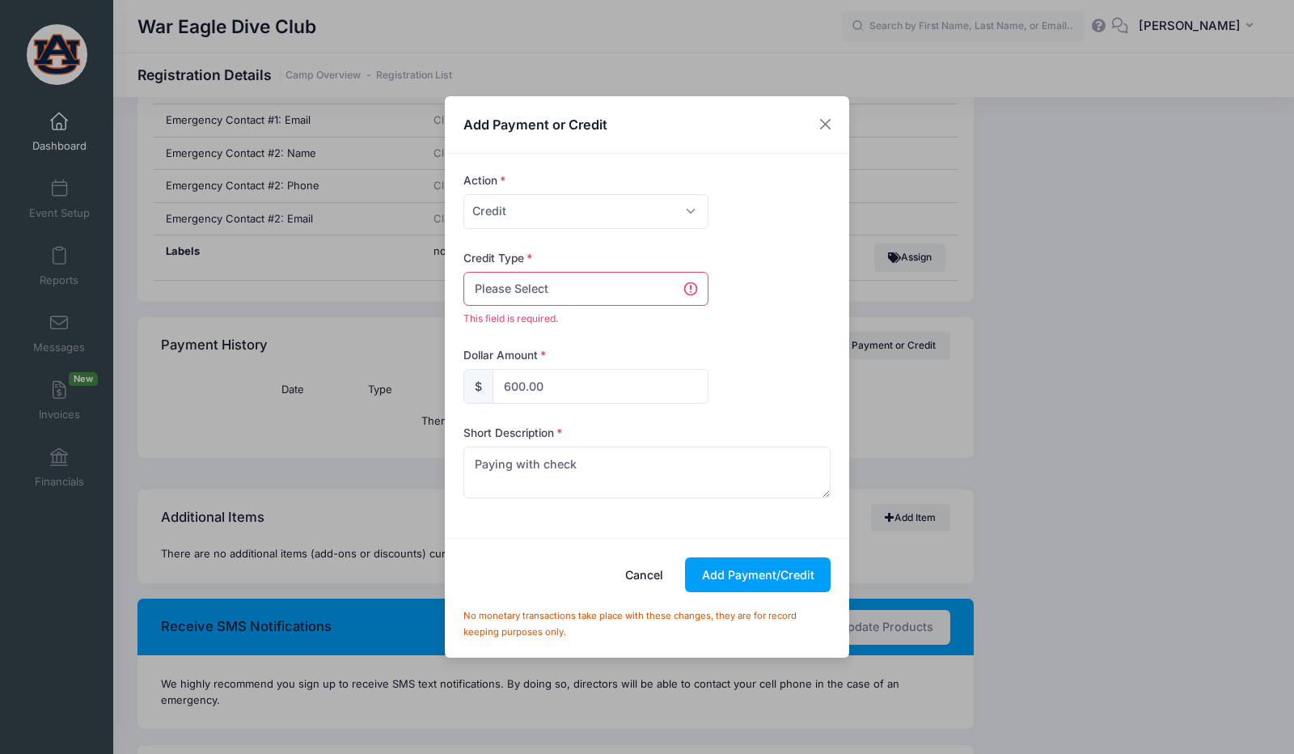
click at [641, 298] on select "Please Select Discount Scholarship Other" at bounding box center [585, 289] width 245 height 35
select select "other"
click at [463, 281] on select "Please Select Discount Scholarship Other" at bounding box center [585, 289] width 245 height 35
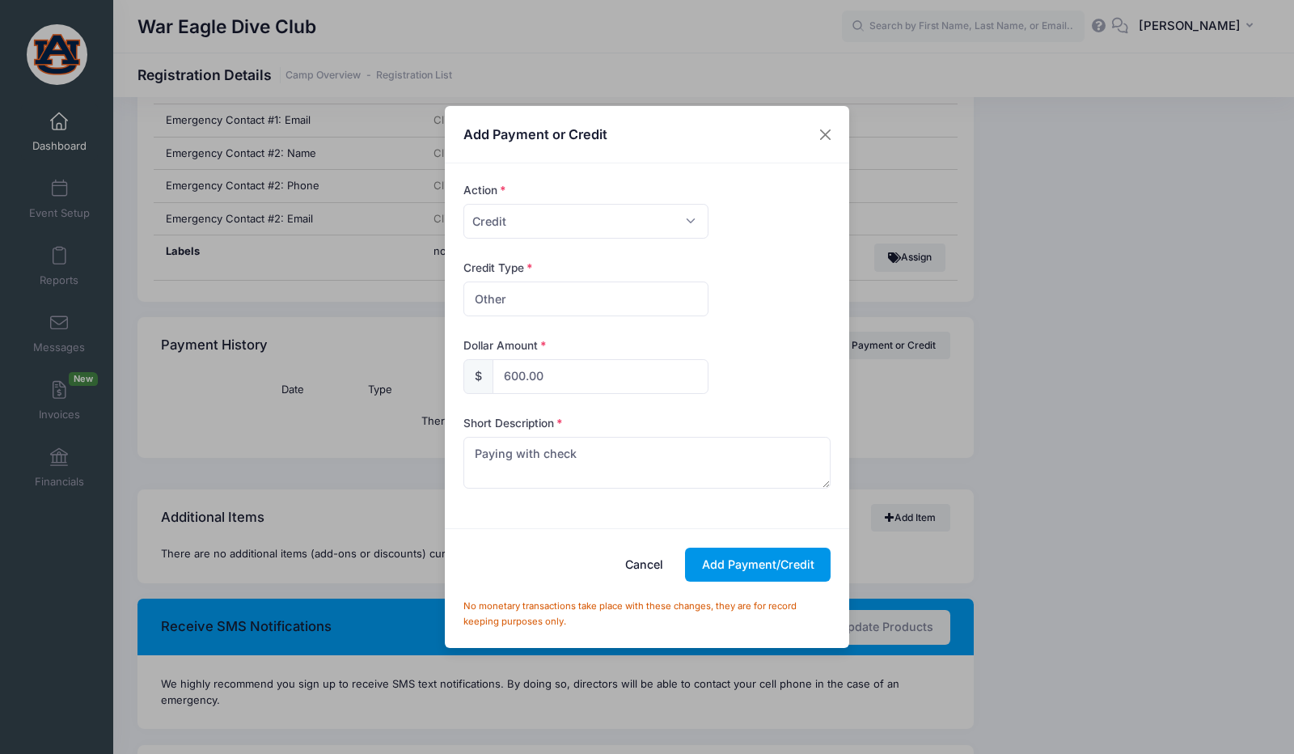
click at [742, 561] on button "Add Payment/Credit" at bounding box center [758, 565] width 146 height 35
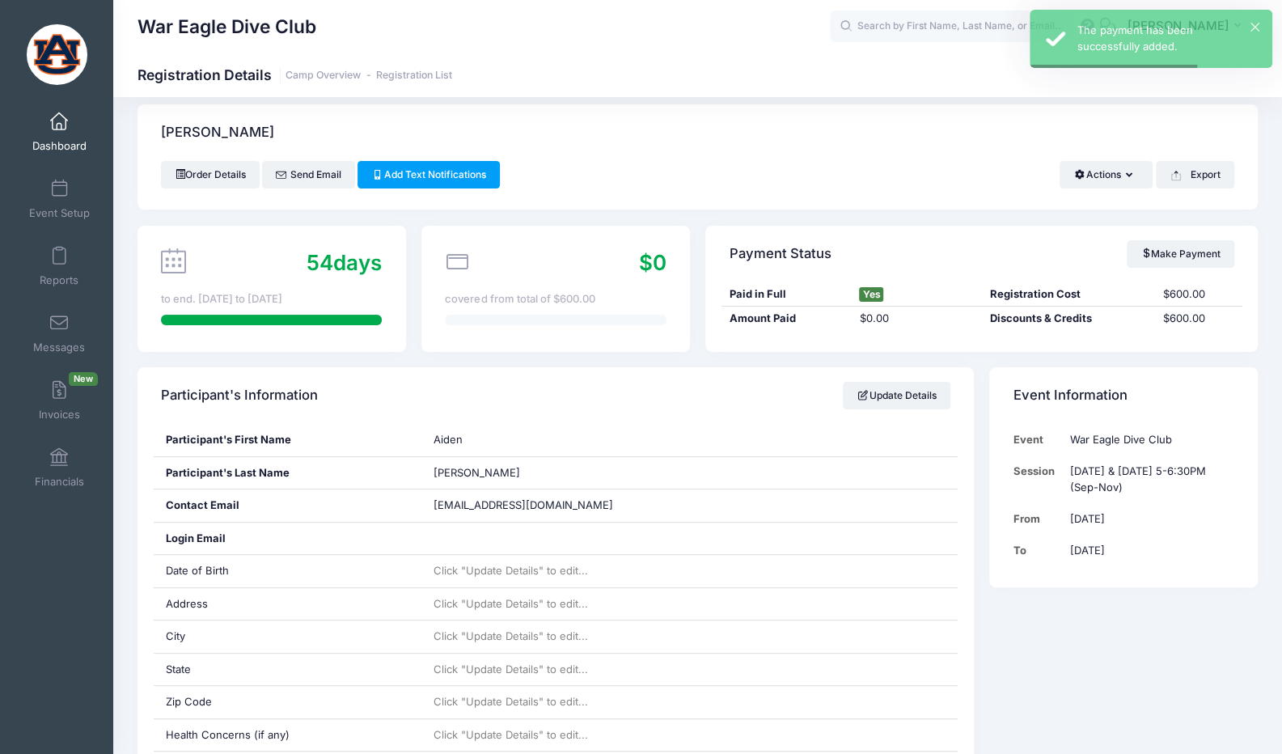
scroll to position [0, 0]
